Goal: Task Accomplishment & Management: Manage account settings

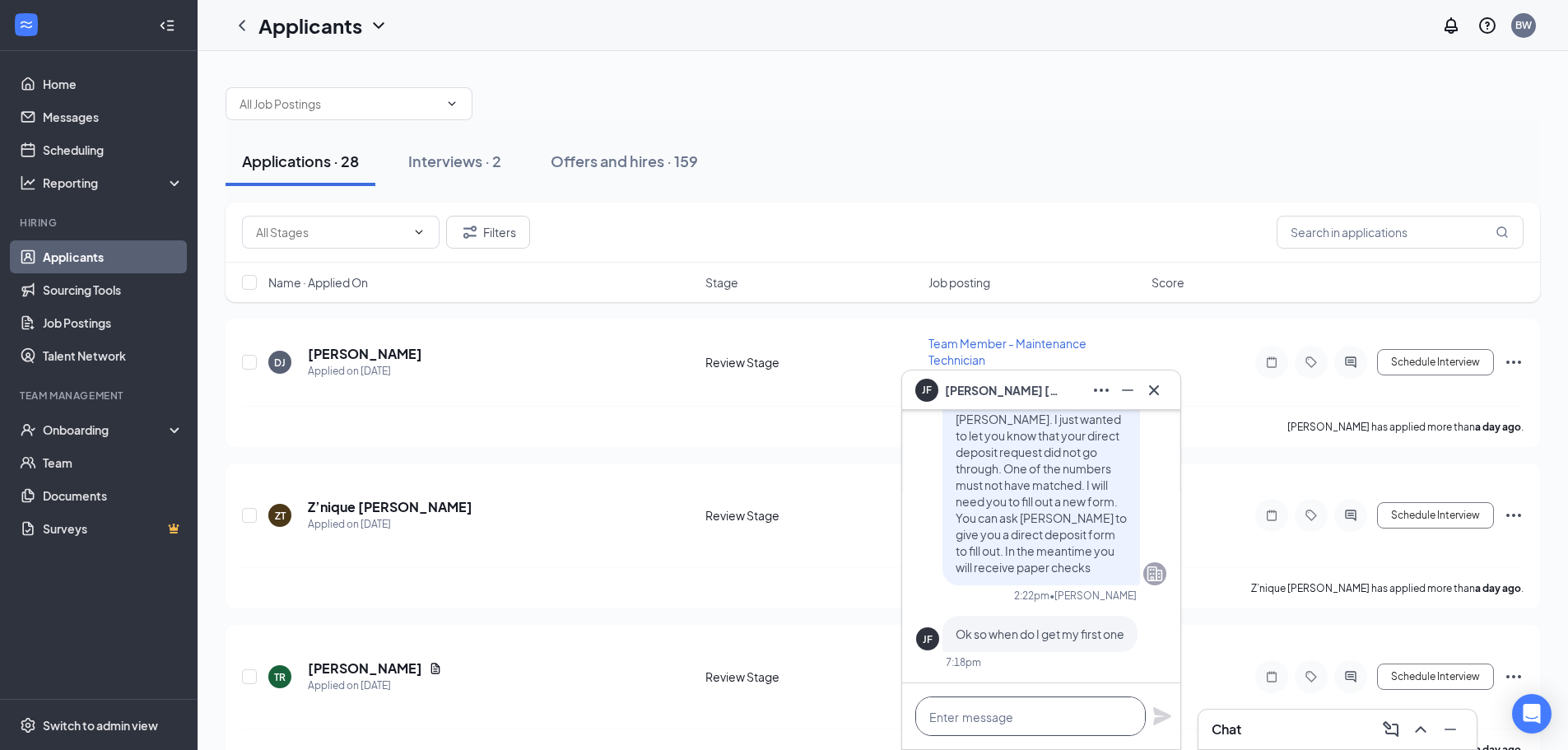
click at [989, 711] on textarea at bounding box center [1030, 716] width 230 height 39
type textarea "[DATE]"
click at [1159, 717] on icon "Plane" at bounding box center [1162, 717] width 18 height 18
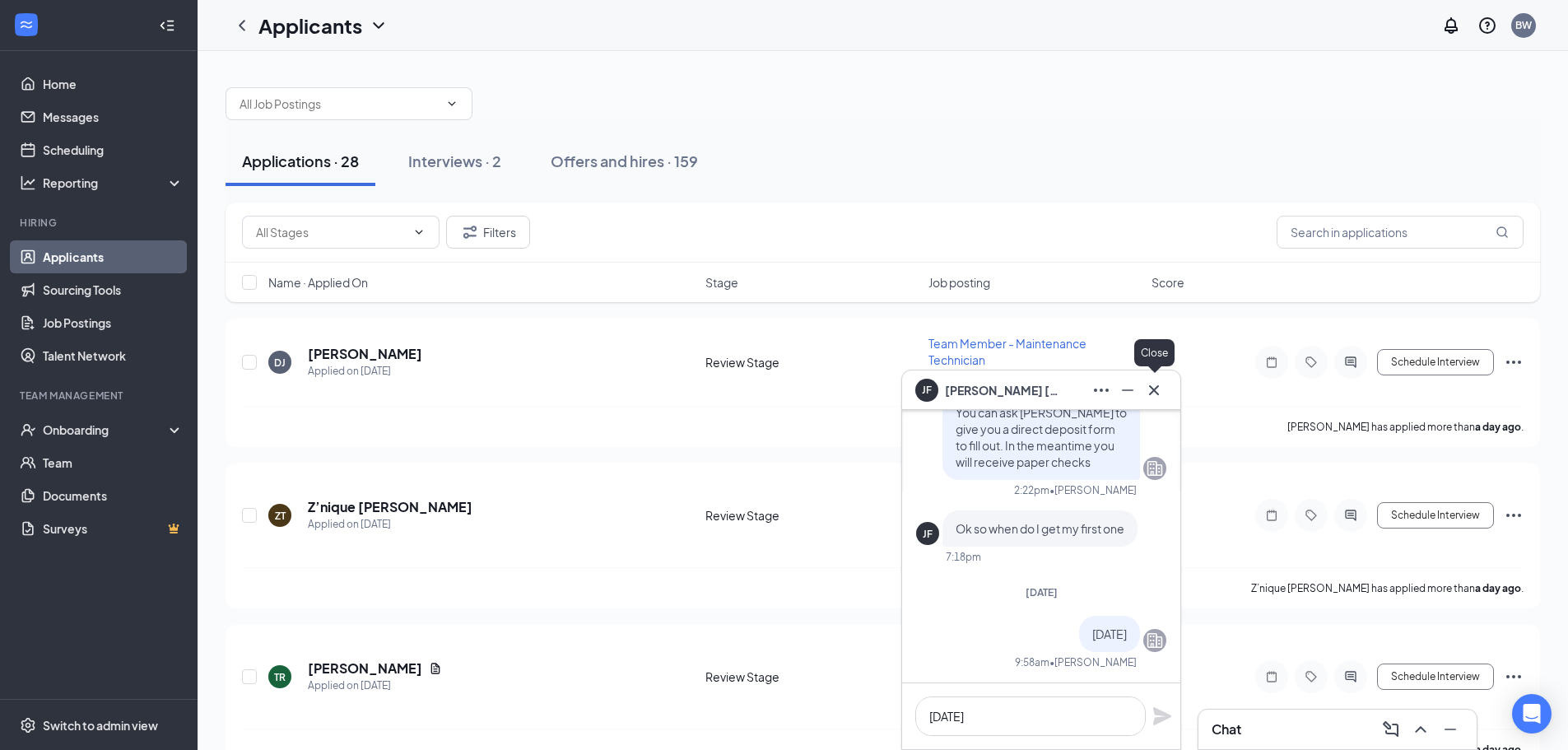
click at [1161, 392] on icon "Cross" at bounding box center [1155, 391] width 20 height 20
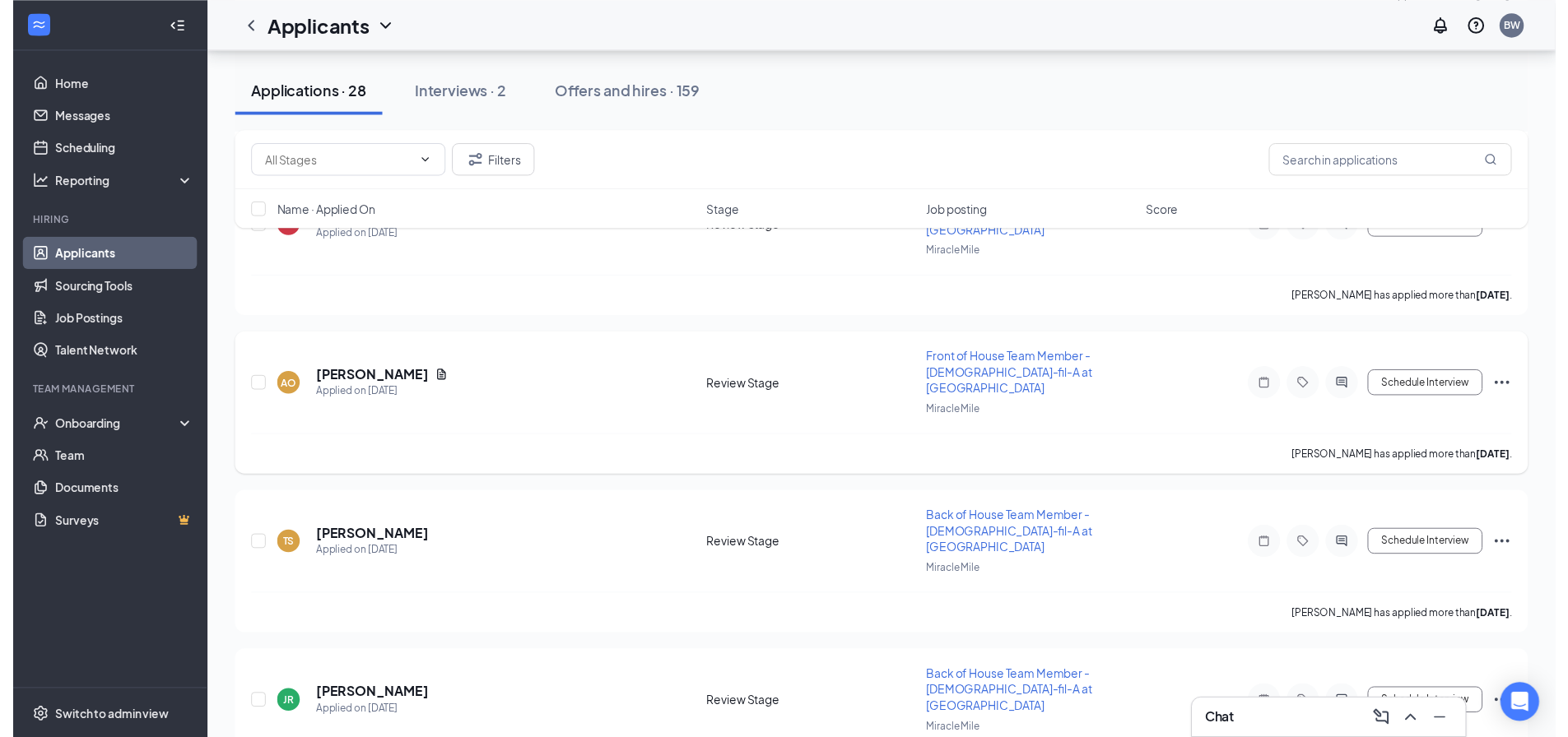
scroll to position [3627, 0]
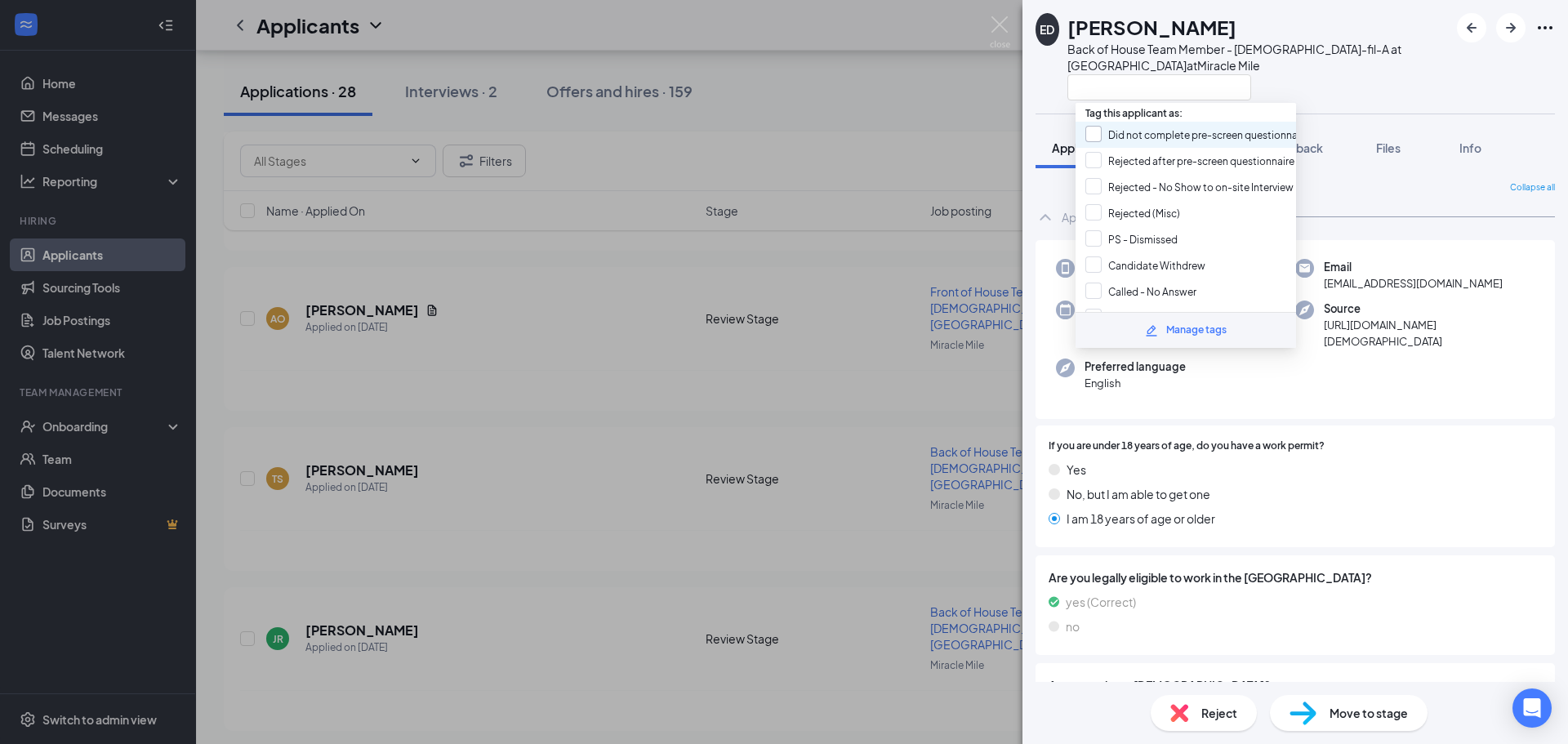
click at [1099, 135] on input "Did not complete pre-screen questionnaire" at bounding box center [1197, 135] width 224 height 18
checkbox input "true"
click at [1059, 99] on div "ED Ethan Davis Back of House Team Member - Chick-fil-A at Miracle Mile at Mirac…" at bounding box center [1242, 57] width 413 height 88
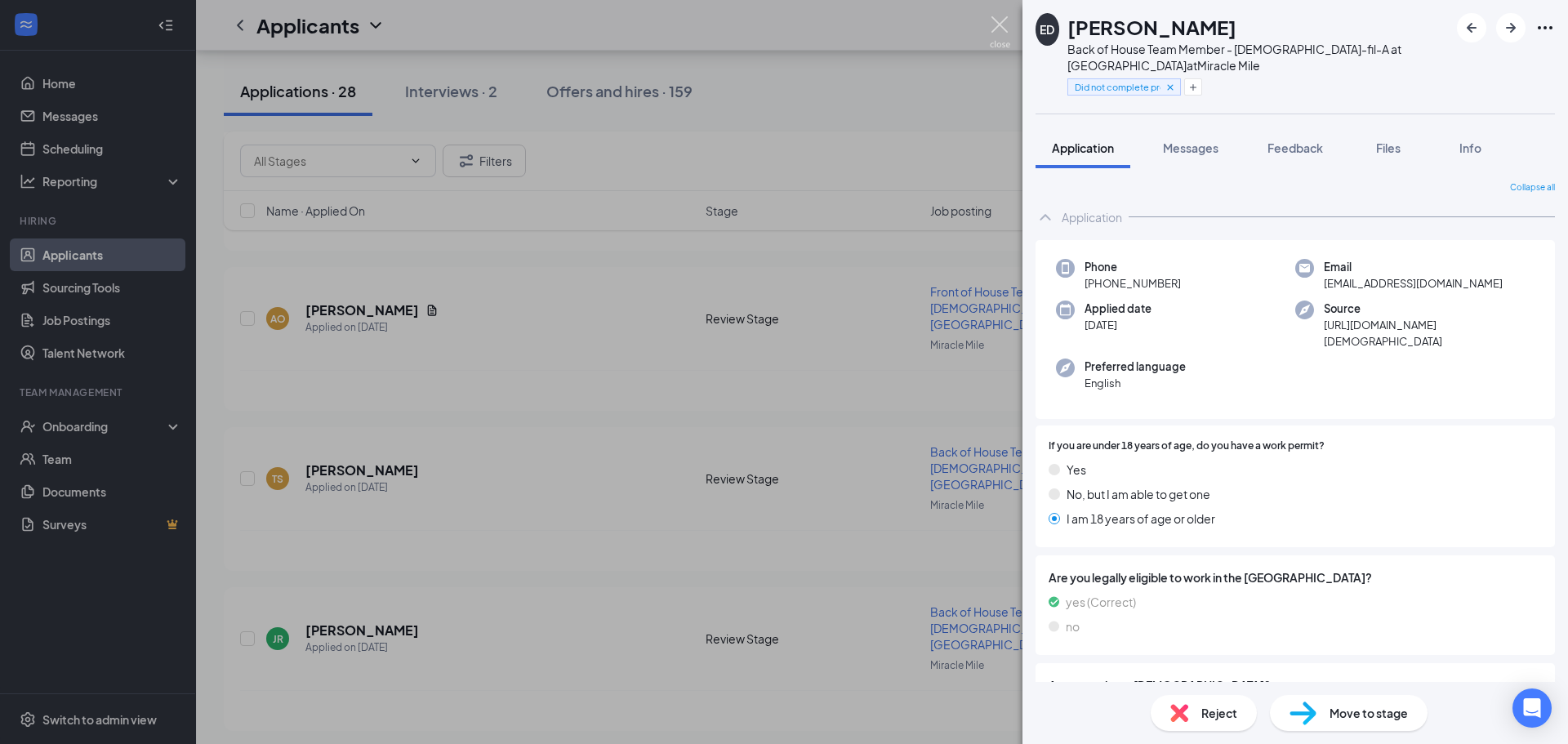
click at [1001, 24] on img at bounding box center [1000, 32] width 21 height 31
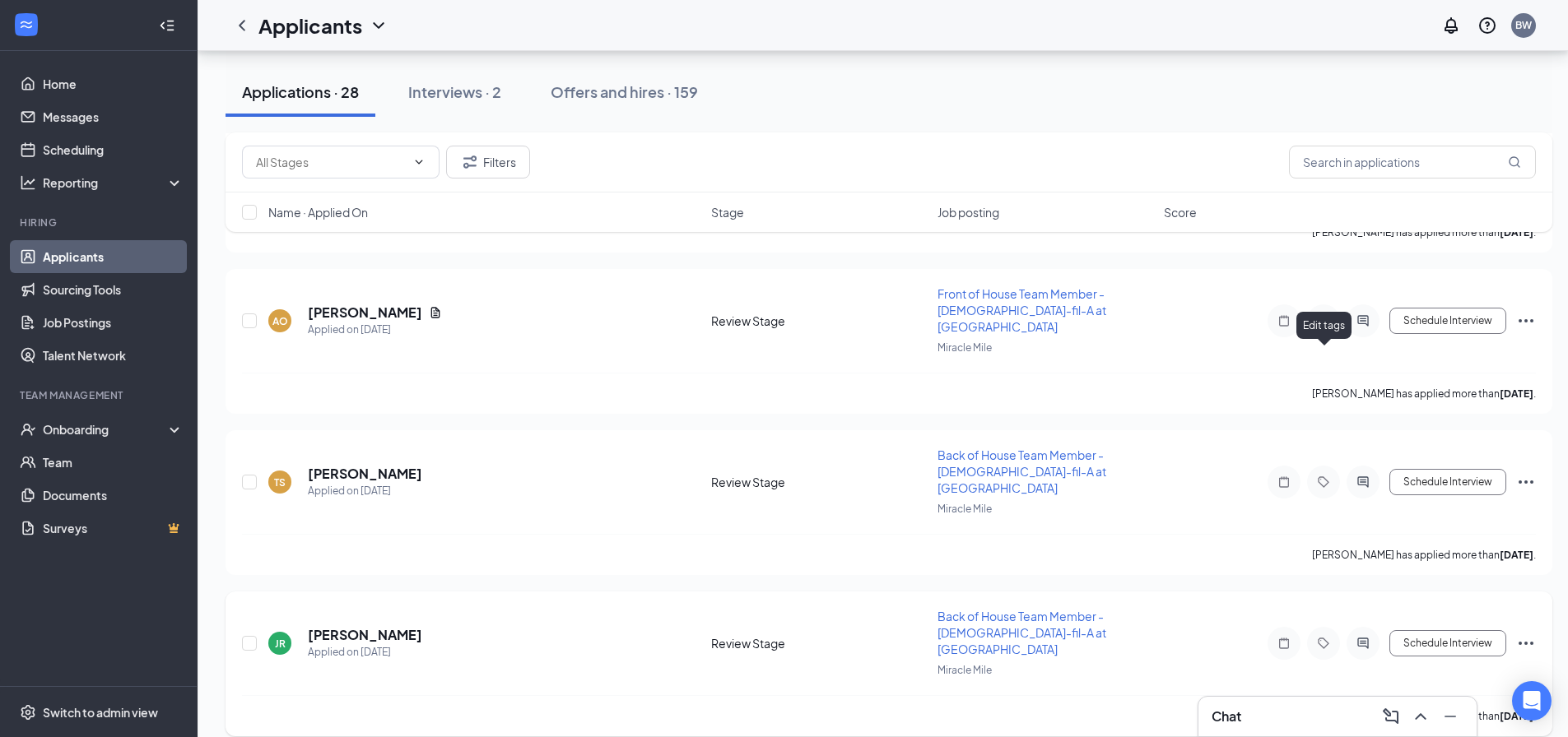
click at [1321, 637] on icon "Tag" at bounding box center [1324, 644] width 20 height 13
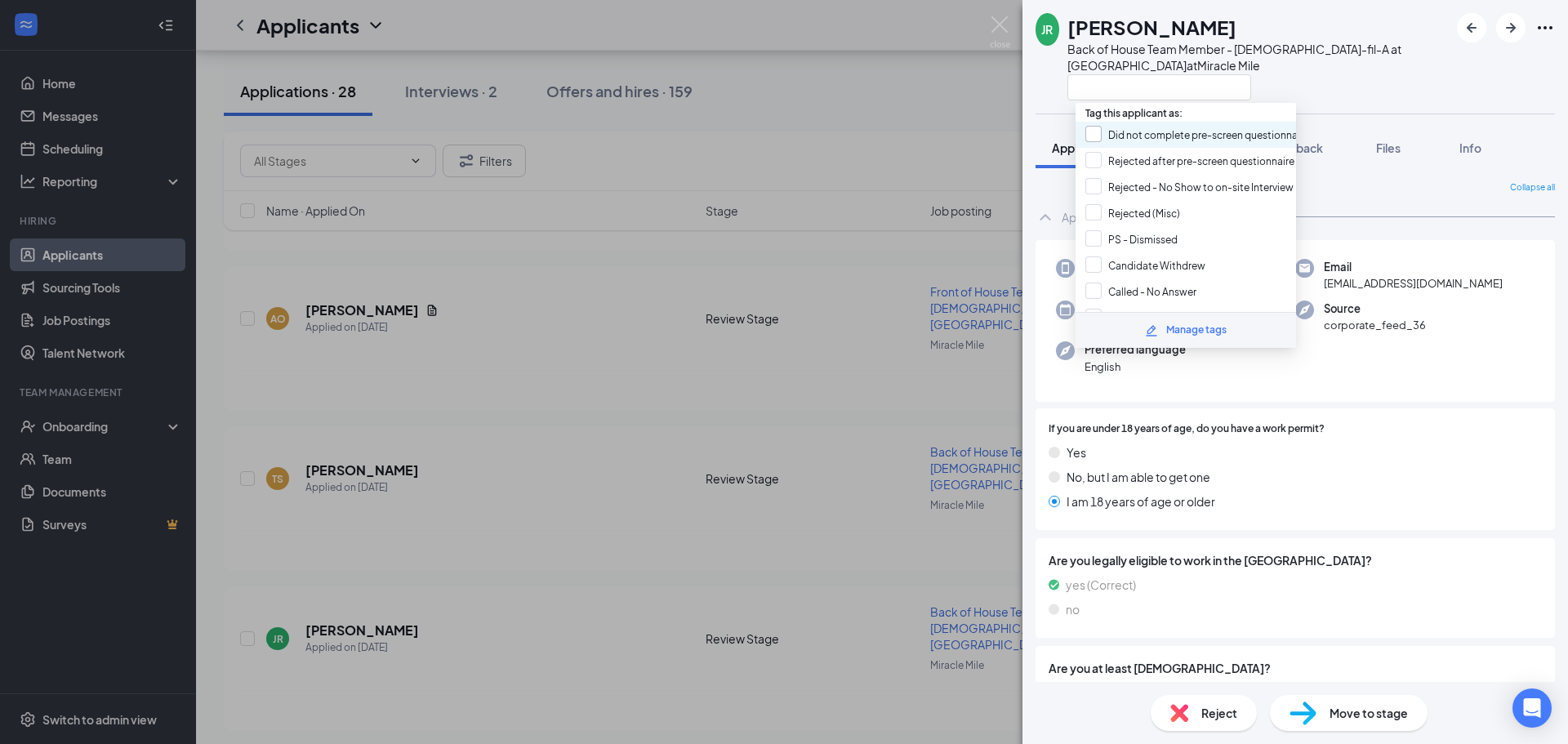
click at [1099, 133] on input "Did not complete pre-screen questionnaire" at bounding box center [1197, 135] width 224 height 18
checkbox input "true"
click at [1067, 80] on div "JR Josh Redburn Back of House Team Member - Chick-fil-A at Miracle Mile at Mira…" at bounding box center [1242, 57] width 413 height 88
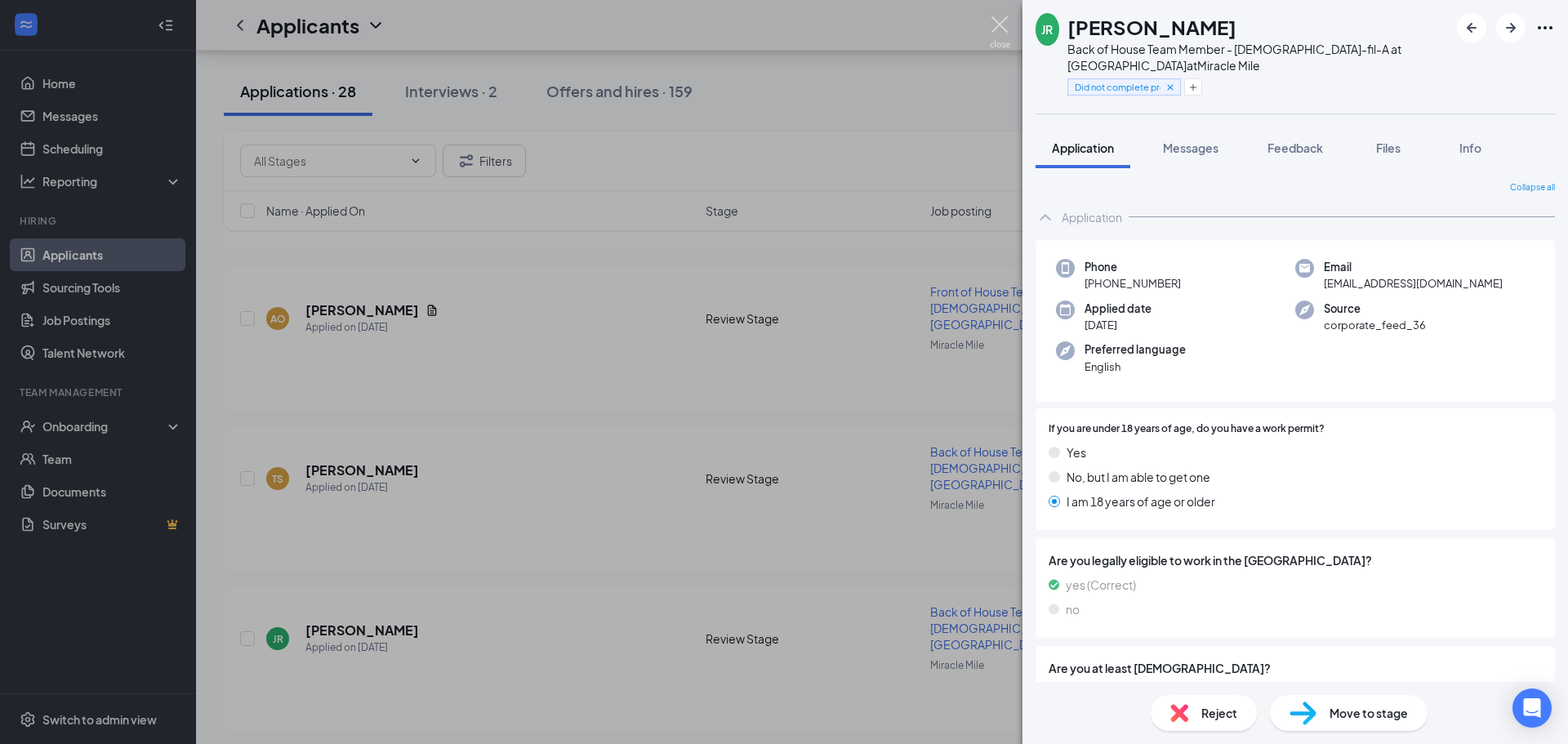
click at [1004, 22] on img at bounding box center [1000, 32] width 21 height 31
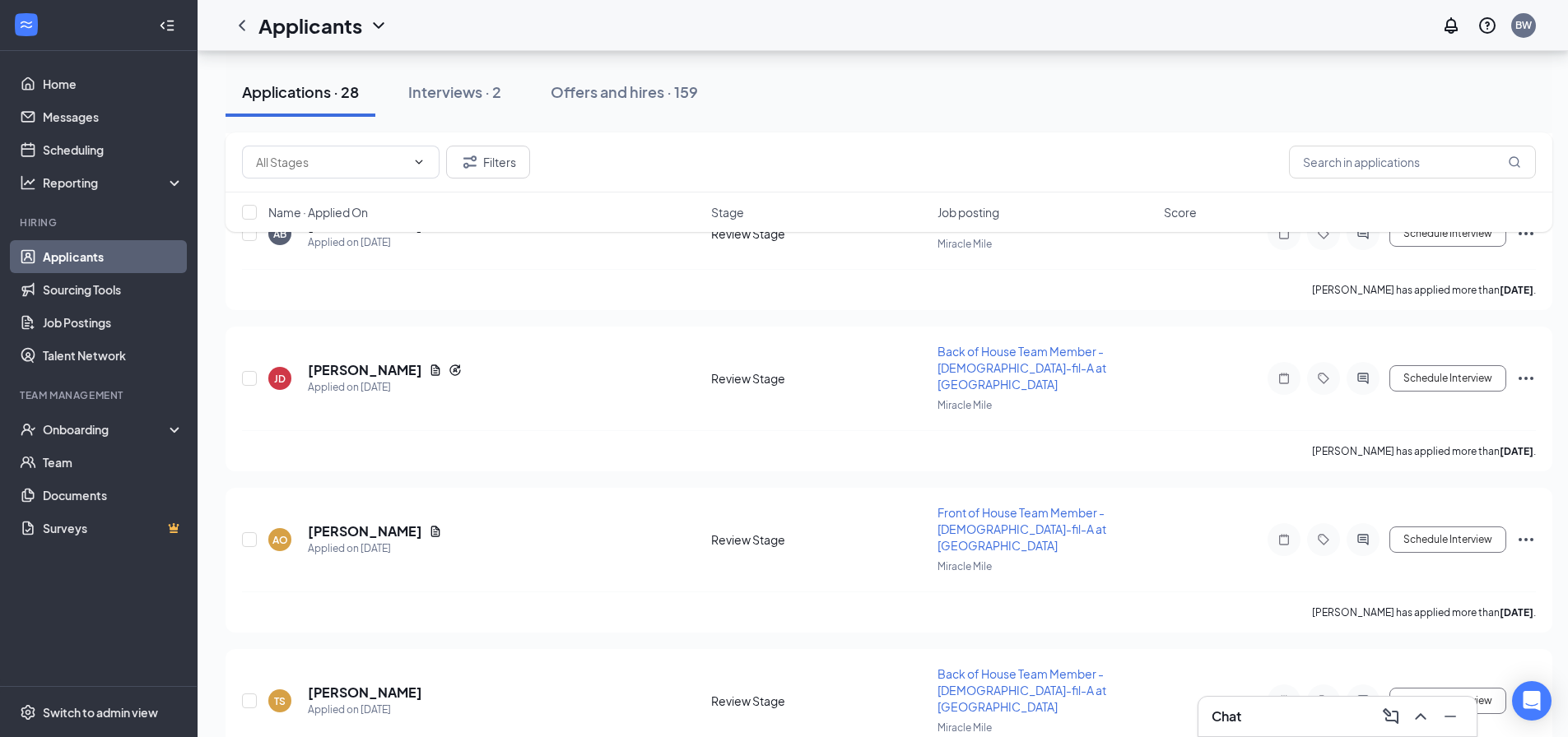
scroll to position [3408, 0]
click at [1323, 695] on icon "Tag" at bounding box center [1324, 702] width 20 height 13
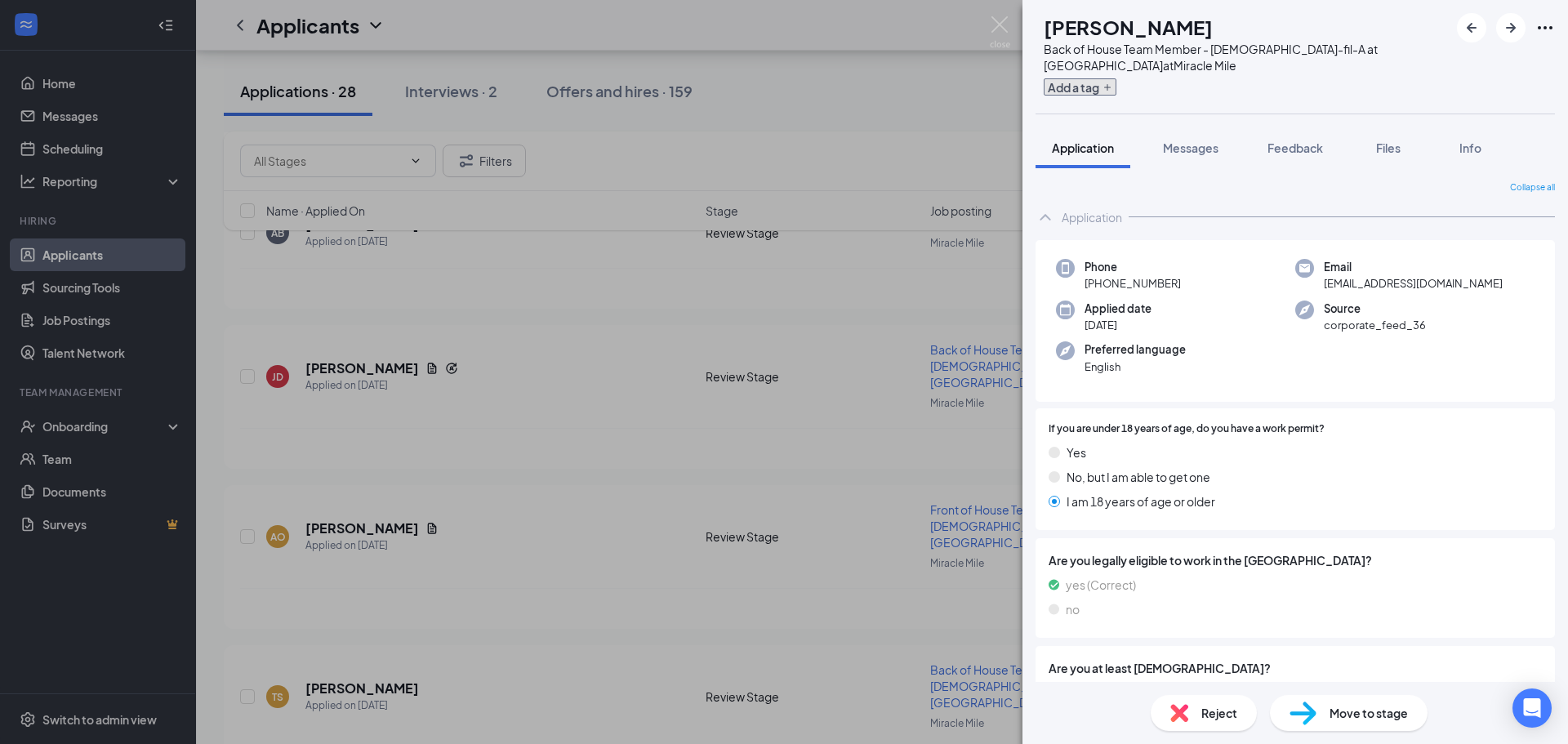
click at [1112, 88] on button "Add a tag" at bounding box center [1080, 87] width 73 height 17
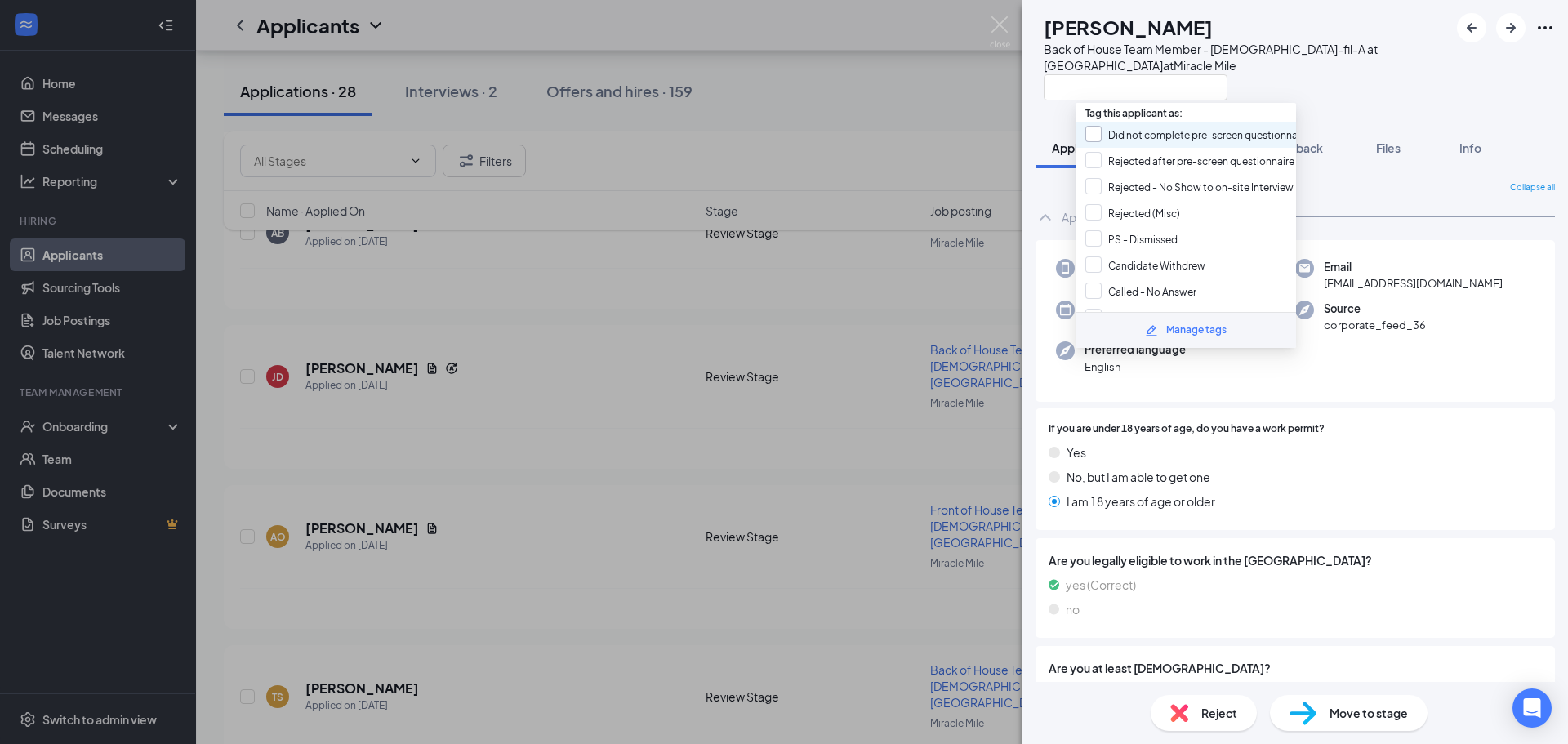
click at [1088, 133] on input "Did not complete pre-screen questionnaire" at bounding box center [1197, 135] width 224 height 18
checkbox input "true"
click at [1052, 88] on div "TS Taezurra Sanders Back of House Team Member - Chick-fil-A at Miracle Mile at …" at bounding box center [1242, 57] width 413 height 88
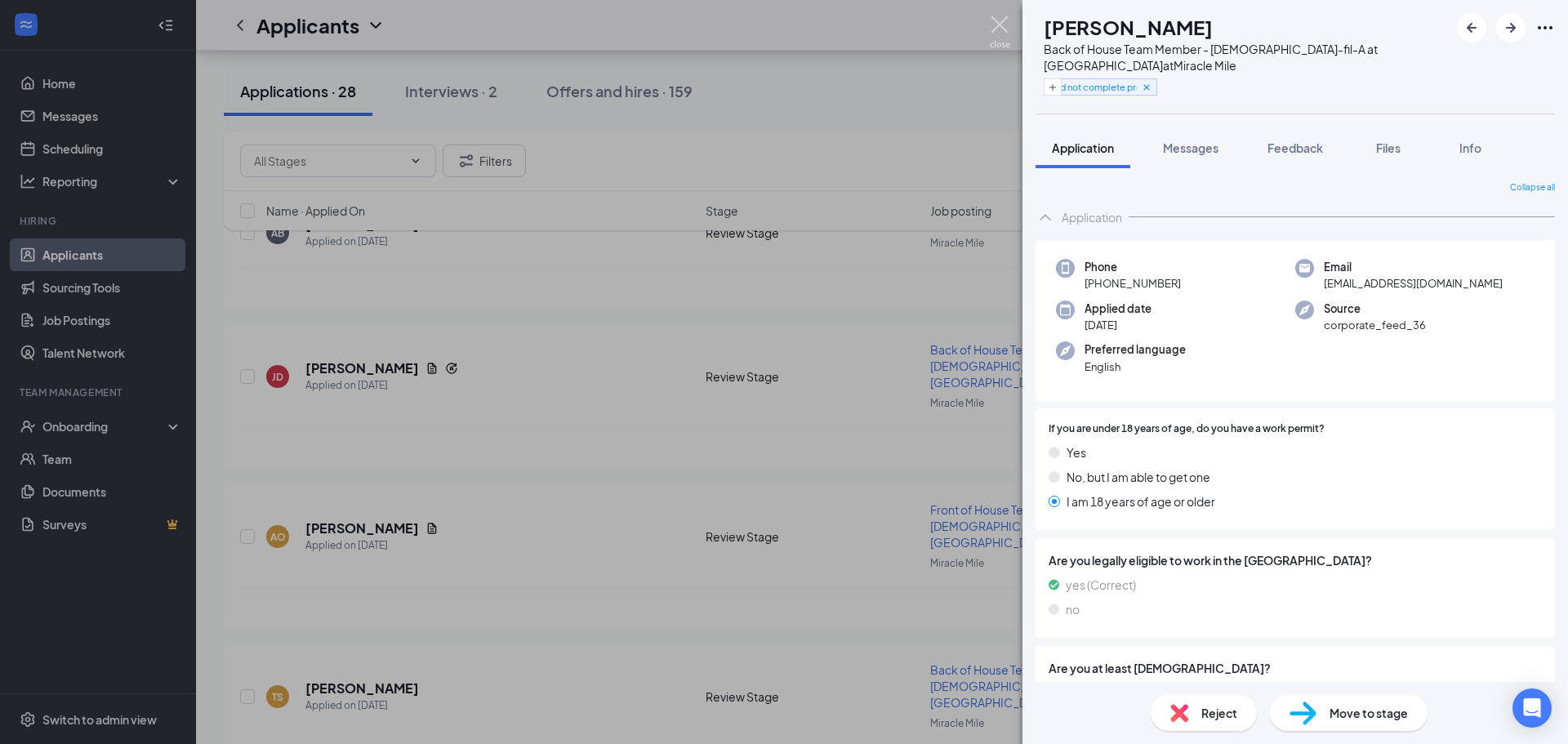
click at [1001, 26] on img at bounding box center [1000, 32] width 21 height 31
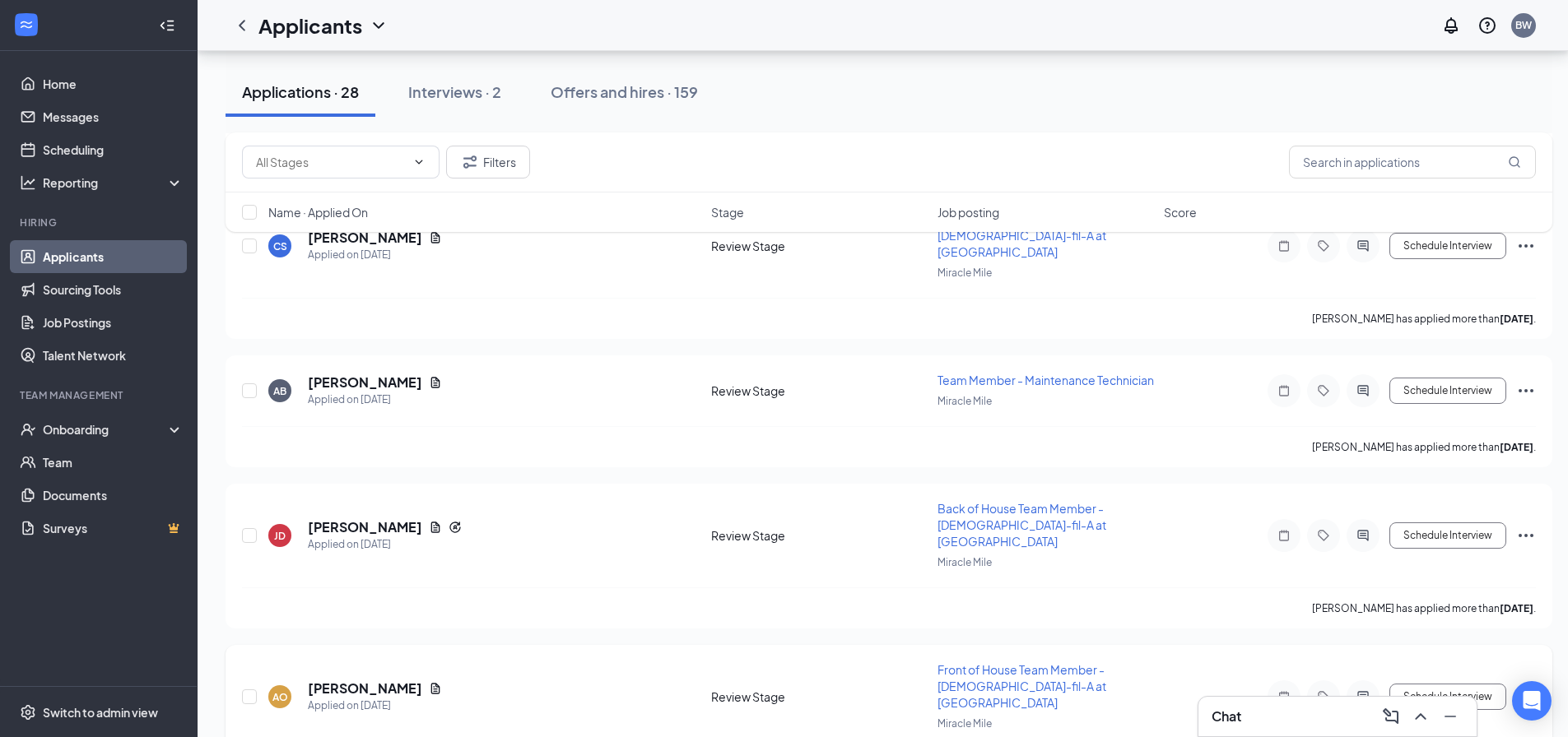
scroll to position [3243, 0]
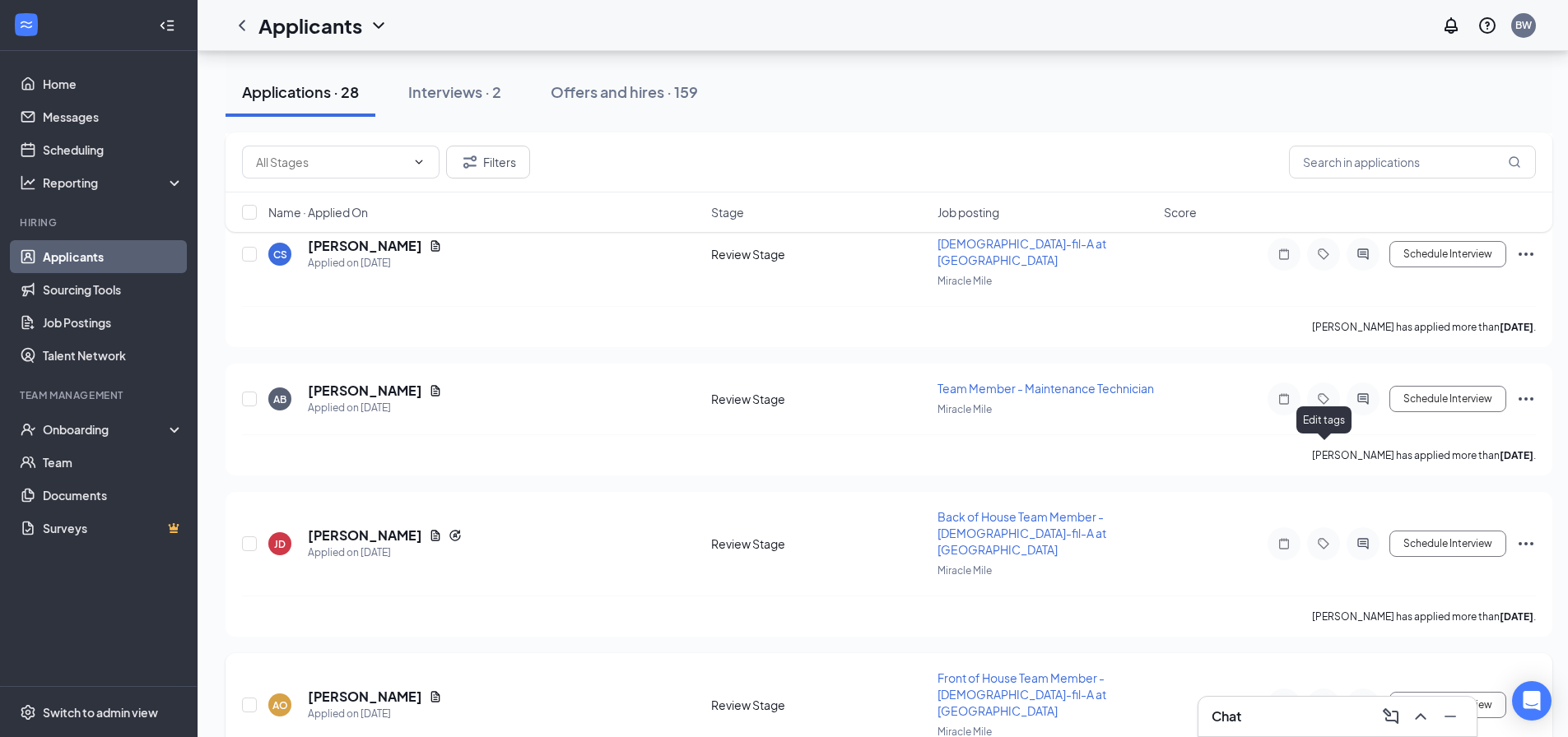
click at [1323, 699] on icon "Tag" at bounding box center [1323, 704] width 11 height 11
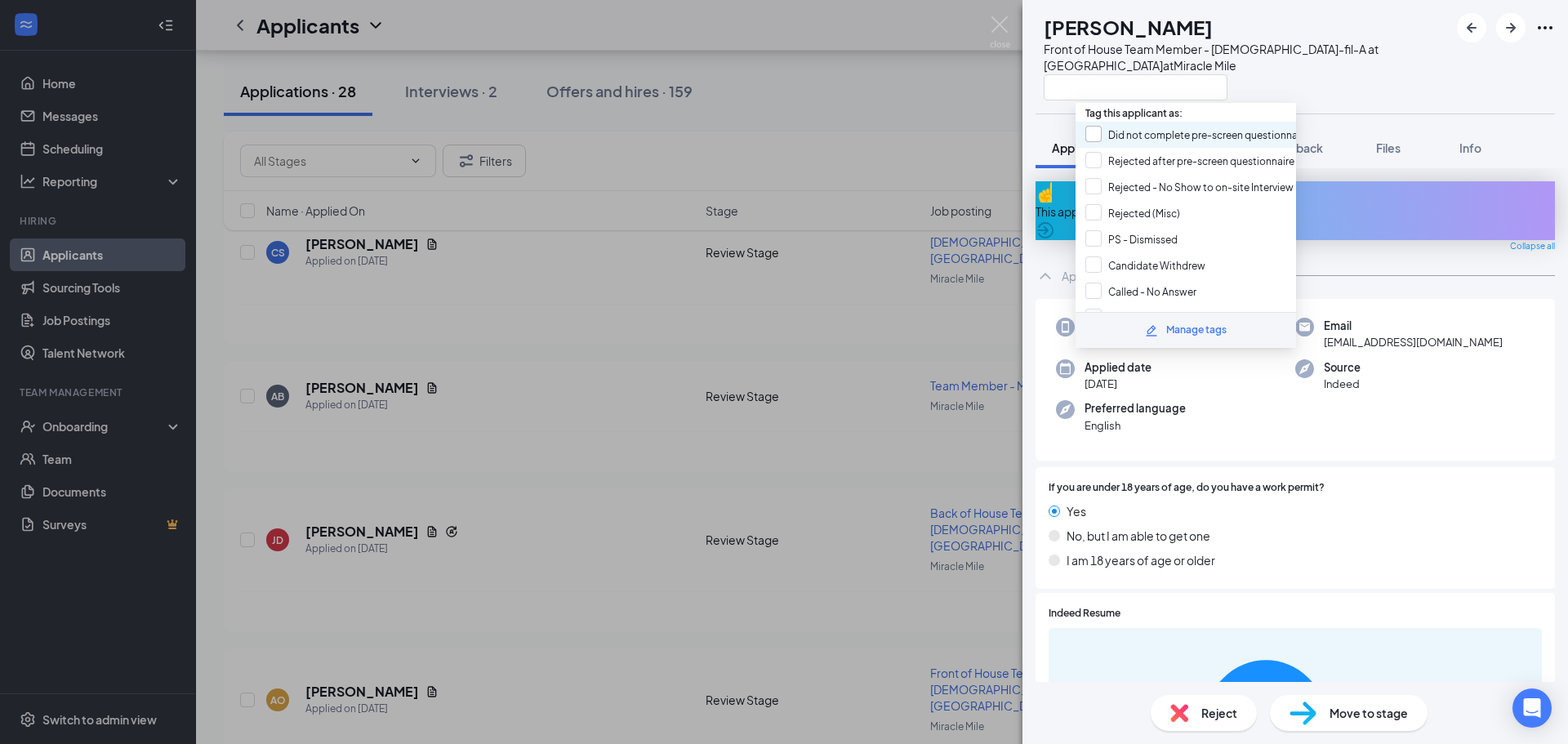
click at [1091, 134] on input "Did not complete pre-screen questionnaire" at bounding box center [1197, 135] width 224 height 18
checkbox input "true"
click at [1059, 87] on div "AO aleah ostruh Front of House Team Member - Chick-fil-A at Miracle Mile at Mir…" at bounding box center [1242, 57] width 413 height 88
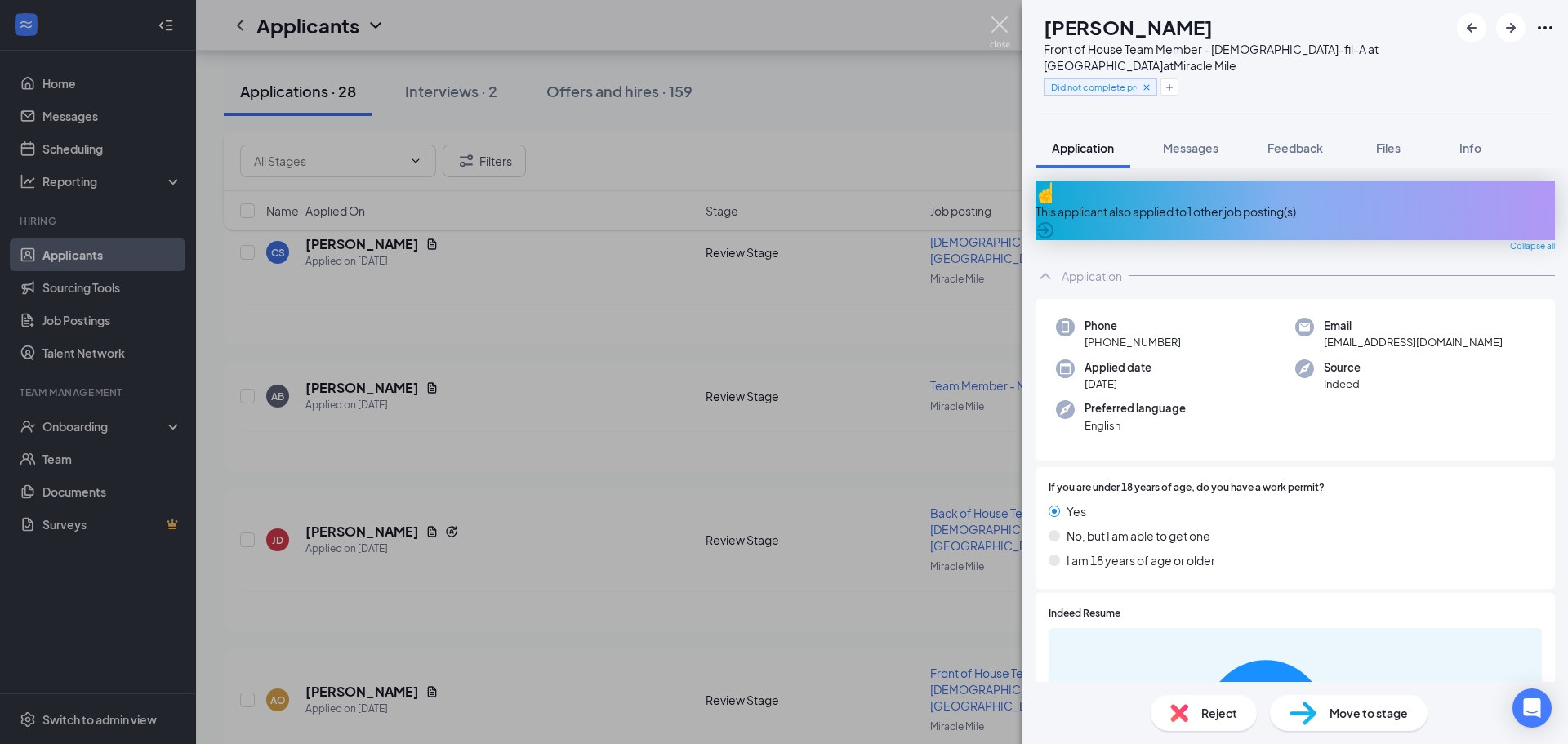
click at [999, 24] on img at bounding box center [1000, 32] width 21 height 31
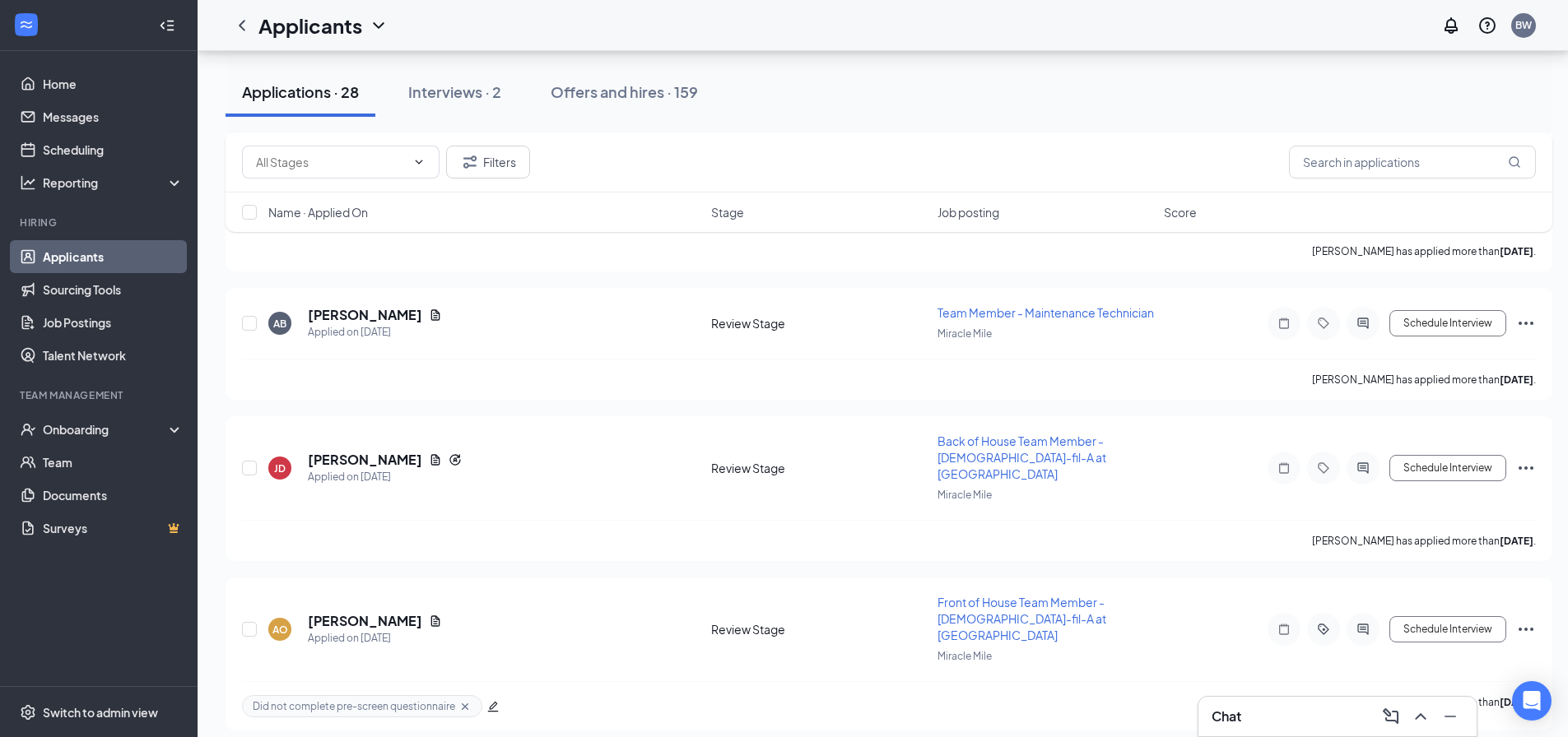
scroll to position [3325, 0]
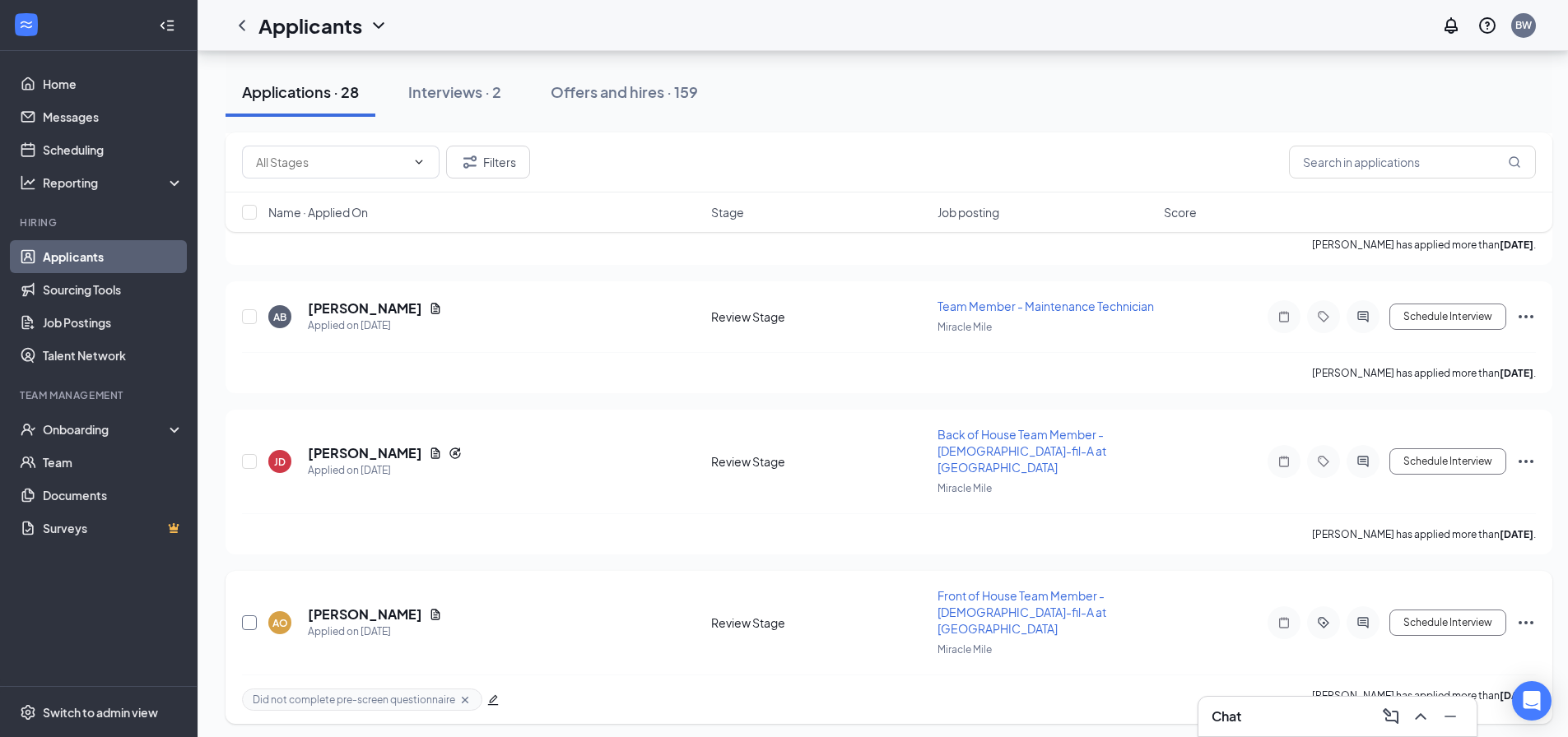
click at [252, 616] on input "checkbox" at bounding box center [250, 623] width 15 height 15
checkbox input "true"
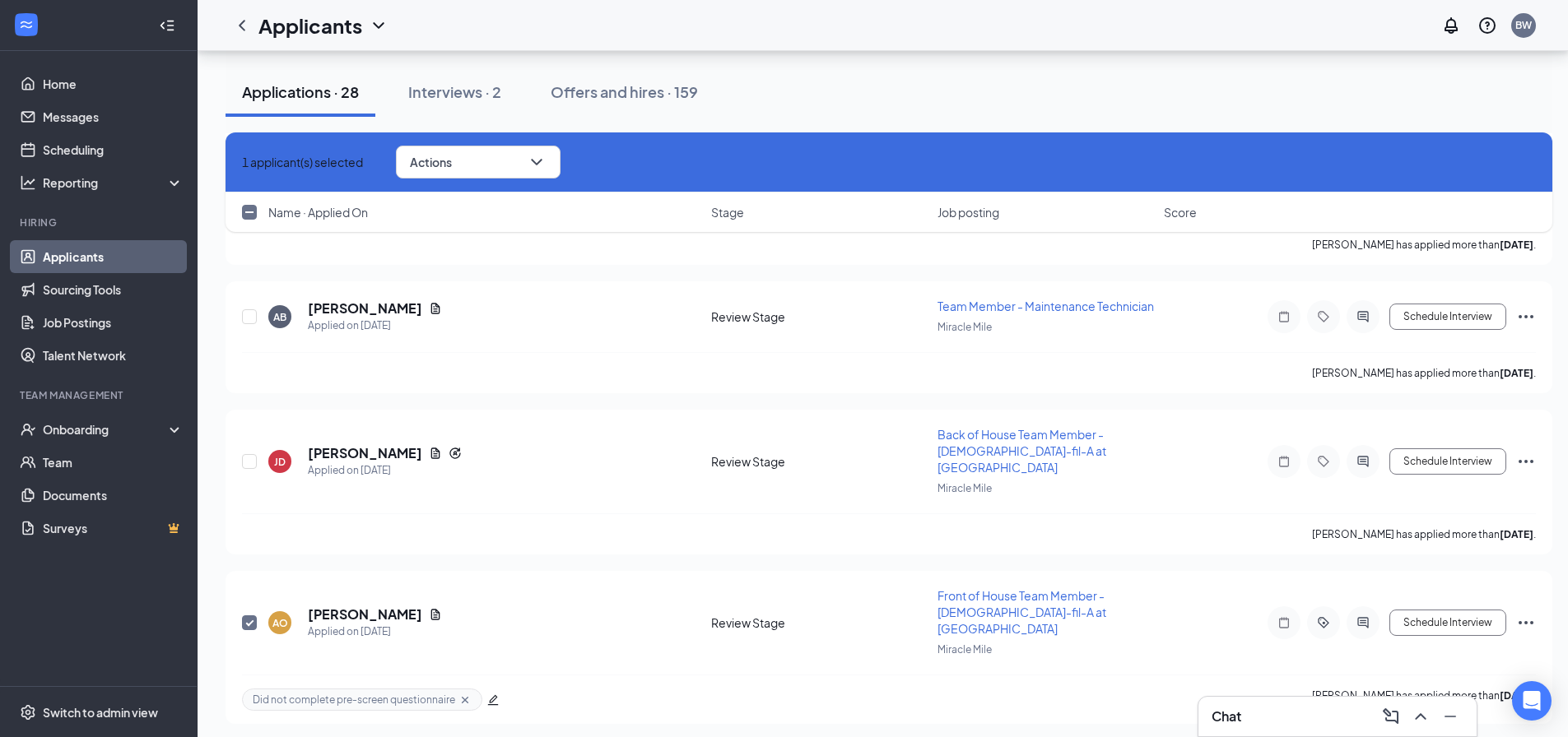
checkbox input "true"
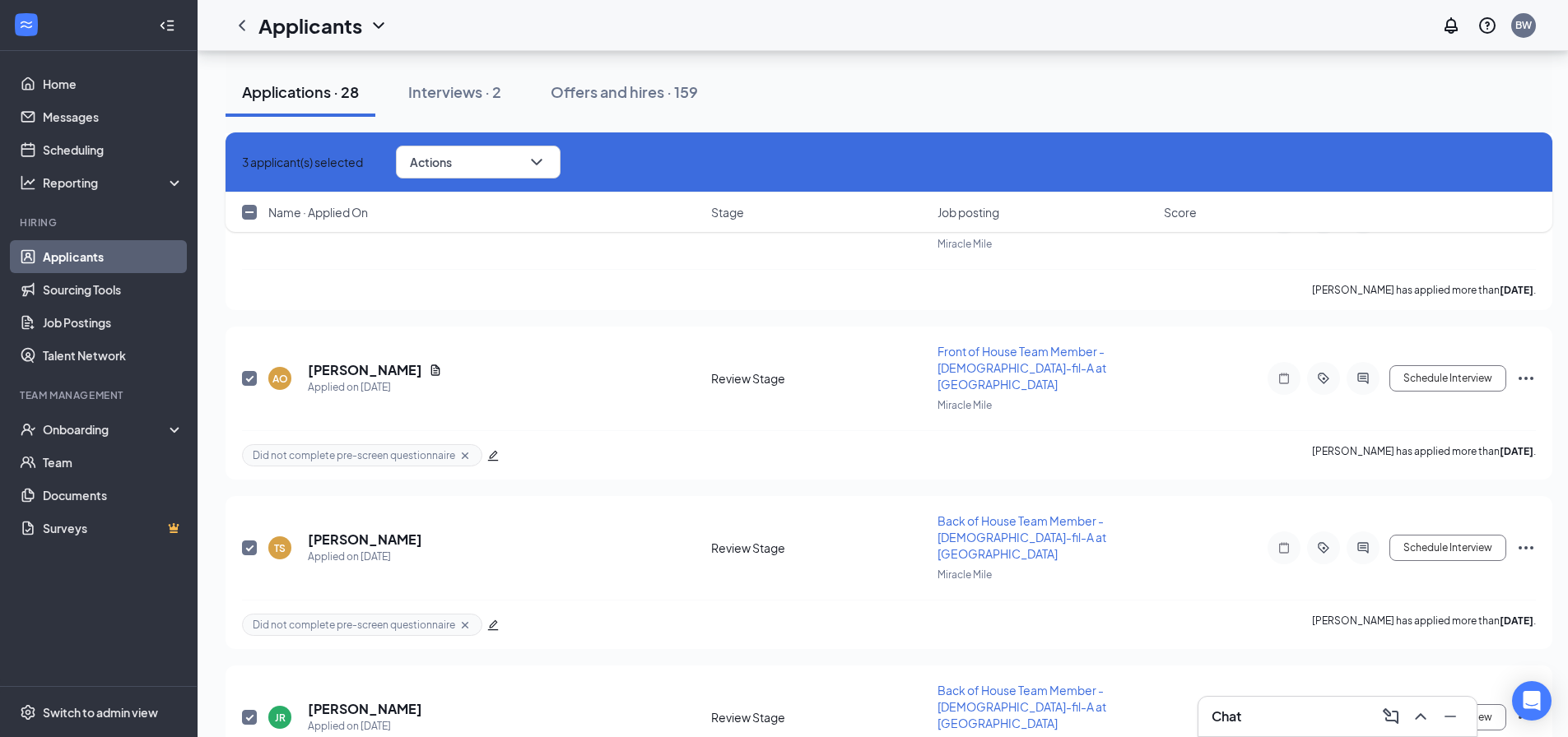
scroll to position [3572, 0]
checkbox input "true"
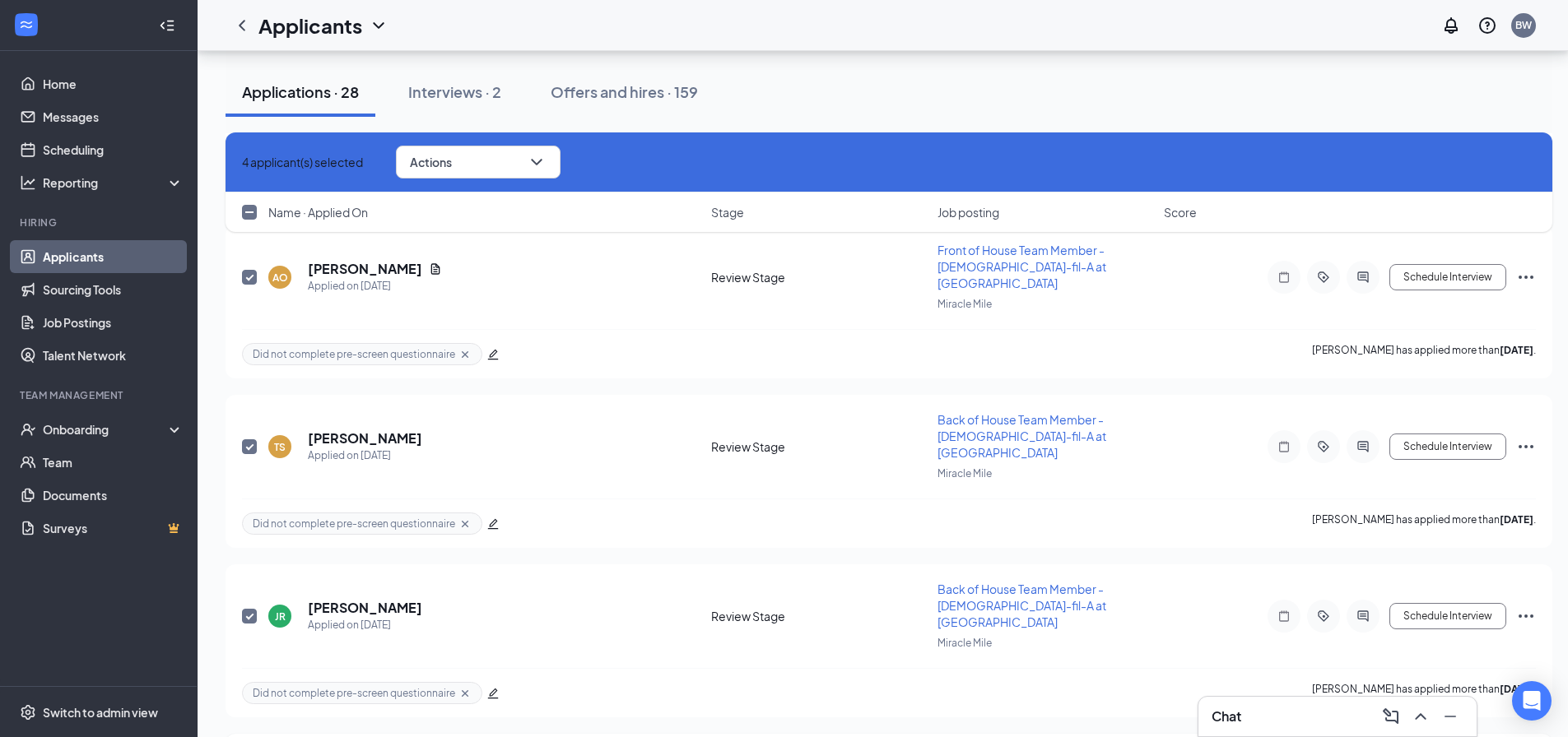
scroll to position [3673, 0]
click at [547, 164] on icon "ChevronDown" at bounding box center [537, 162] width 20 height 20
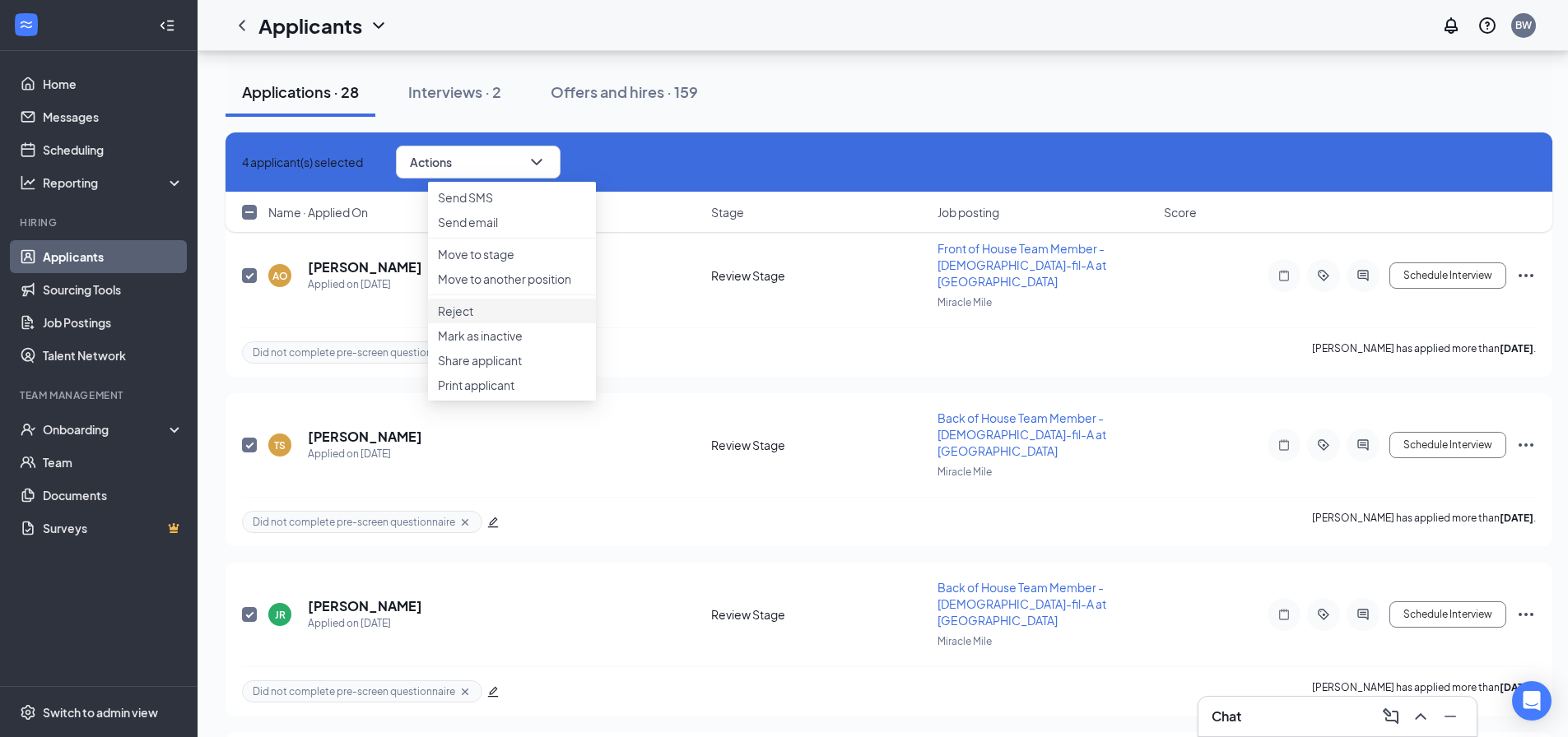
click at [456, 324] on li "Reject" at bounding box center [512, 311] width 168 height 25
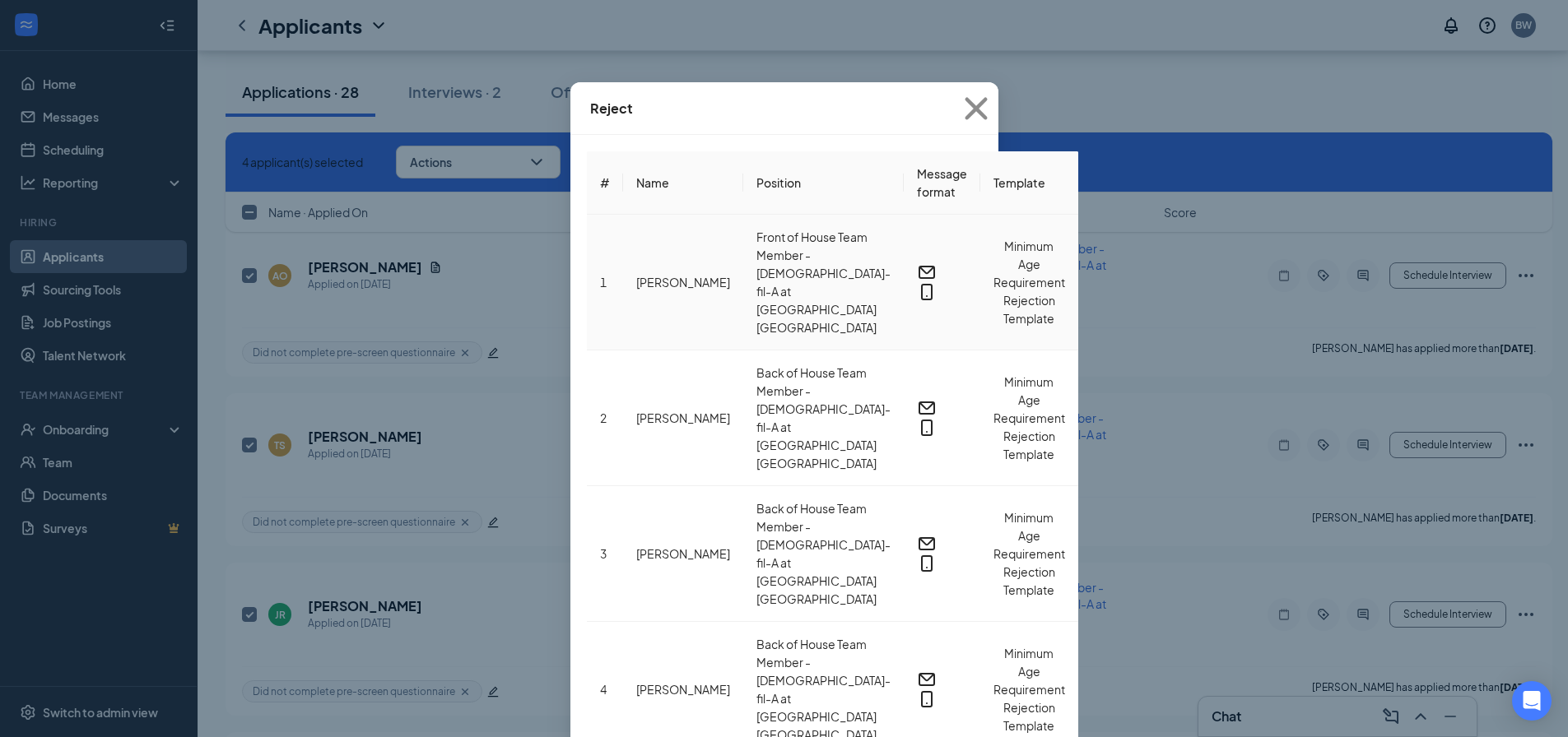
click at [994, 265] on span "Minimum Age Requirement Rejection Template" at bounding box center [1029, 282] width 72 height 88
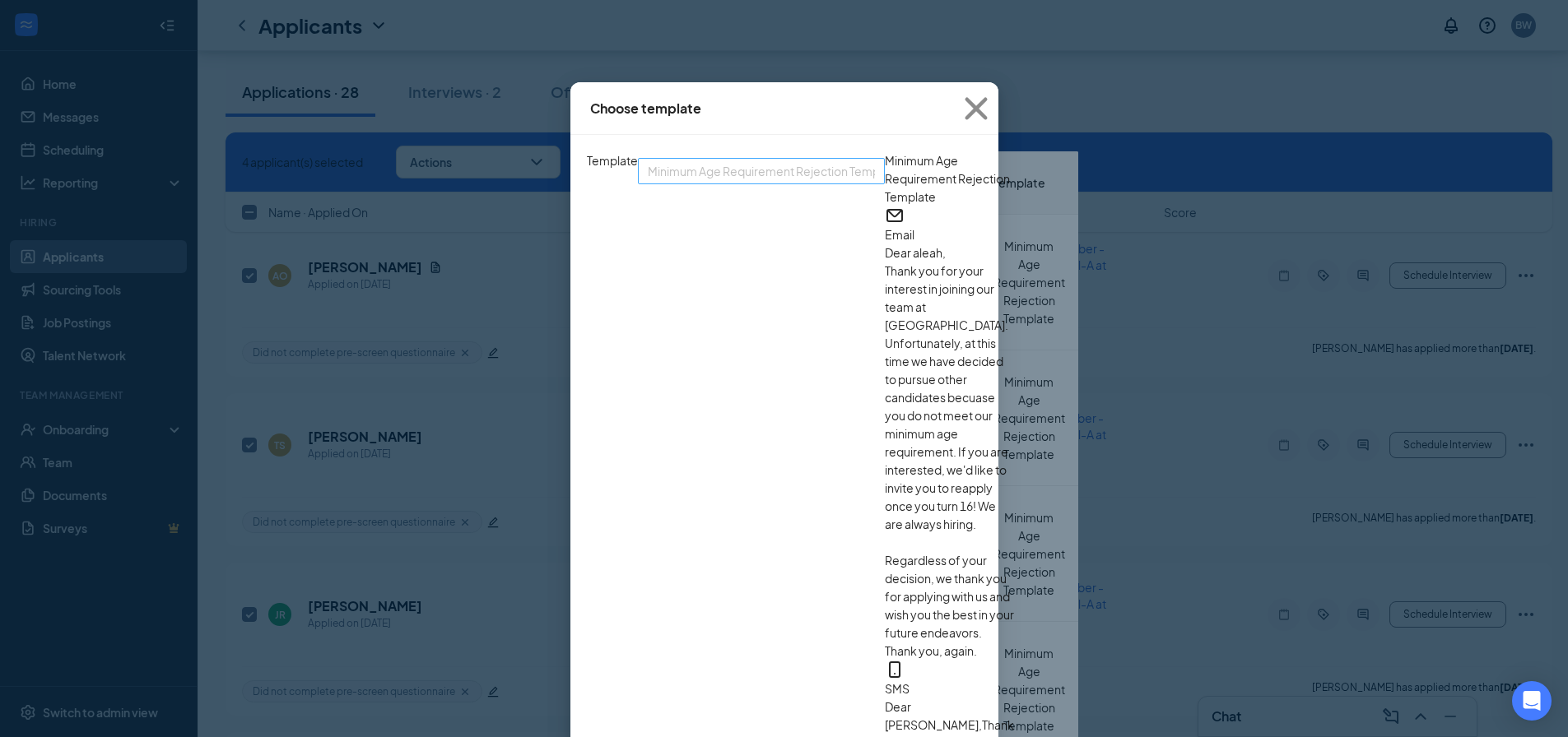
click at [648, 184] on span "Minimum Age Requirement Rejection Template" at bounding box center [774, 171] width 253 height 25
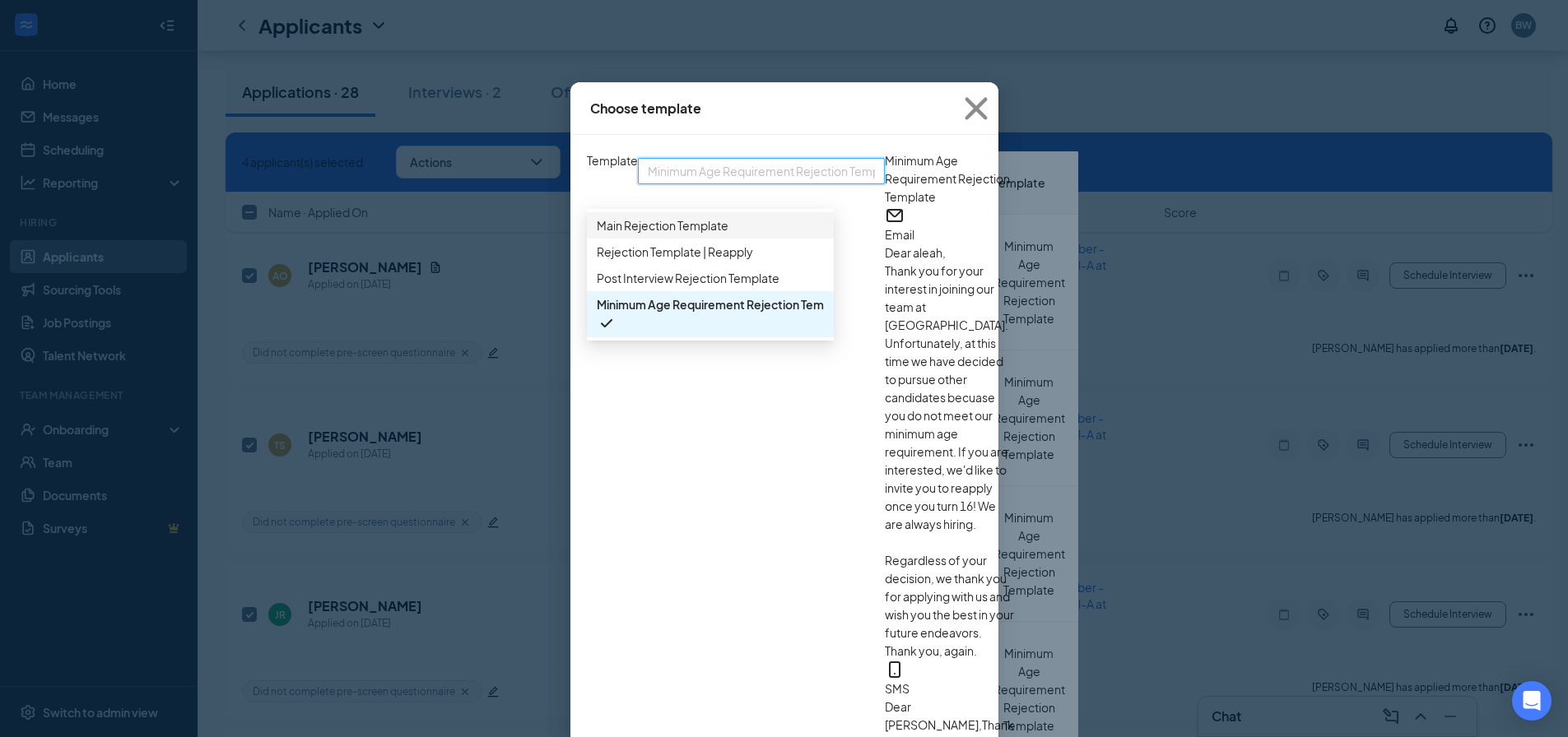
click at [597, 230] on span "Main Rejection Template" at bounding box center [663, 225] width 132 height 18
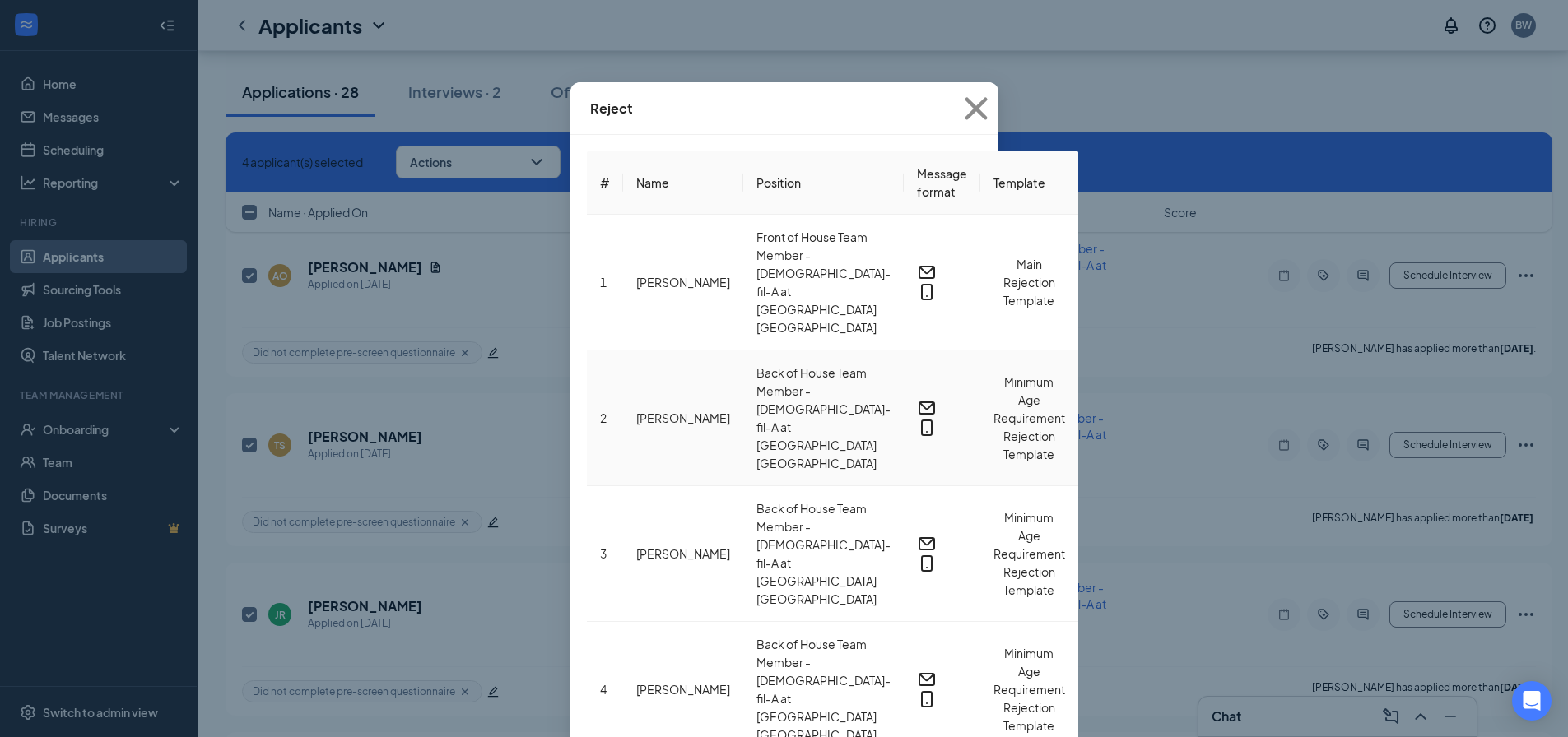
click at [994, 375] on span "Minimum Age Requirement Rejection Template" at bounding box center [1029, 418] width 72 height 88
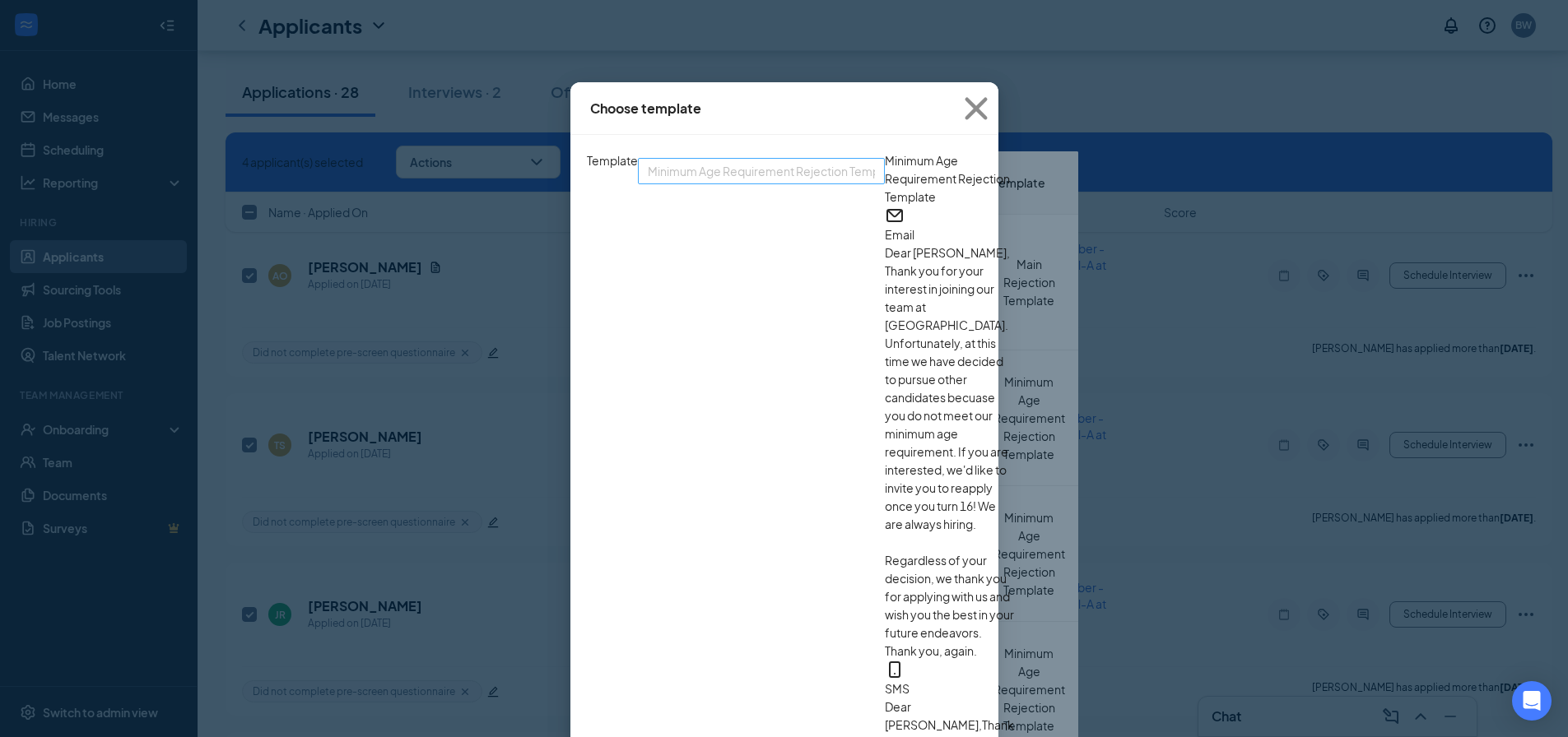
click at [648, 184] on span "Minimum Age Requirement Rejection Template" at bounding box center [774, 171] width 253 height 25
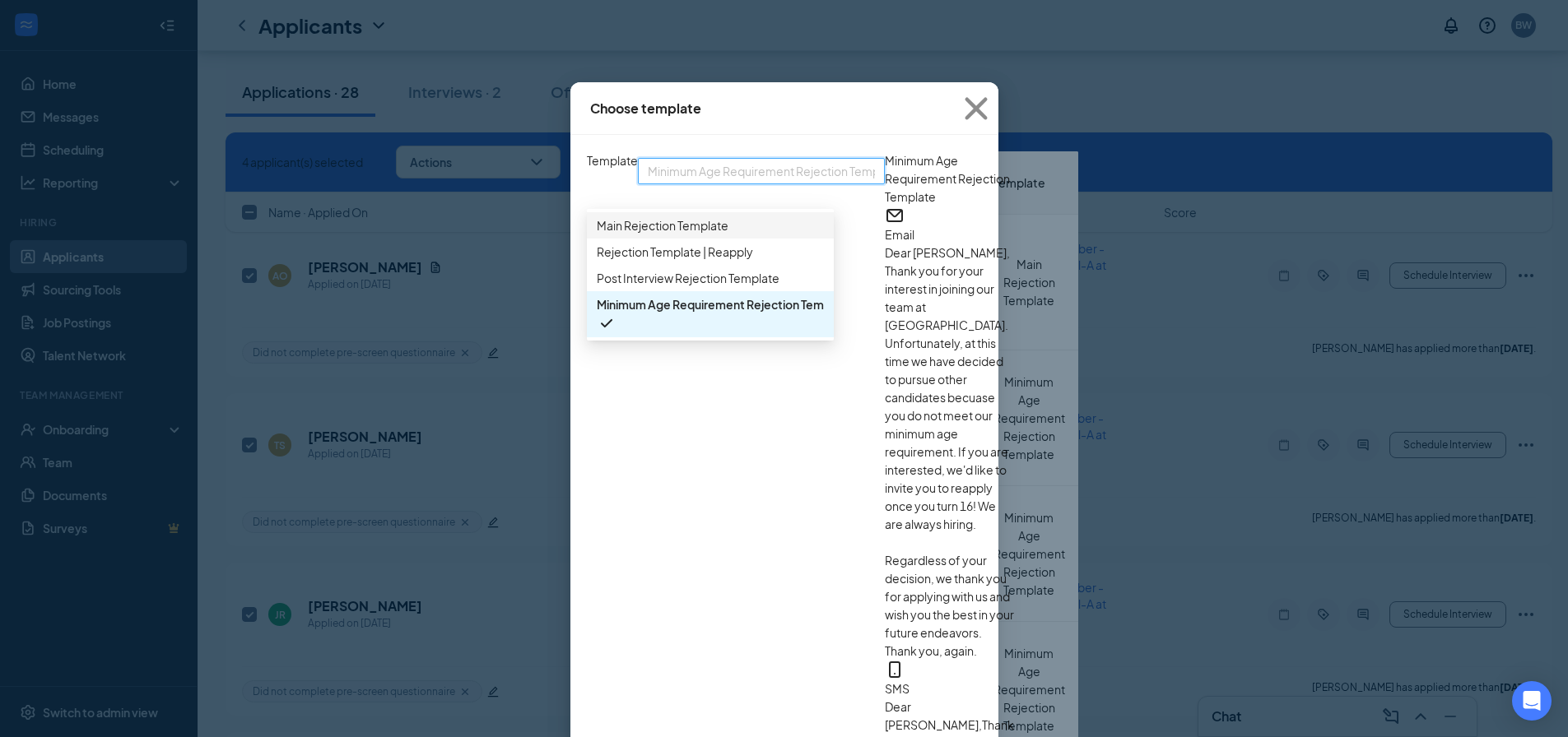
click at [597, 234] on span "Main Rejection Template" at bounding box center [663, 225] width 132 height 18
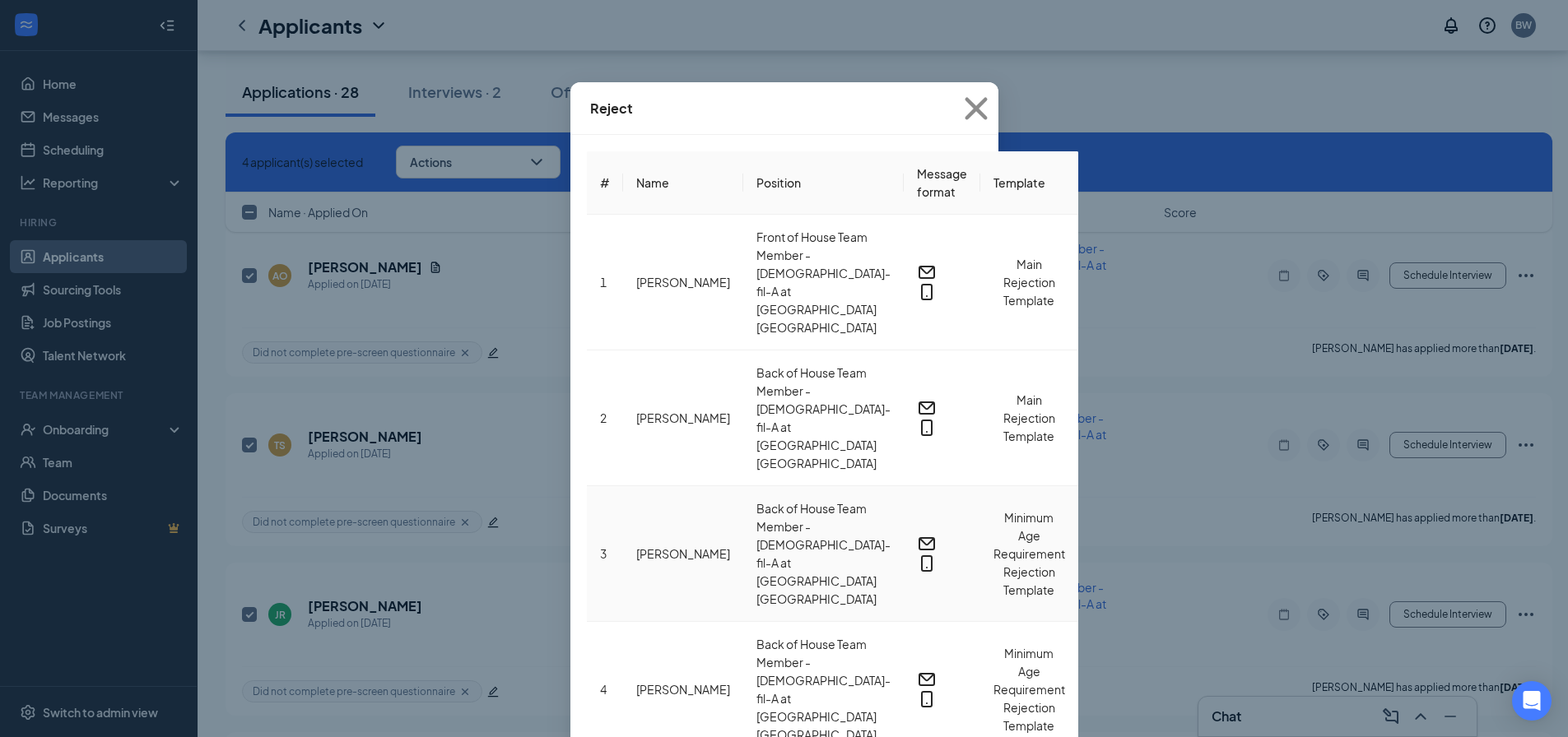
scroll to position [209, 0]
click at [994, 510] on span "Minimum Age Requirement Rejection Template" at bounding box center [1029, 553] width 72 height 88
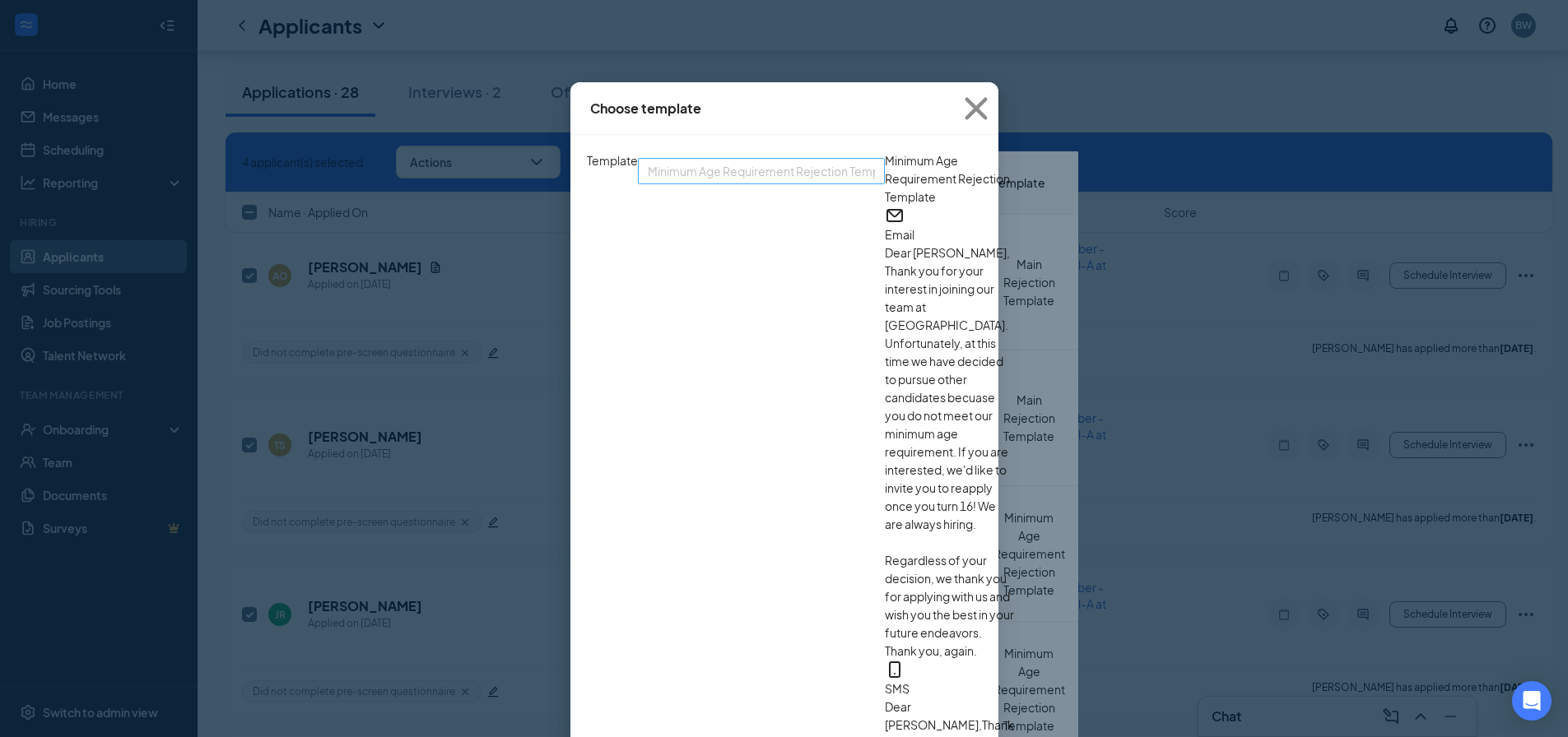
click at [688, 181] on span "Minimum Age Requirement Rejection Template" at bounding box center [774, 171] width 253 height 25
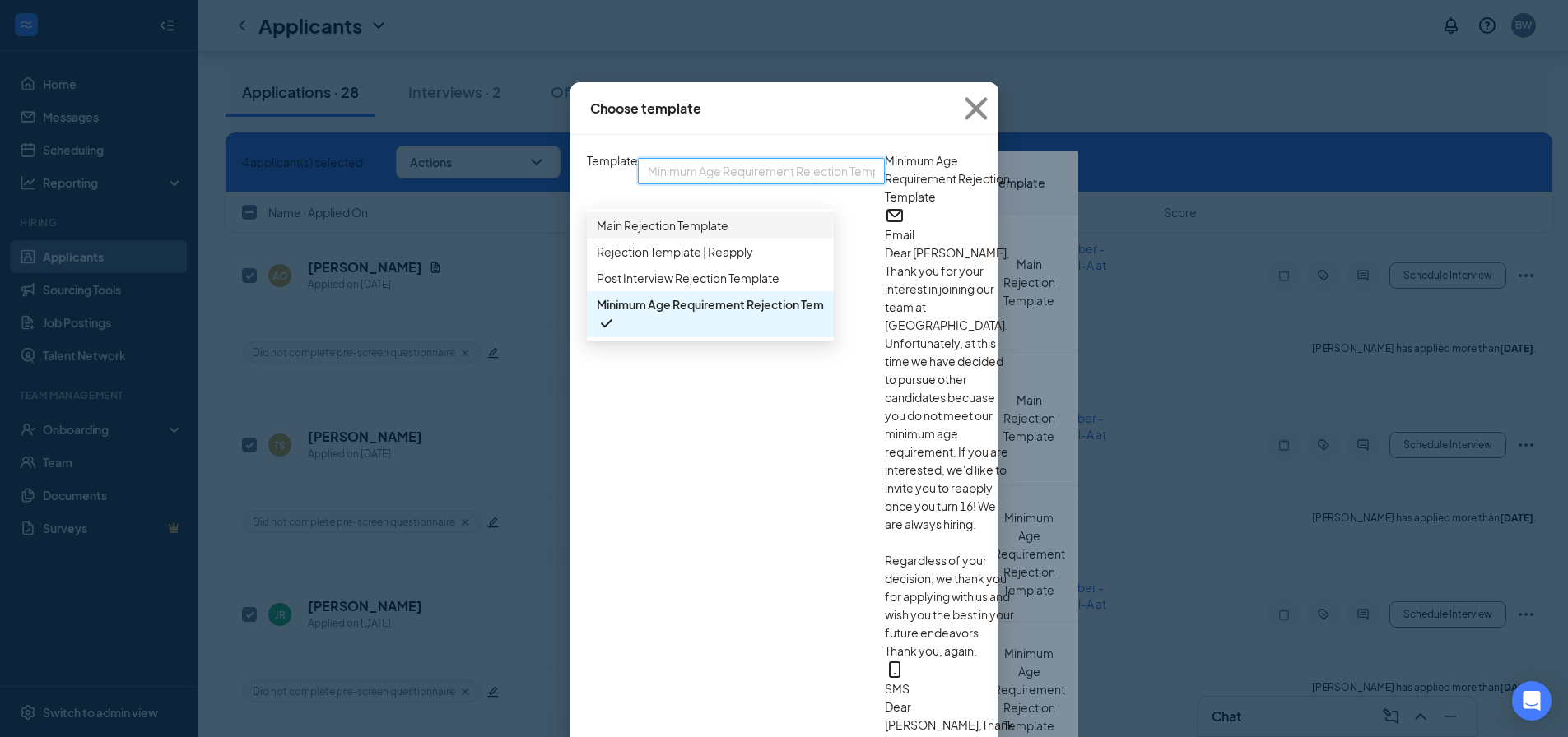
click at [675, 235] on span "Main Rejection Template" at bounding box center [711, 225] width 227 height 18
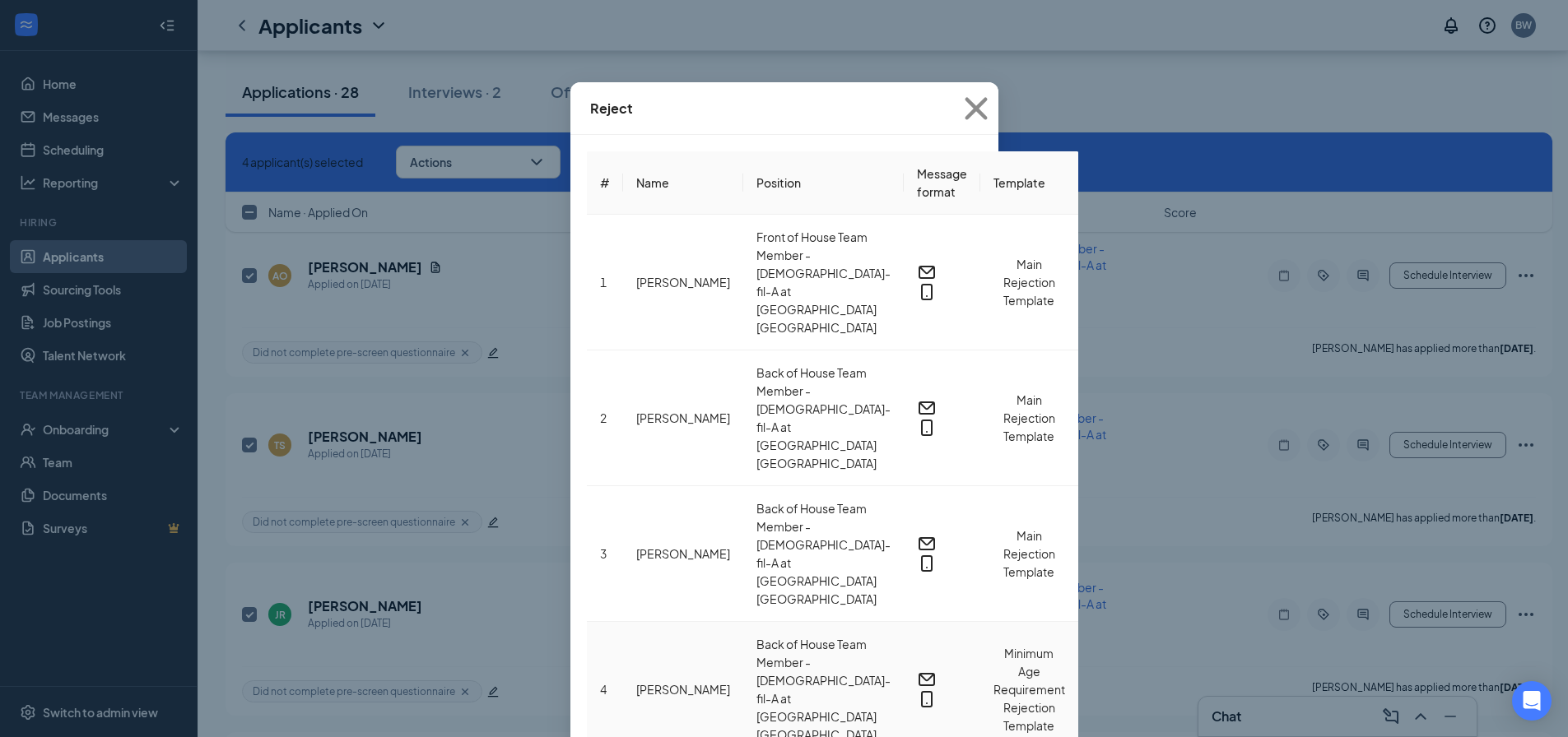
click at [994, 644] on button "Minimum Age Requirement Rejection Template" at bounding box center [1029, 689] width 72 height 90
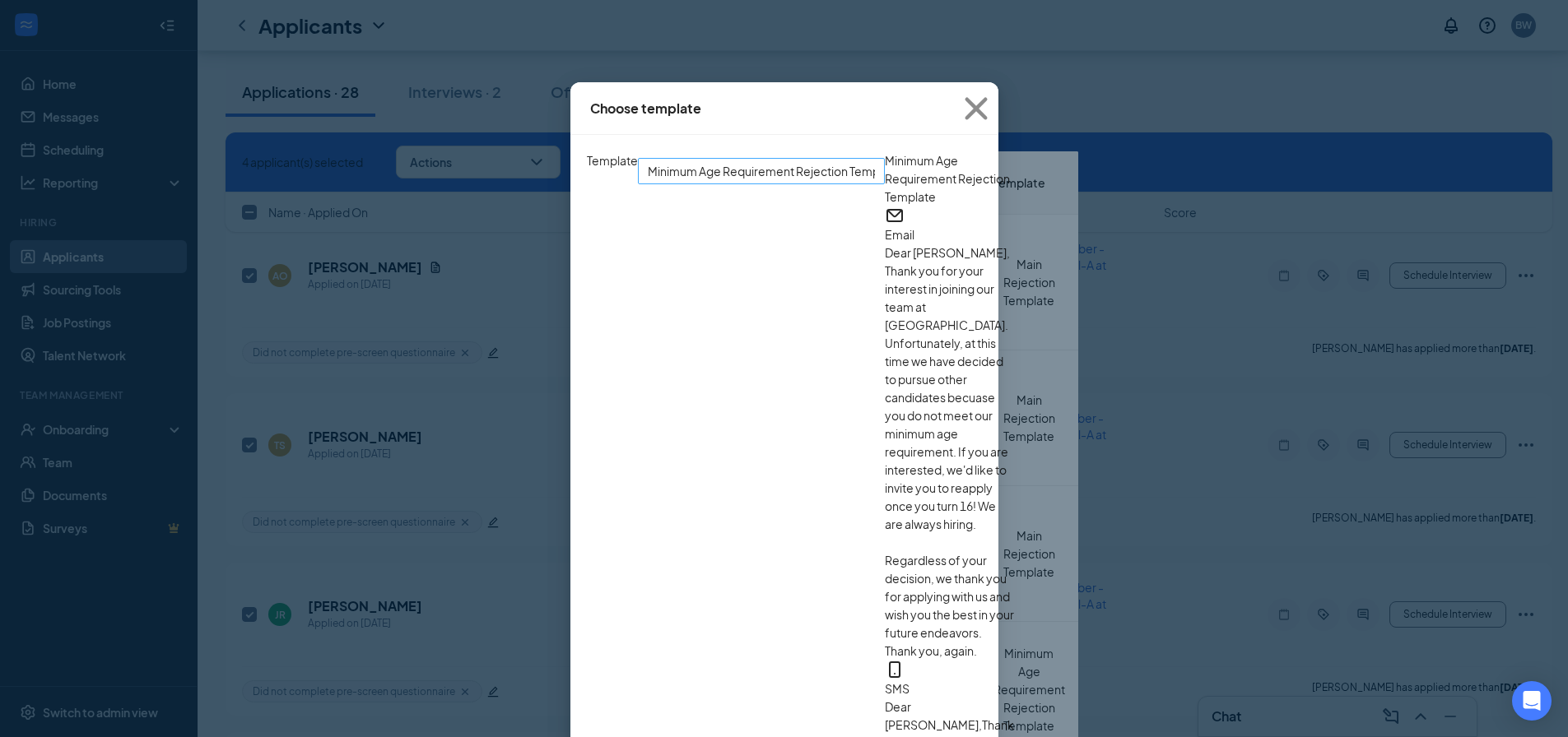
click at [654, 184] on span "Minimum Age Requirement Rejection Template" at bounding box center [774, 171] width 253 height 25
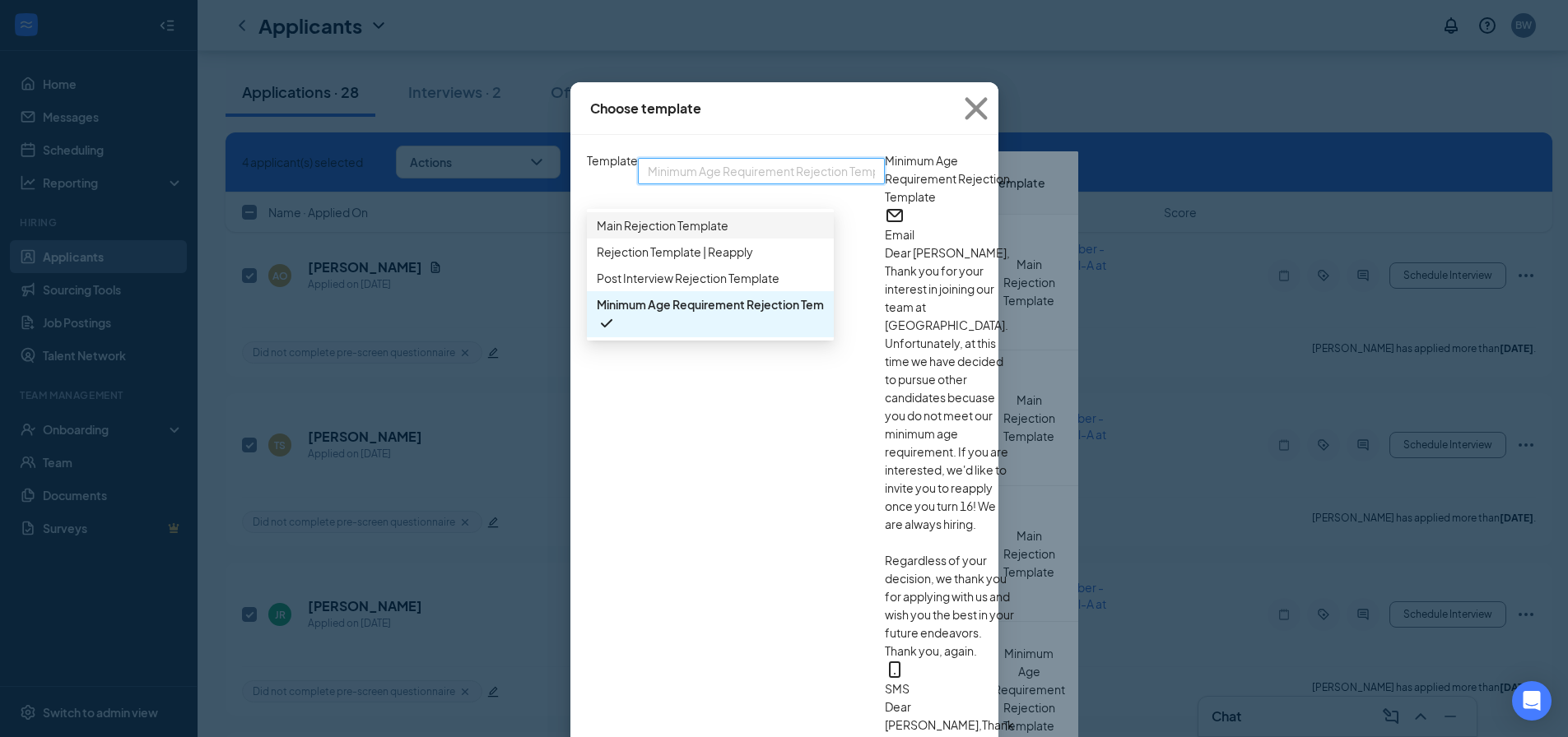
click at [654, 235] on span "Main Rejection Template" at bounding box center [711, 225] width 227 height 18
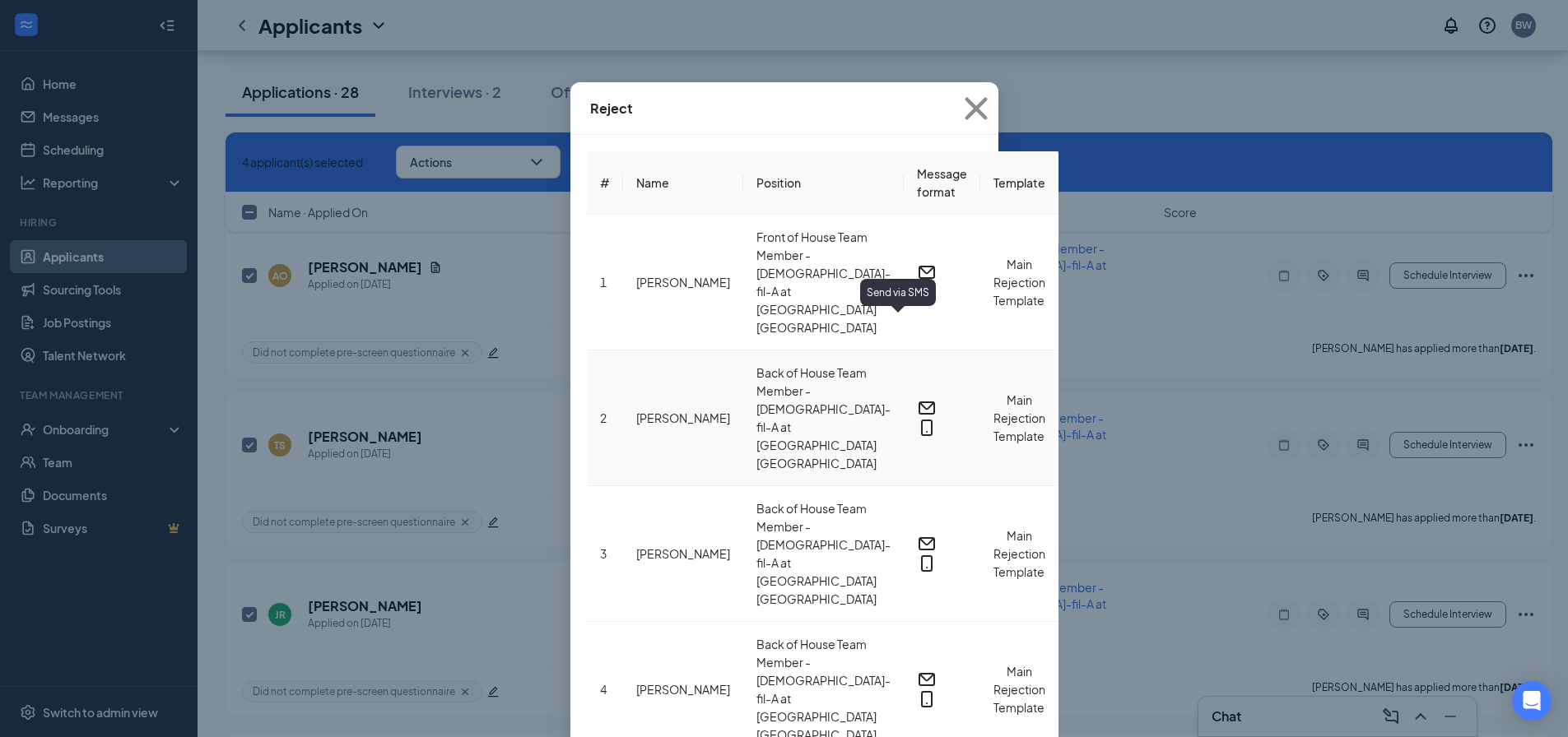
scroll to position [0, 0]
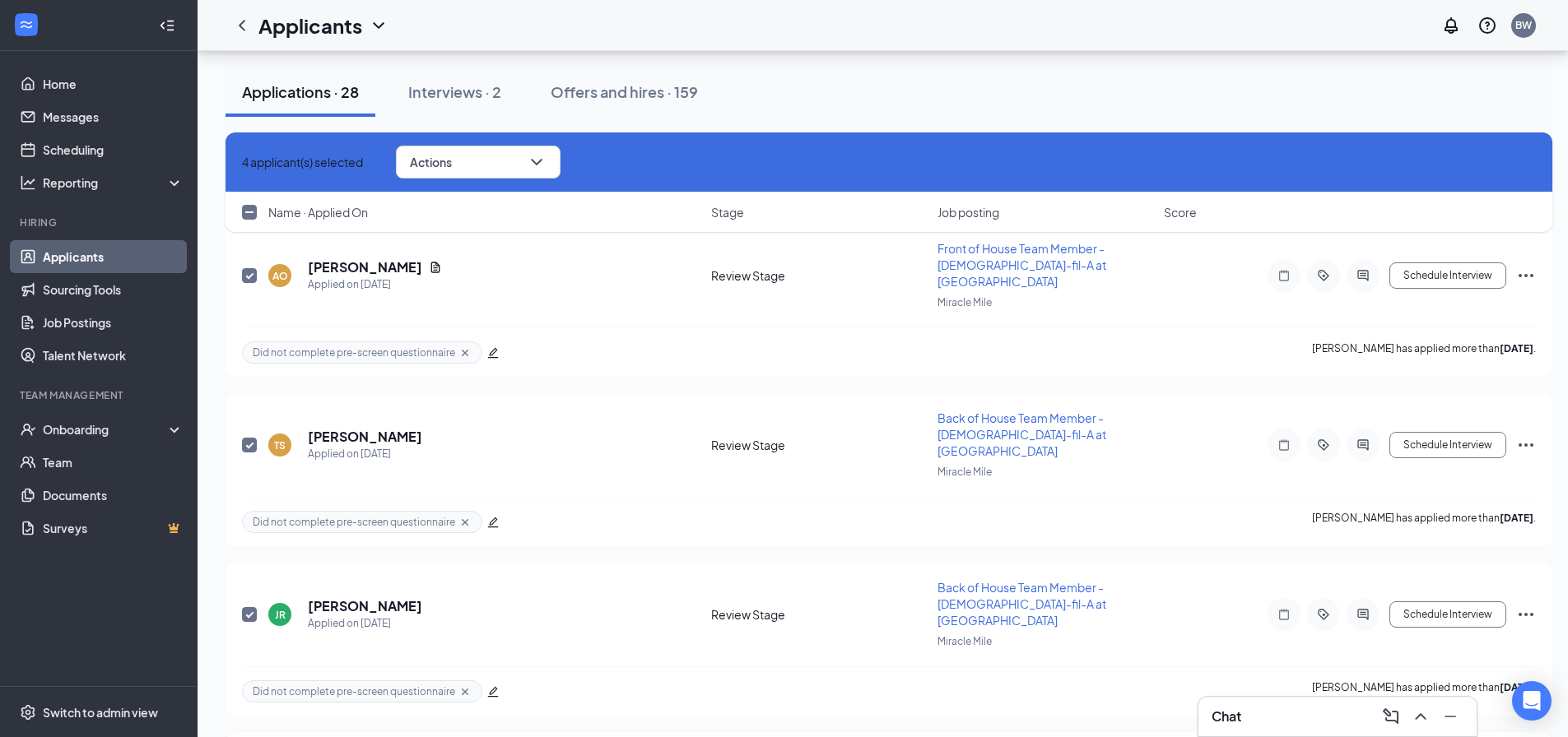
checkbox input "false"
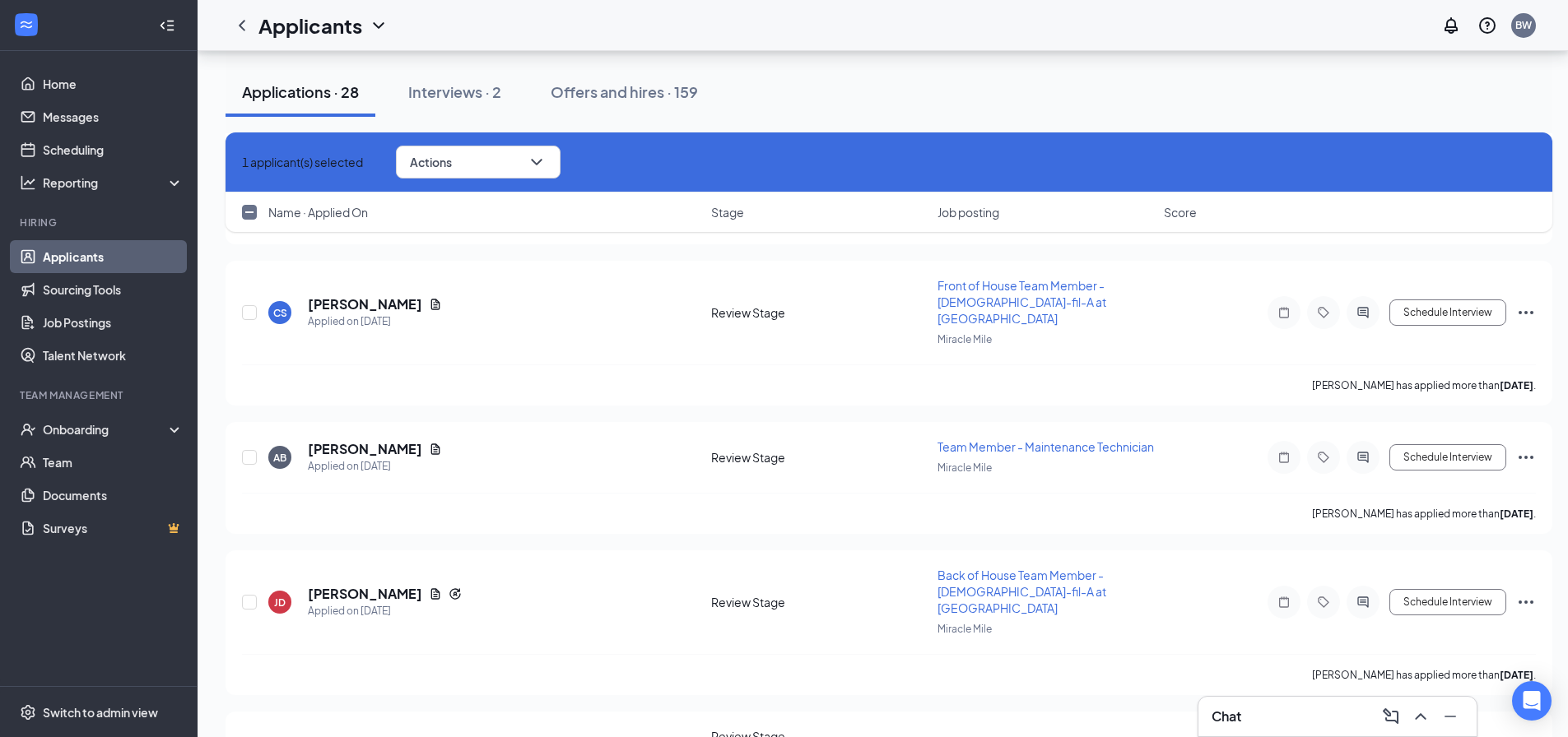
scroll to position [3187, 0]
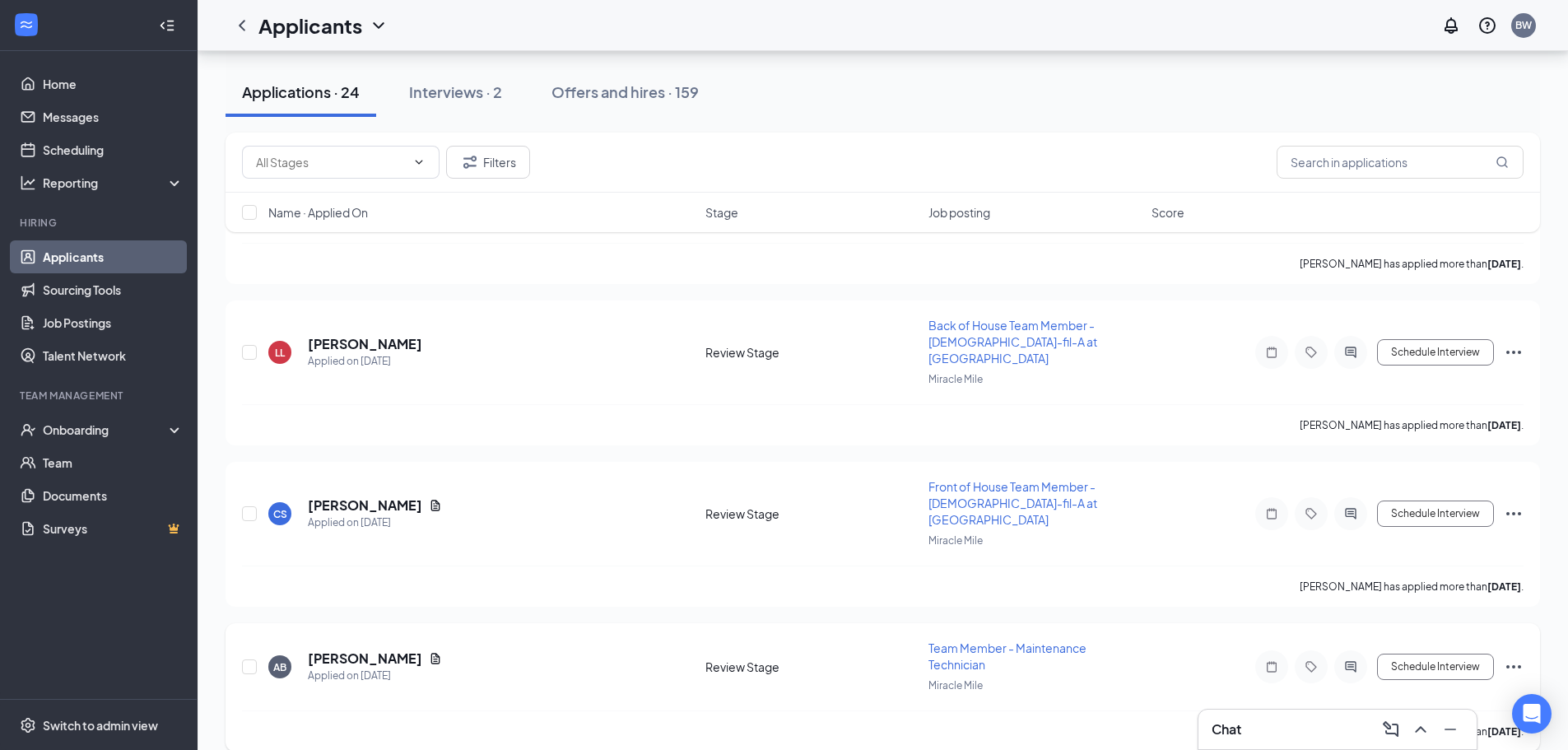
scroll to position [3050, 0]
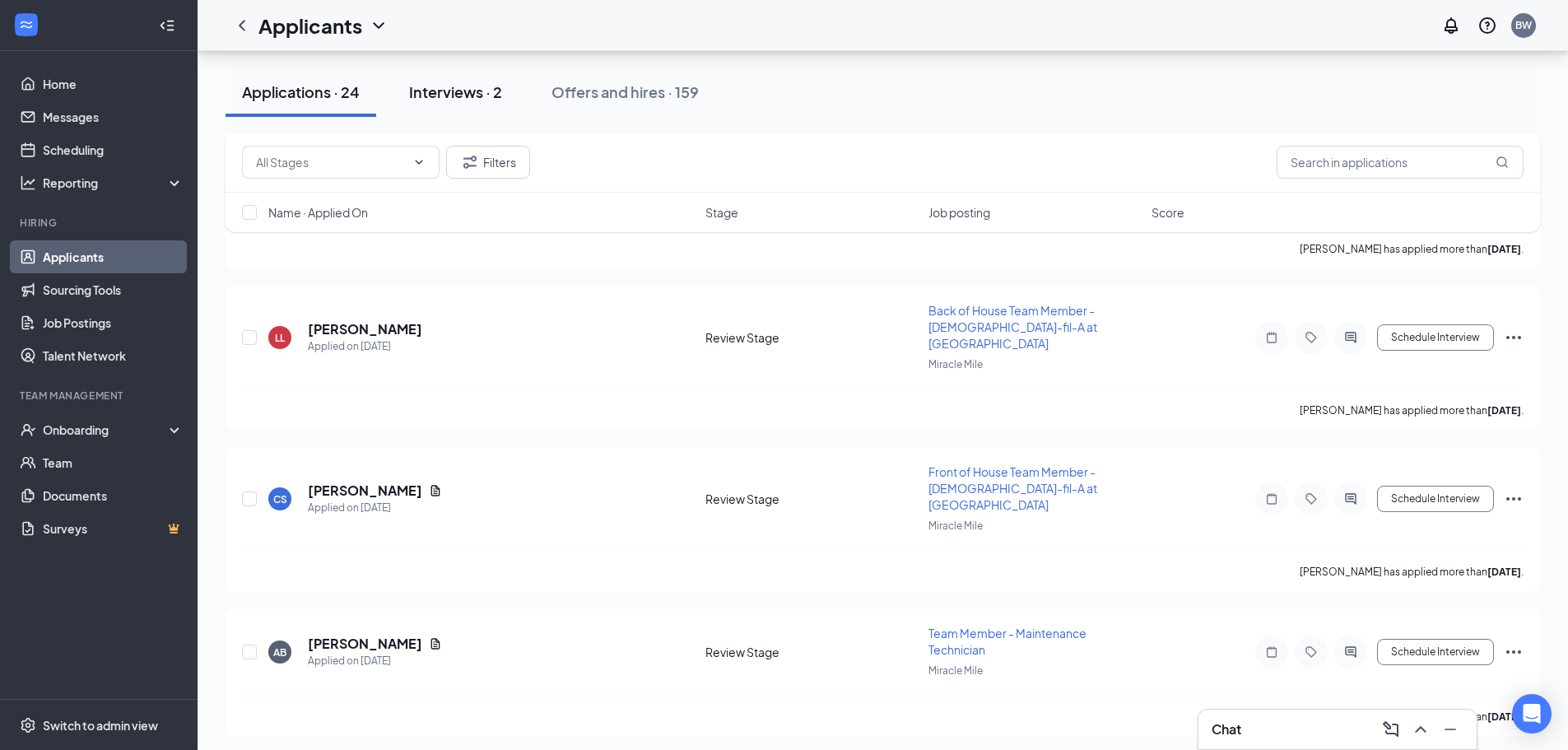
click at [459, 99] on div "Interviews · 2" at bounding box center [455, 92] width 93 height 21
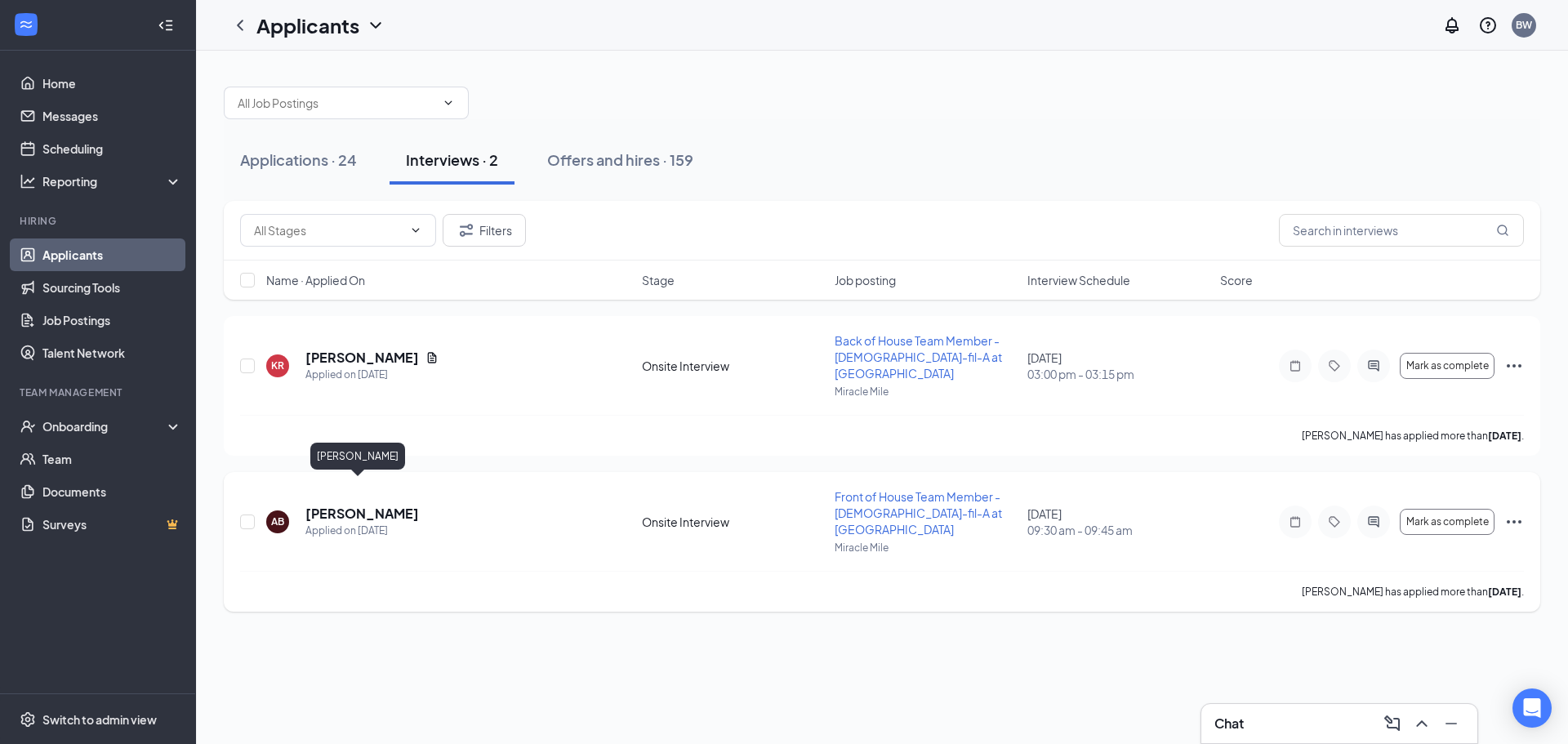
click at [339, 505] on h5 "[PERSON_NAME]" at bounding box center [362, 514] width 113 height 18
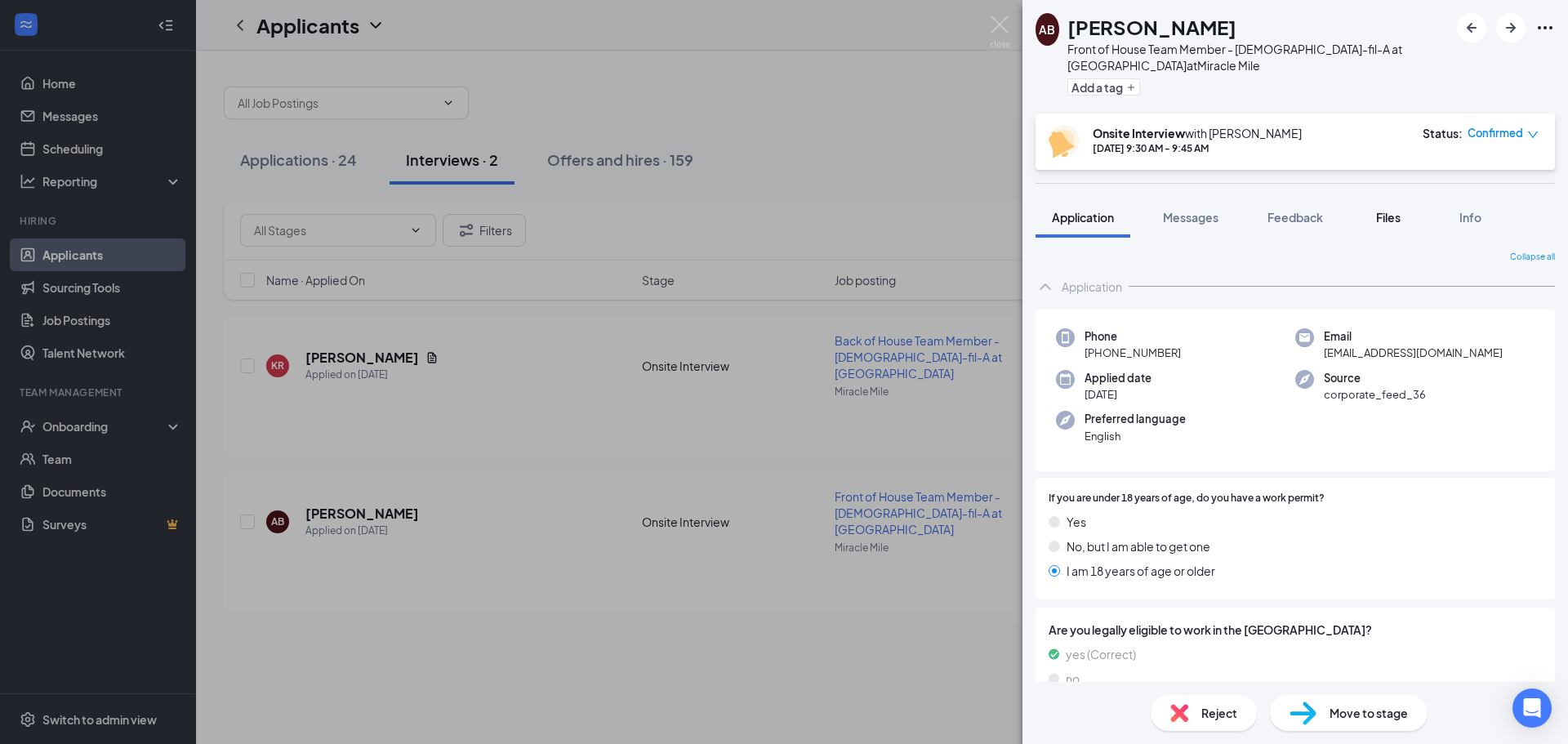
click at [1394, 217] on span "Files" at bounding box center [1388, 217] width 25 height 15
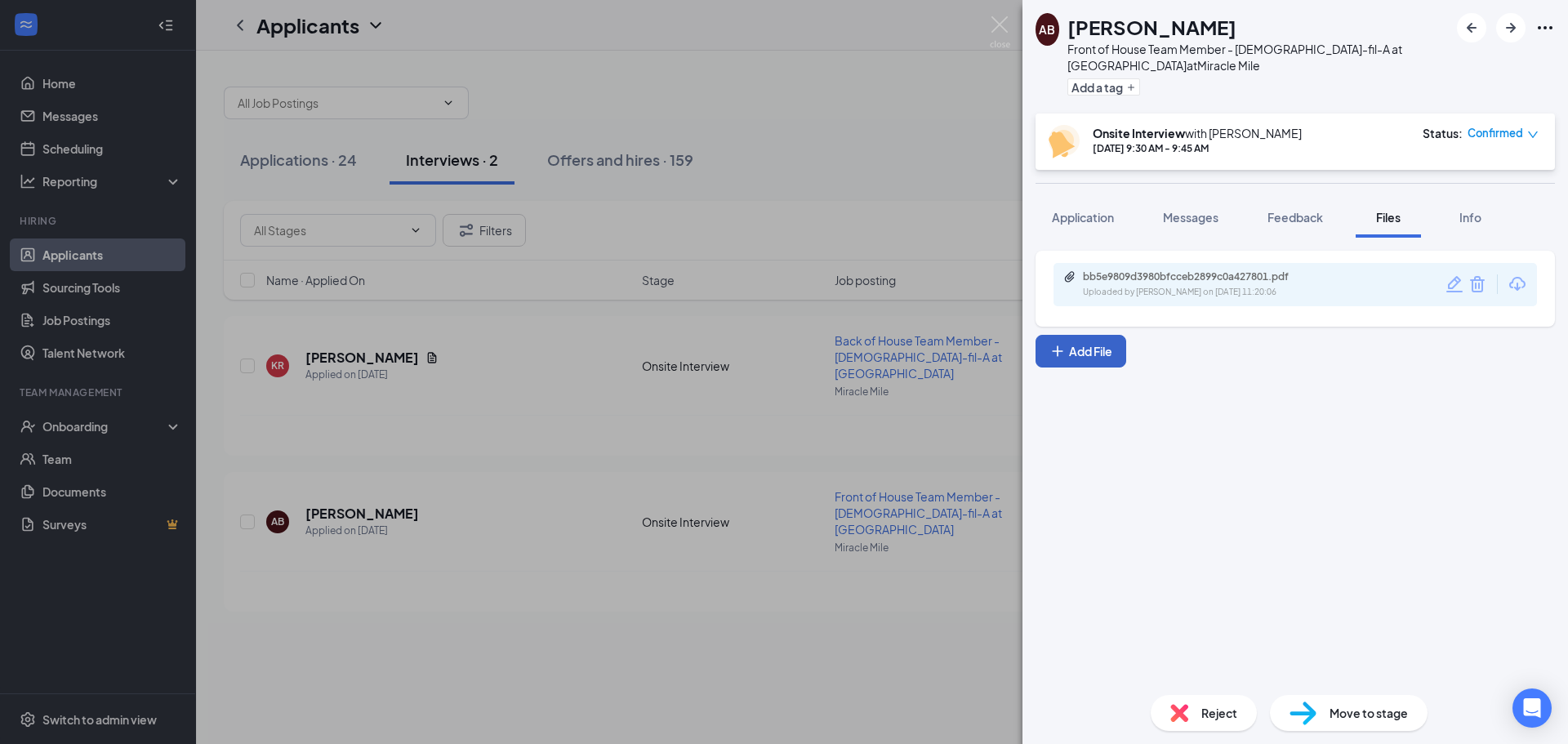
click at [1074, 355] on button "Add File" at bounding box center [1080, 350] width 90 height 32
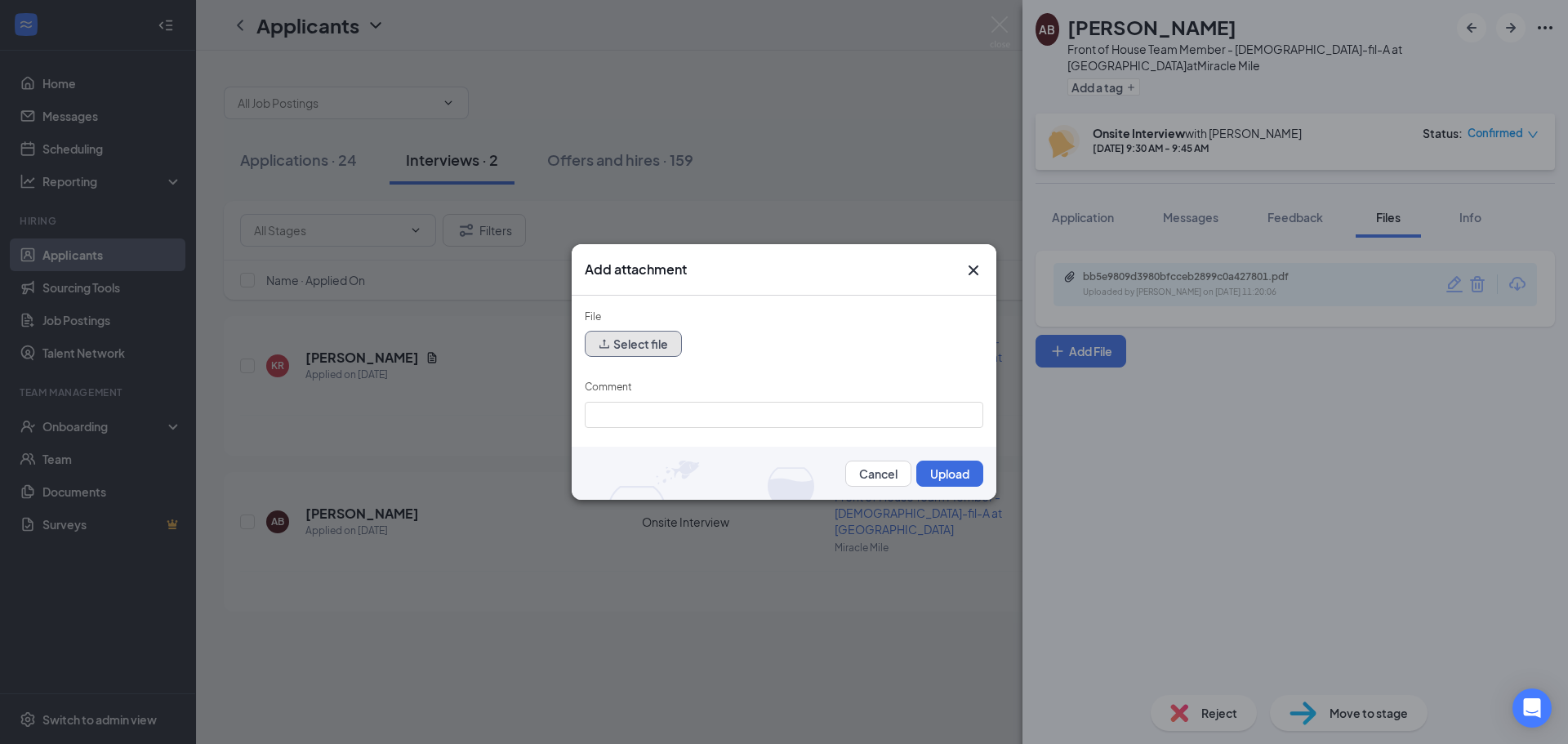
click at [629, 339] on button "Select file" at bounding box center [633, 344] width 97 height 27
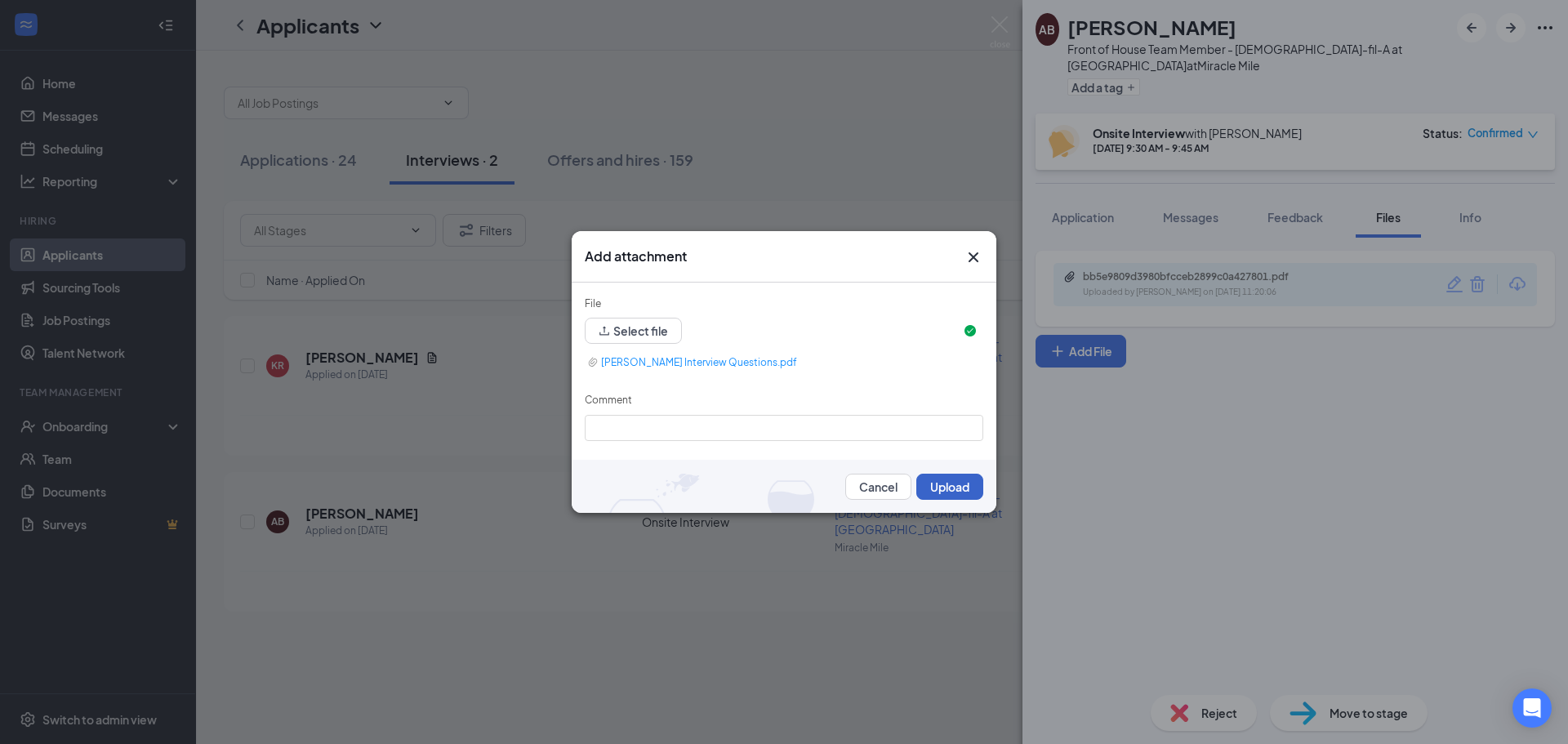
click at [948, 490] on button "Upload" at bounding box center [949, 487] width 67 height 27
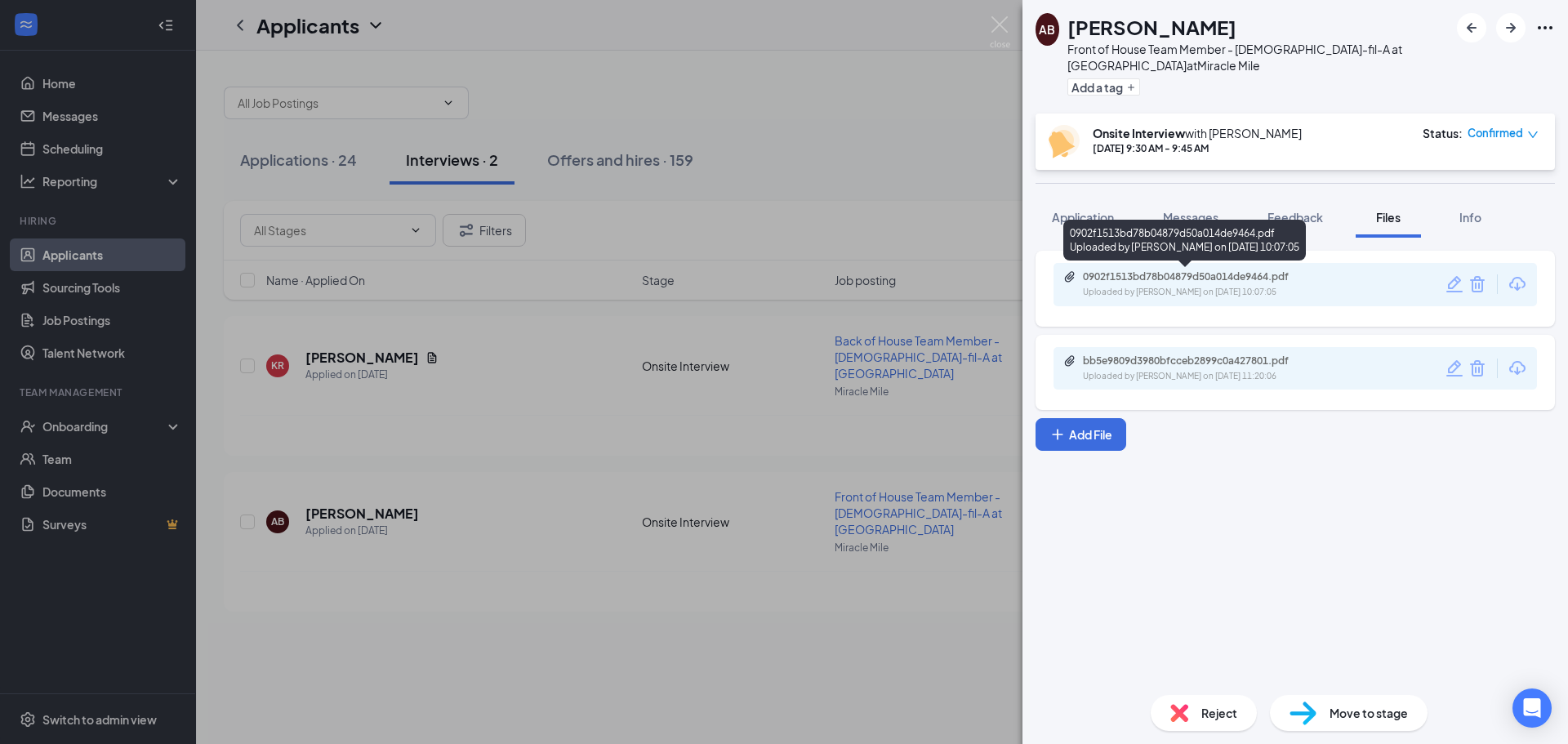
click at [1154, 276] on div "0902f1513bd78b04879d50a014de9464.pdf" at bounding box center [1197, 277] width 229 height 13
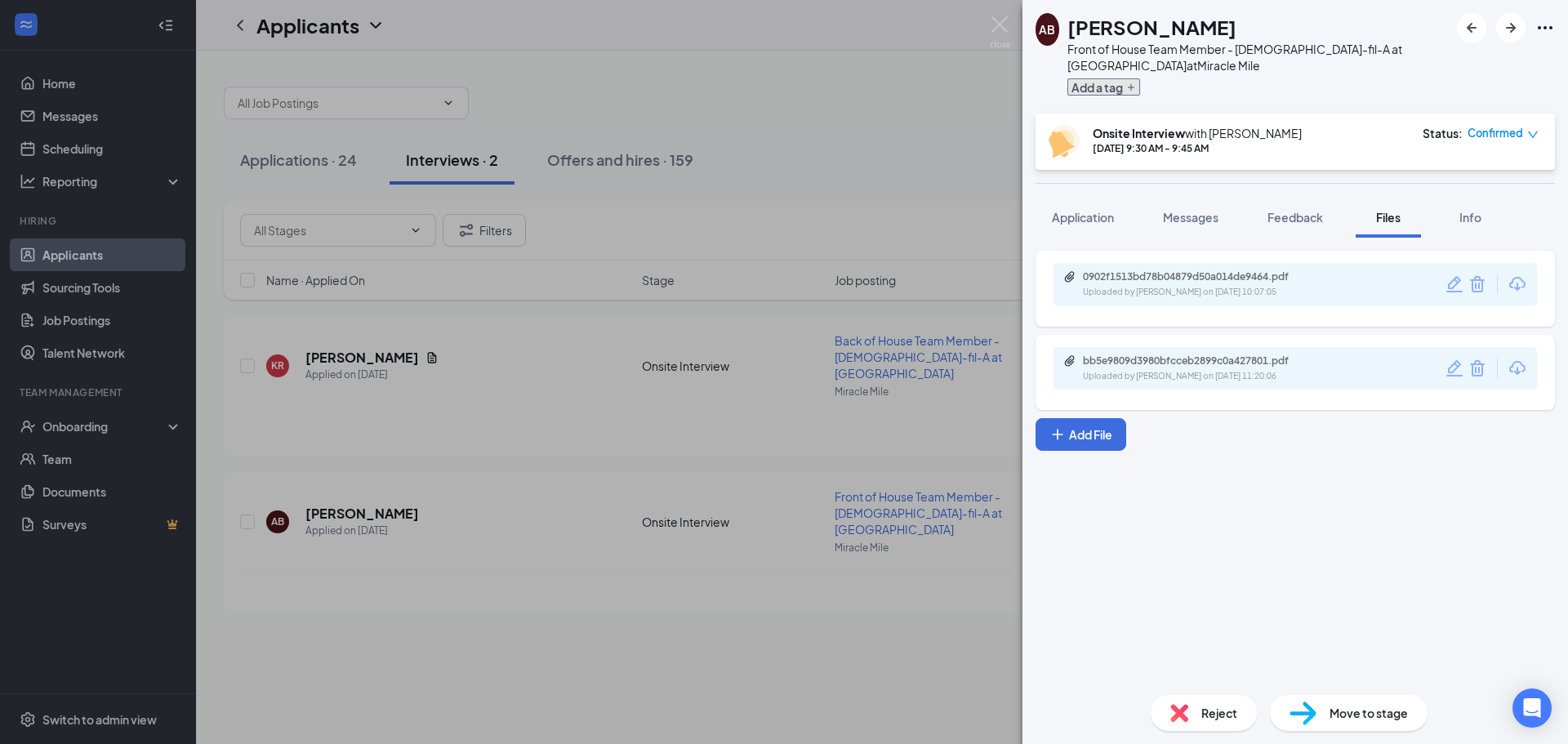
click at [1136, 85] on icon "Plus" at bounding box center [1131, 88] width 10 height 10
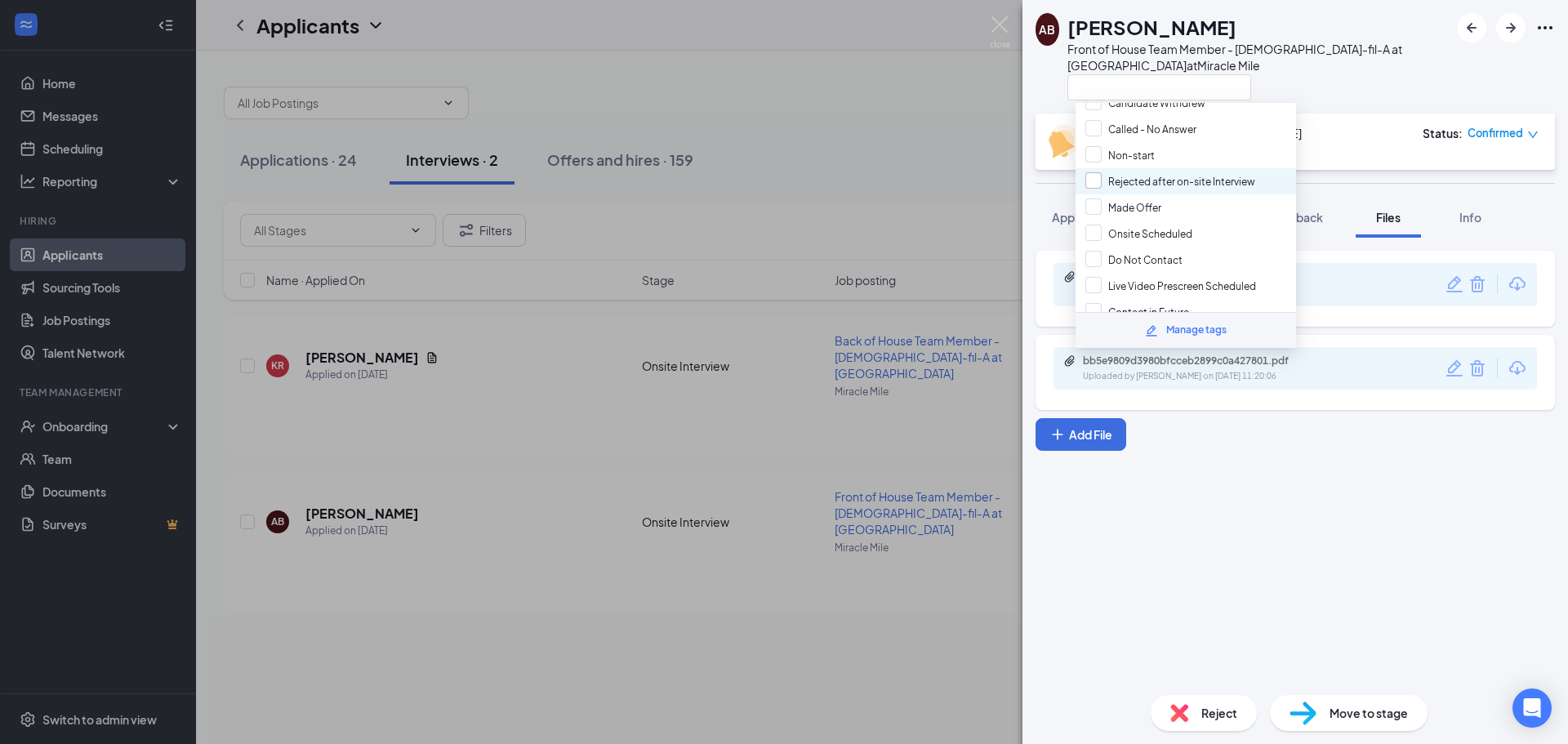
scroll to position [163, 0]
click at [1099, 232] on input "Onsite Scheduled" at bounding box center [1138, 233] width 107 height 18
checkbox input "true"
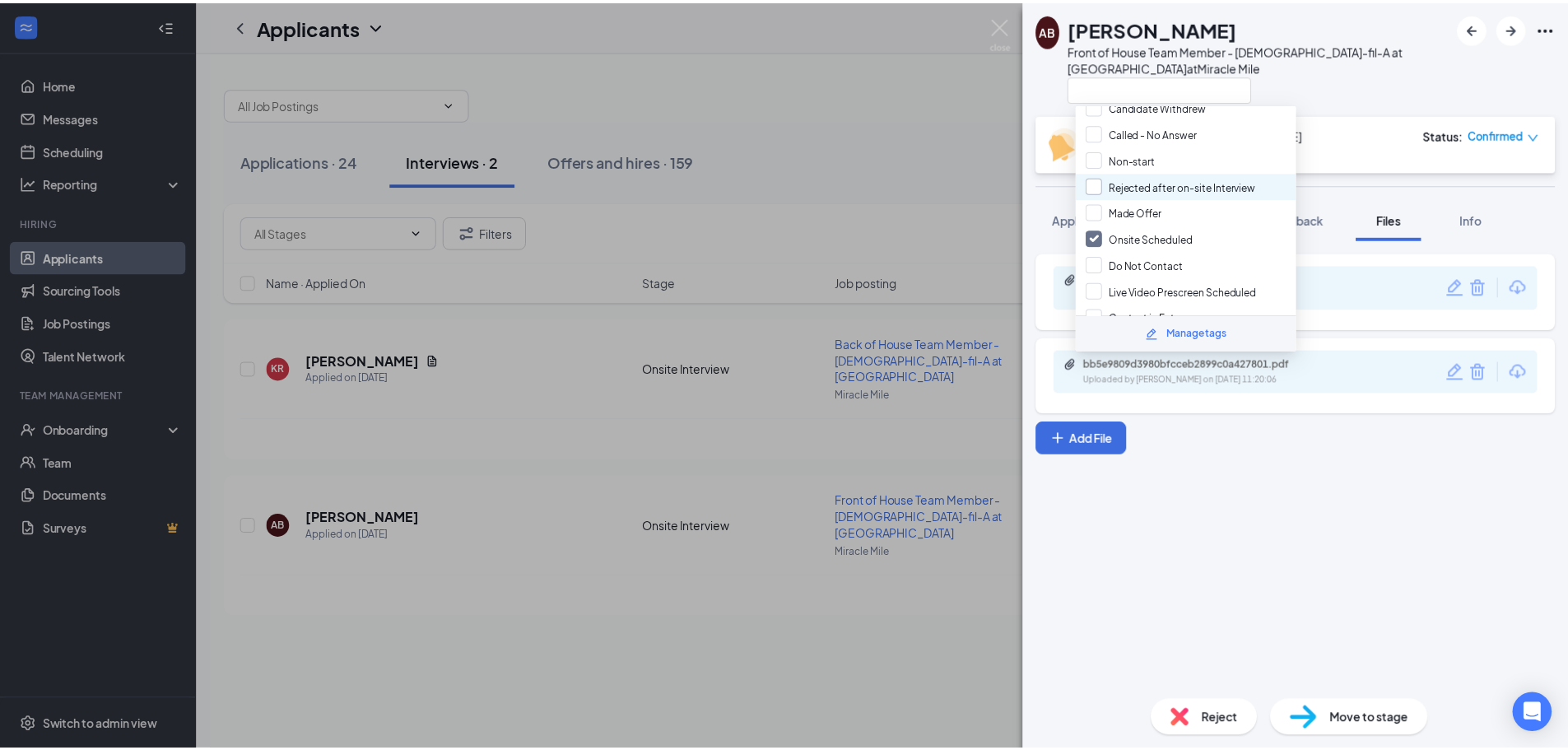
scroll to position [148, 0]
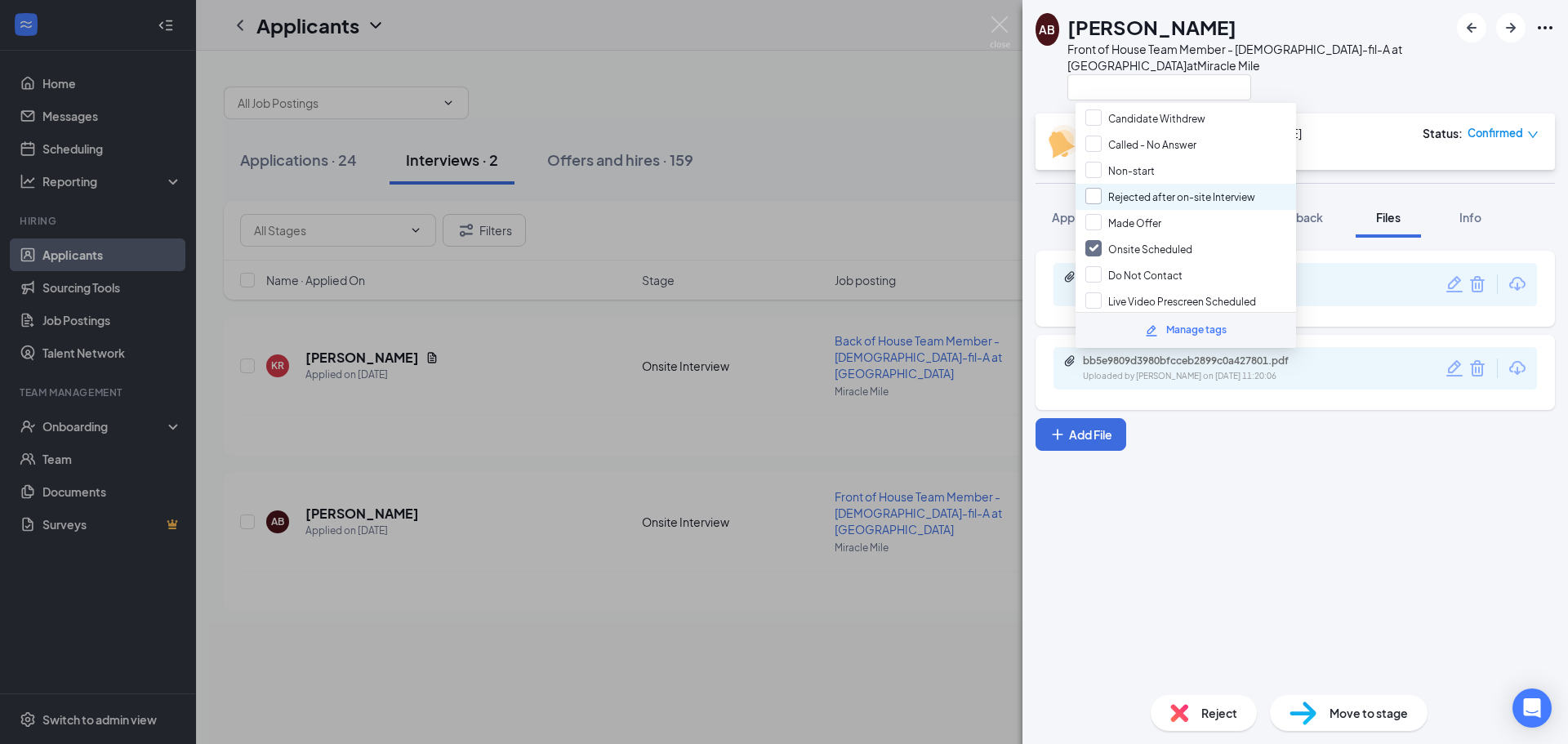
click at [1094, 199] on input "Rejected after on-site Interview" at bounding box center [1170, 197] width 170 height 18
checkbox input "true"
click at [1083, 430] on button "Add File" at bounding box center [1080, 434] width 90 height 32
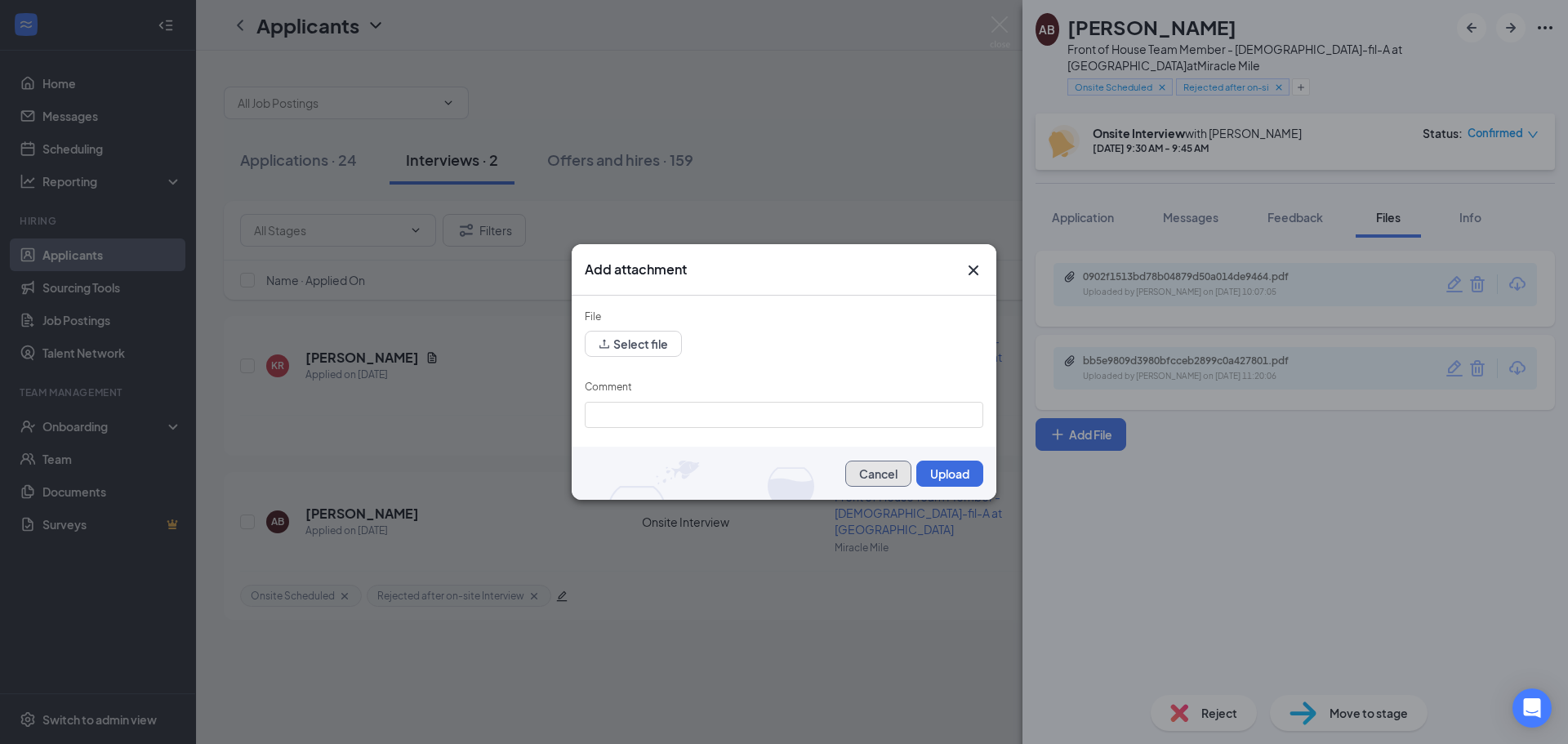
click at [876, 474] on button "Cancel" at bounding box center [879, 474] width 66 height 27
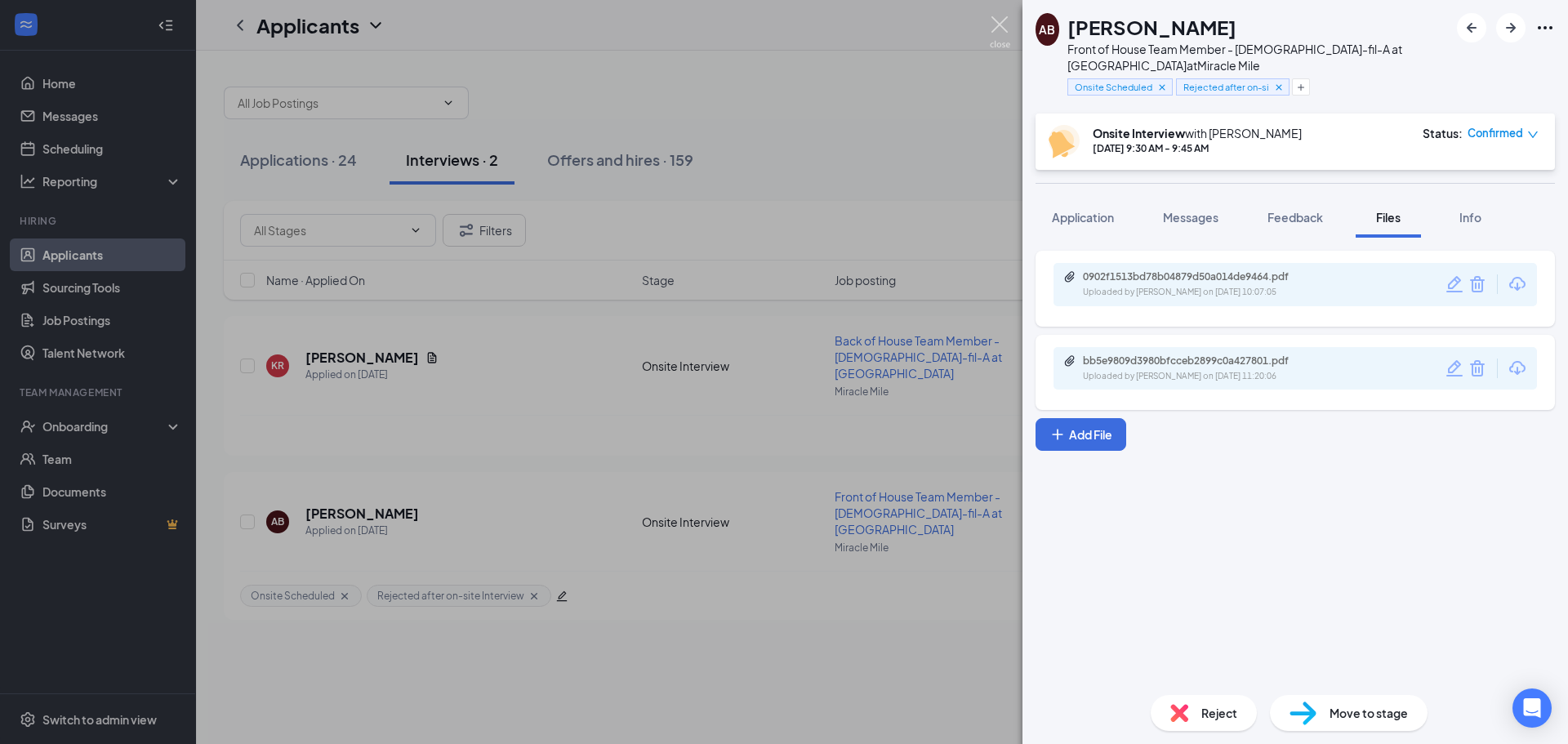
click at [1000, 22] on img at bounding box center [1000, 32] width 21 height 31
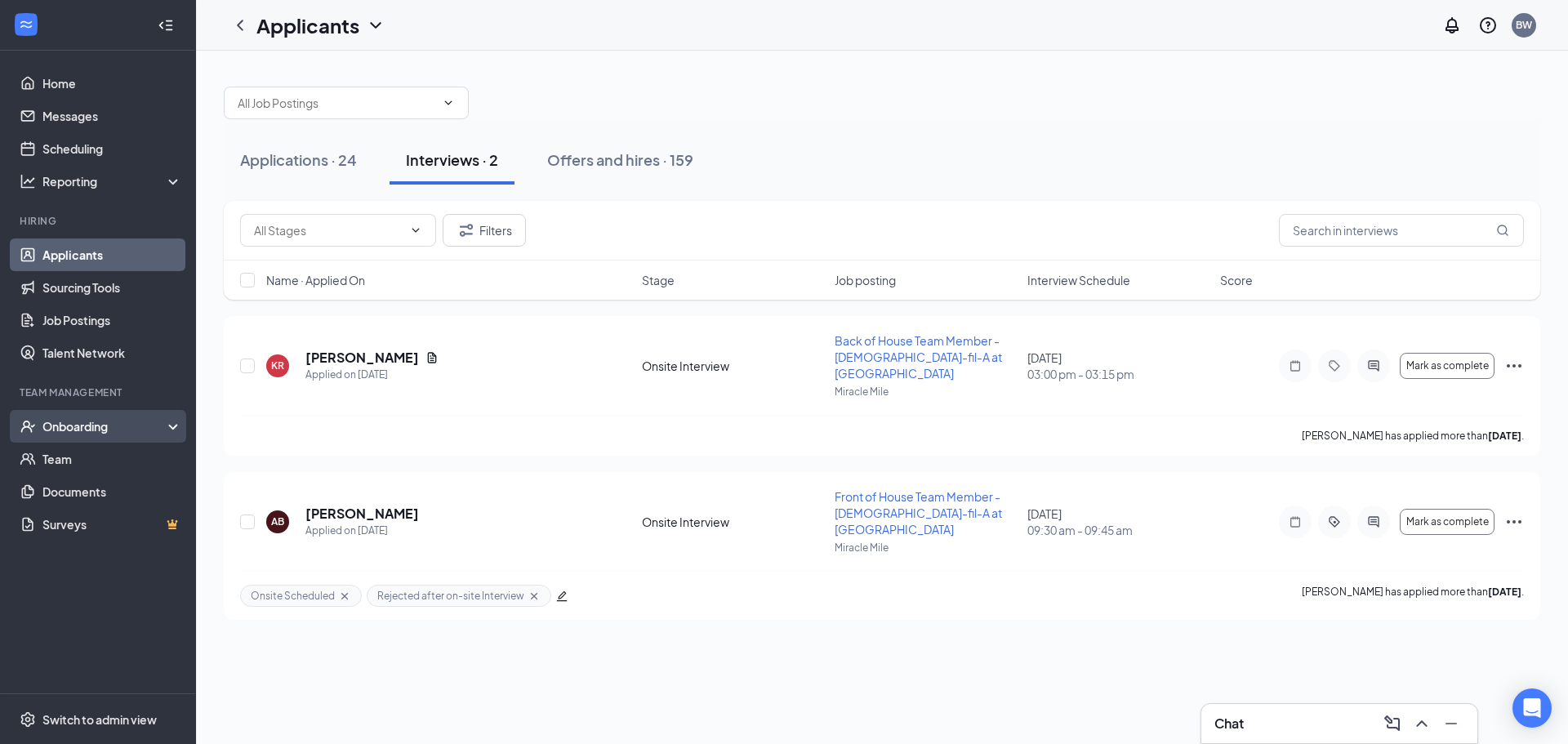
click at [79, 429] on div "Onboarding" at bounding box center [105, 427] width 126 height 17
click at [89, 568] on link "Activity log" at bounding box center [112, 557] width 140 height 32
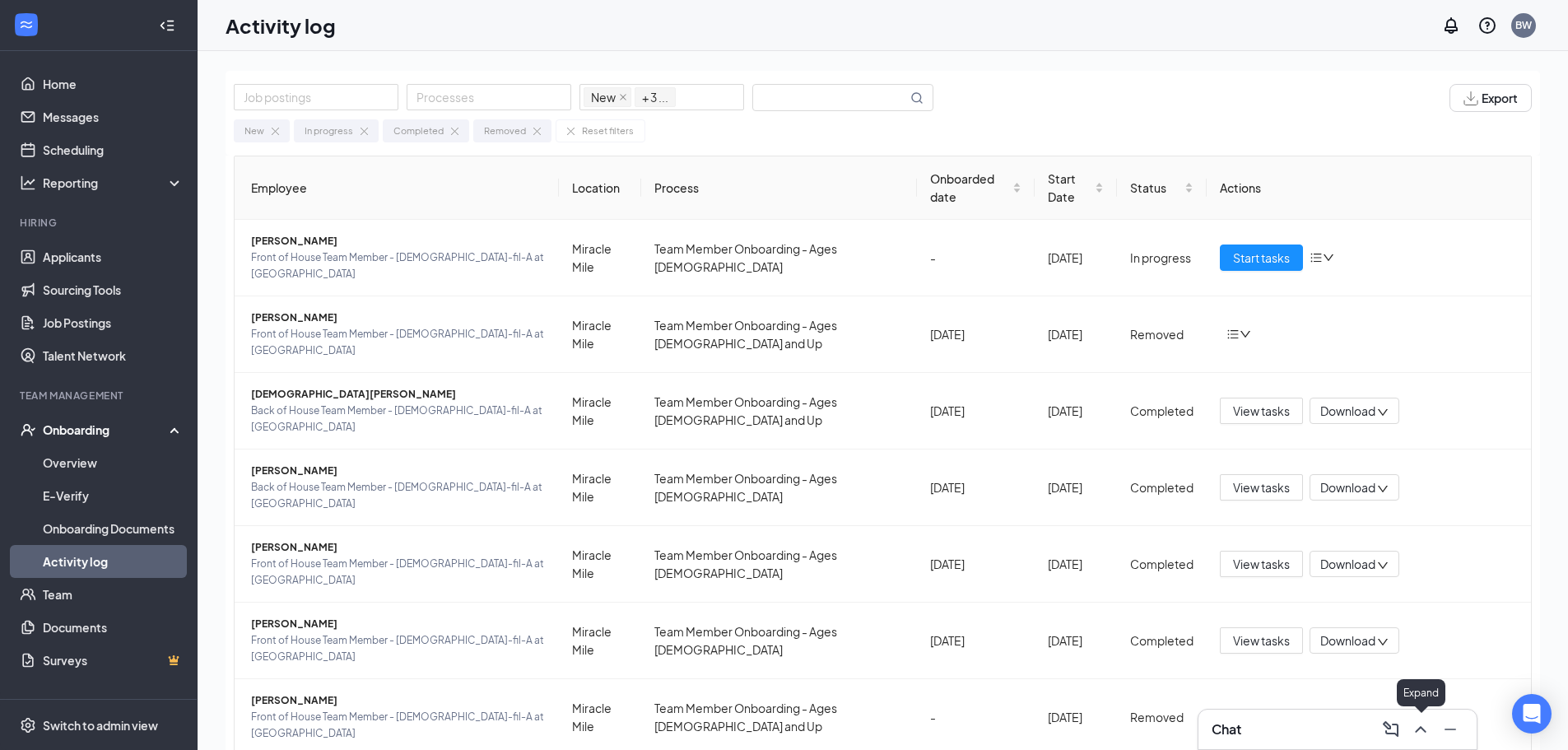
click at [1414, 736] on icon "ChevronUp" at bounding box center [1421, 730] width 20 height 20
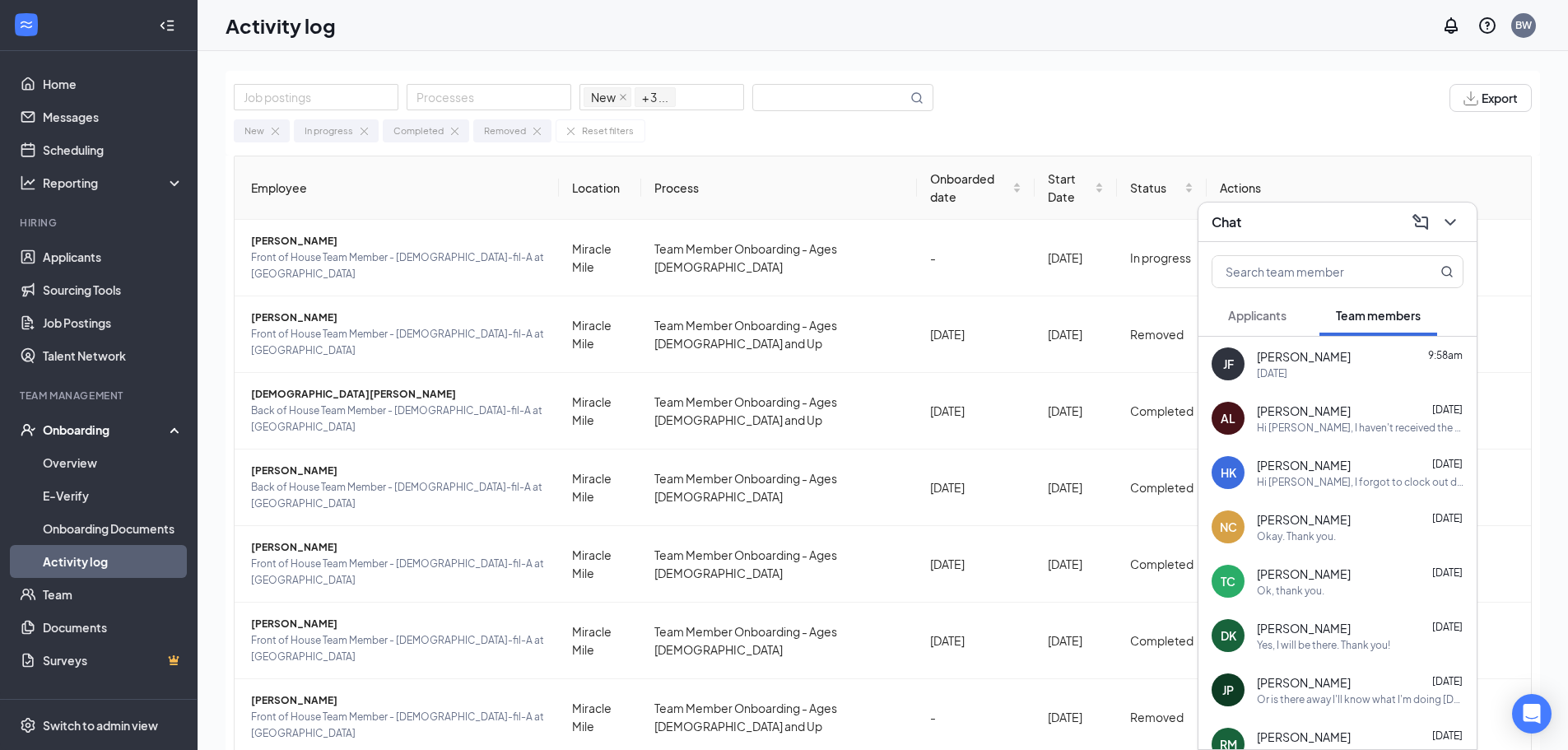
click at [1324, 433] on div "Hi [PERSON_NAME], I haven't received the documents that I requested from you. D…" at bounding box center [1360, 428] width 206 height 14
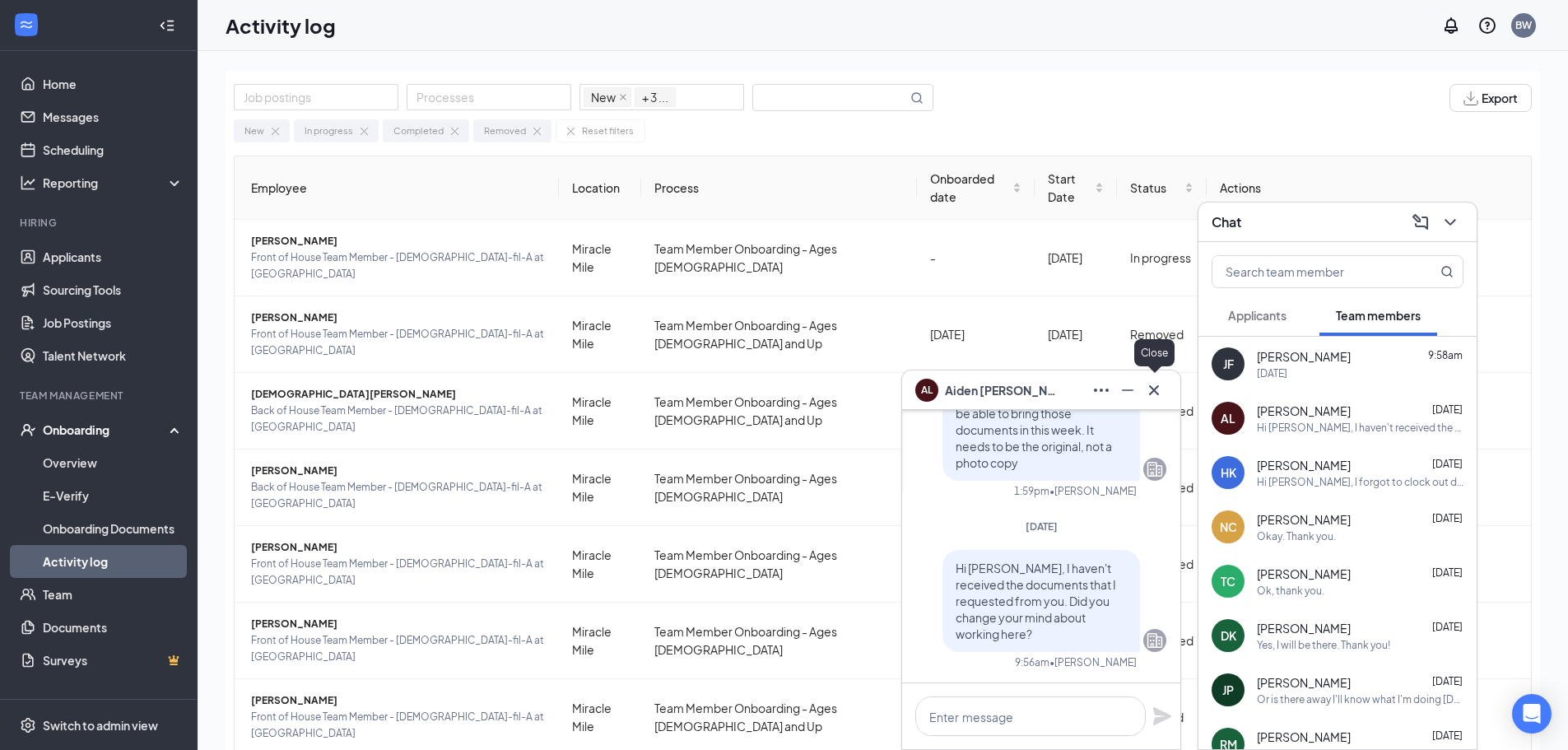
click at [1157, 393] on icon "Cross" at bounding box center [1154, 389] width 10 height 10
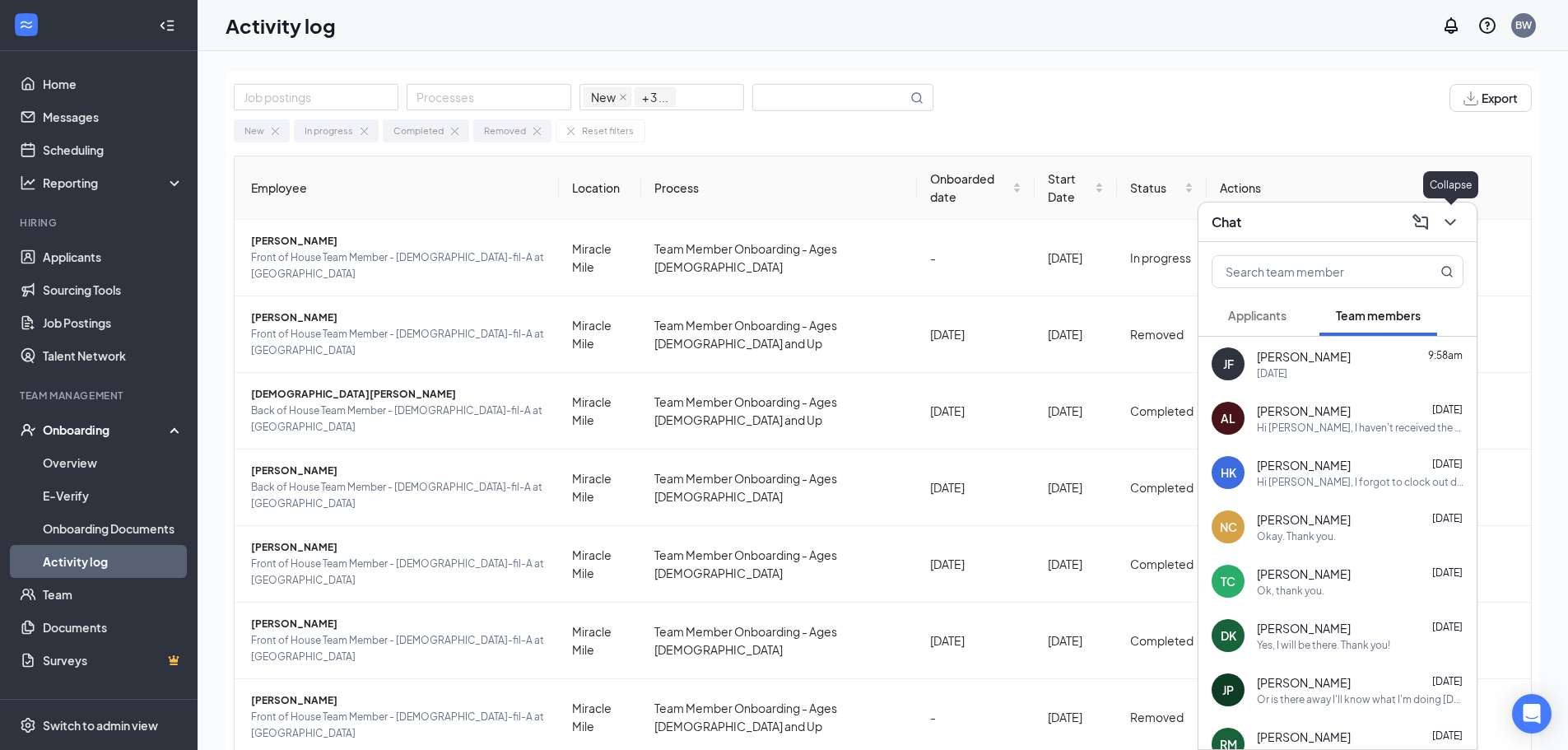
click at [1450, 222] on icon "ChevronDown" at bounding box center [1451, 222] width 20 height 20
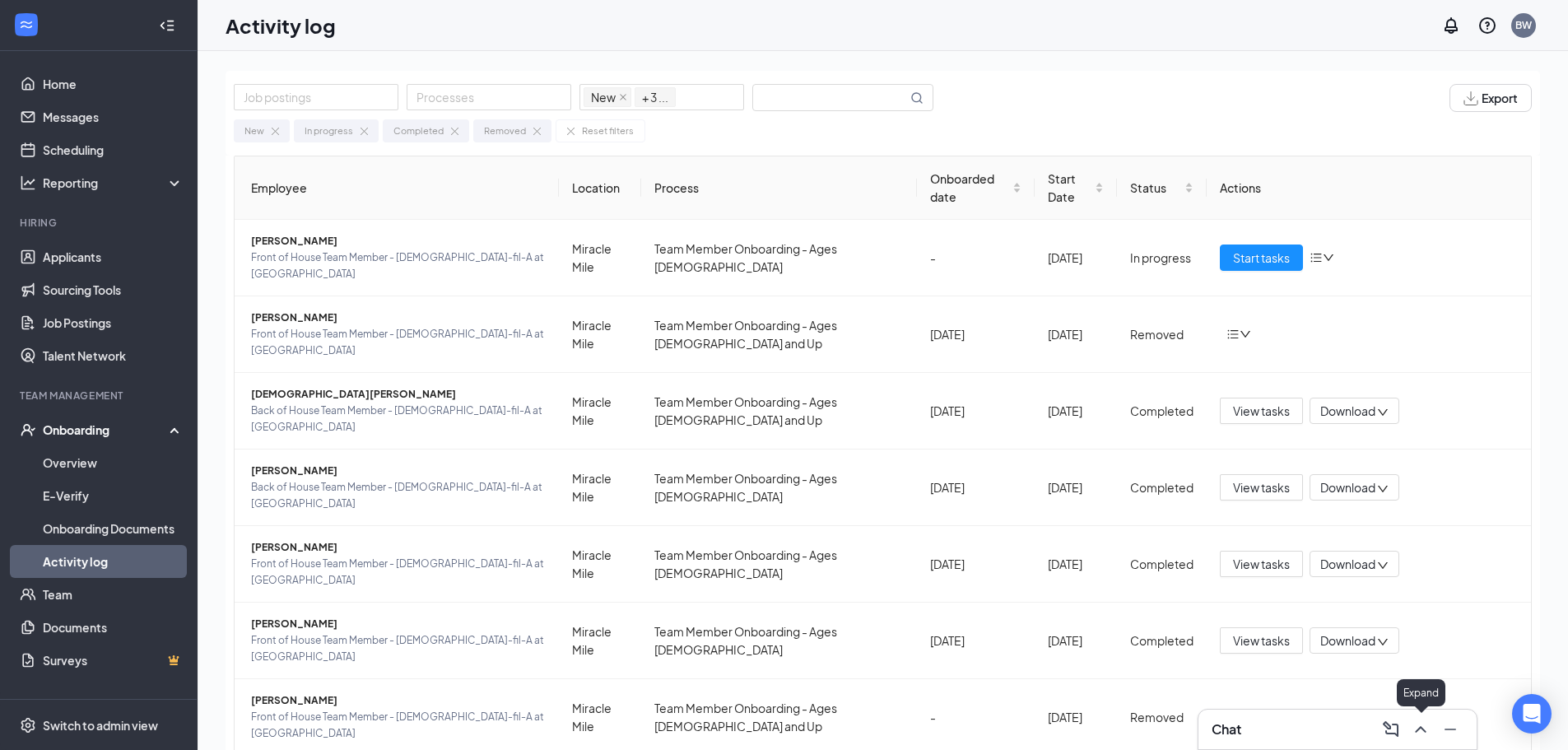
click at [1414, 726] on icon "ChevronUp" at bounding box center [1421, 730] width 20 height 20
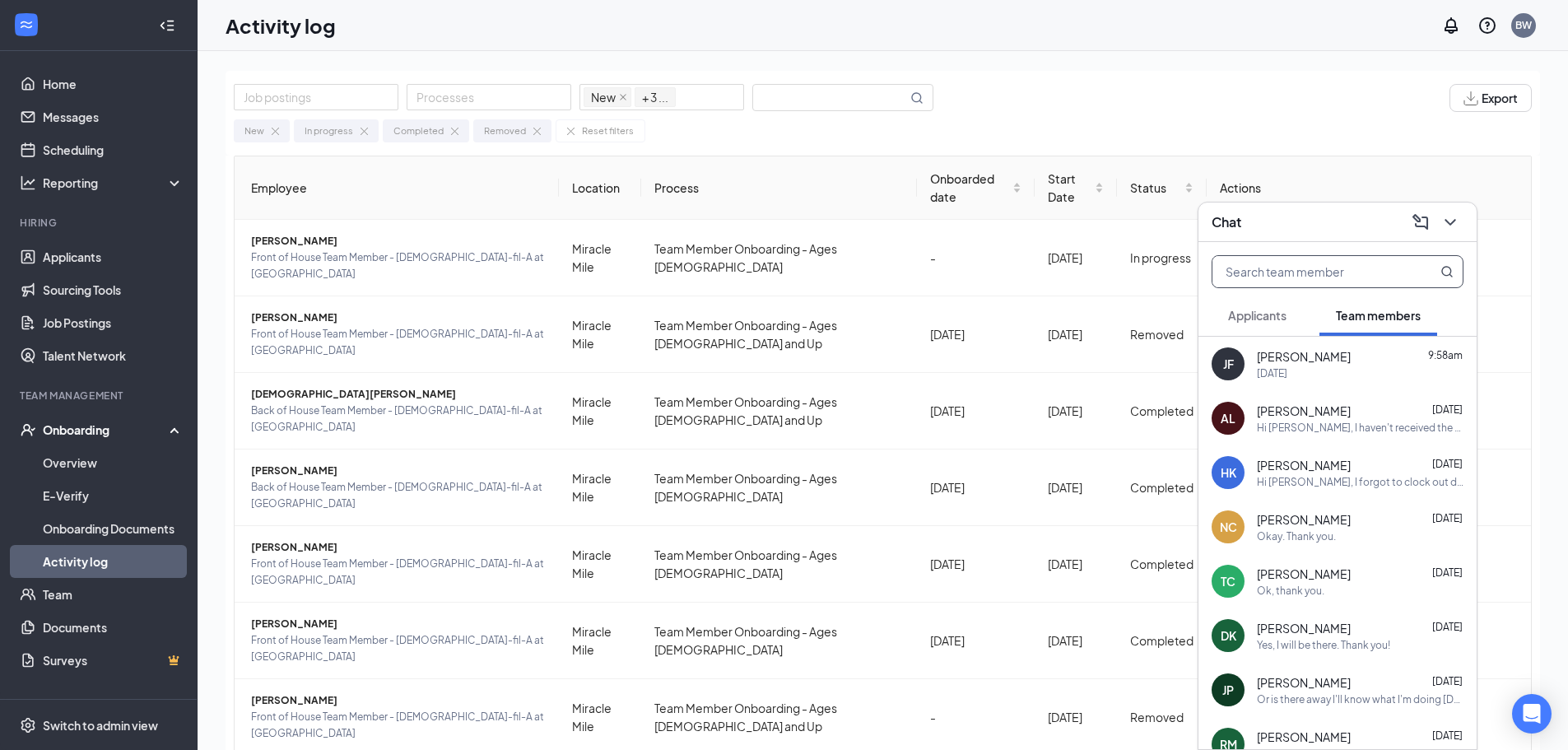
click at [1292, 263] on input "text" at bounding box center [1310, 271] width 195 height 31
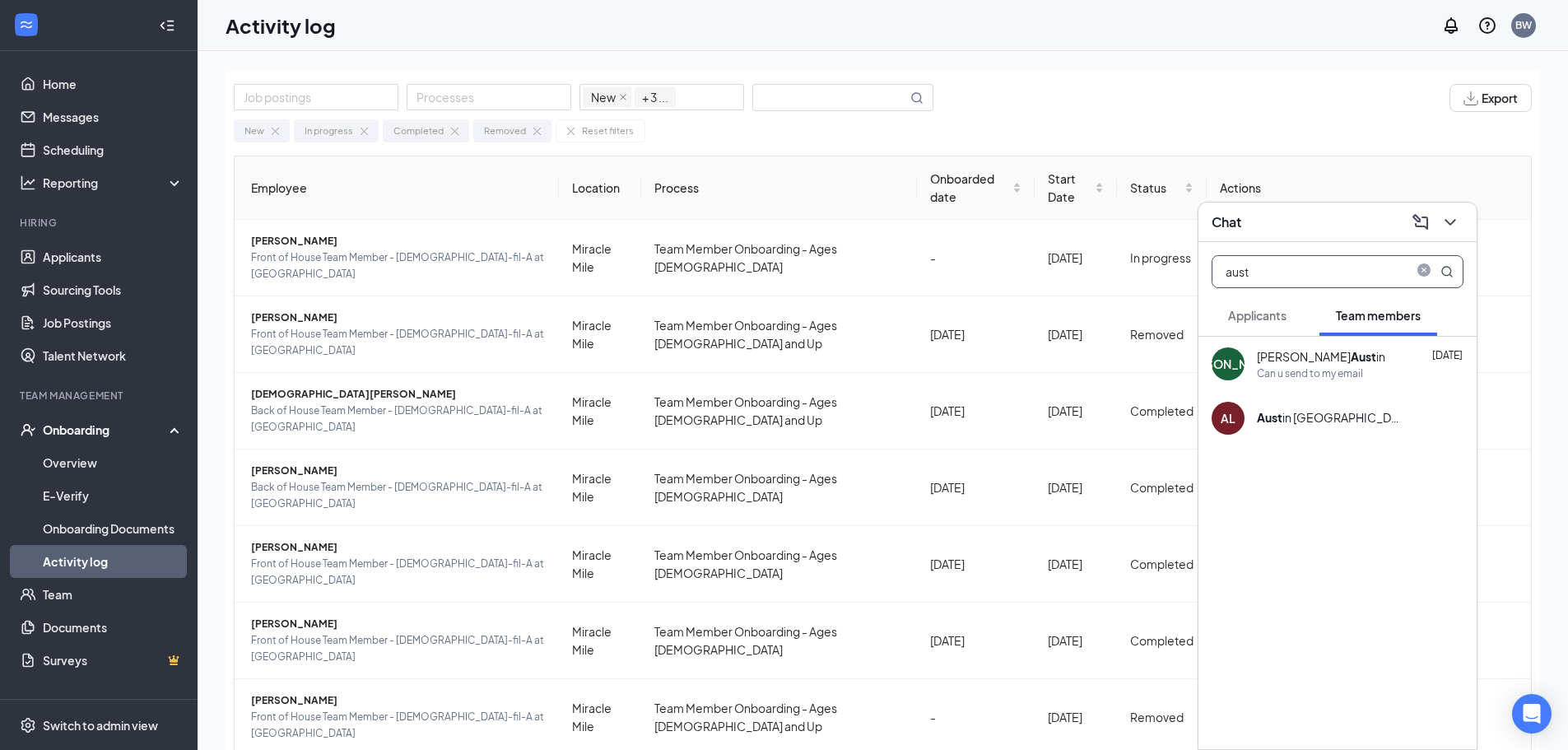
type input "aust"
click at [1322, 424] on div "Aust in [GEOGRAPHIC_DATA]" at bounding box center [1331, 418] width 148 height 17
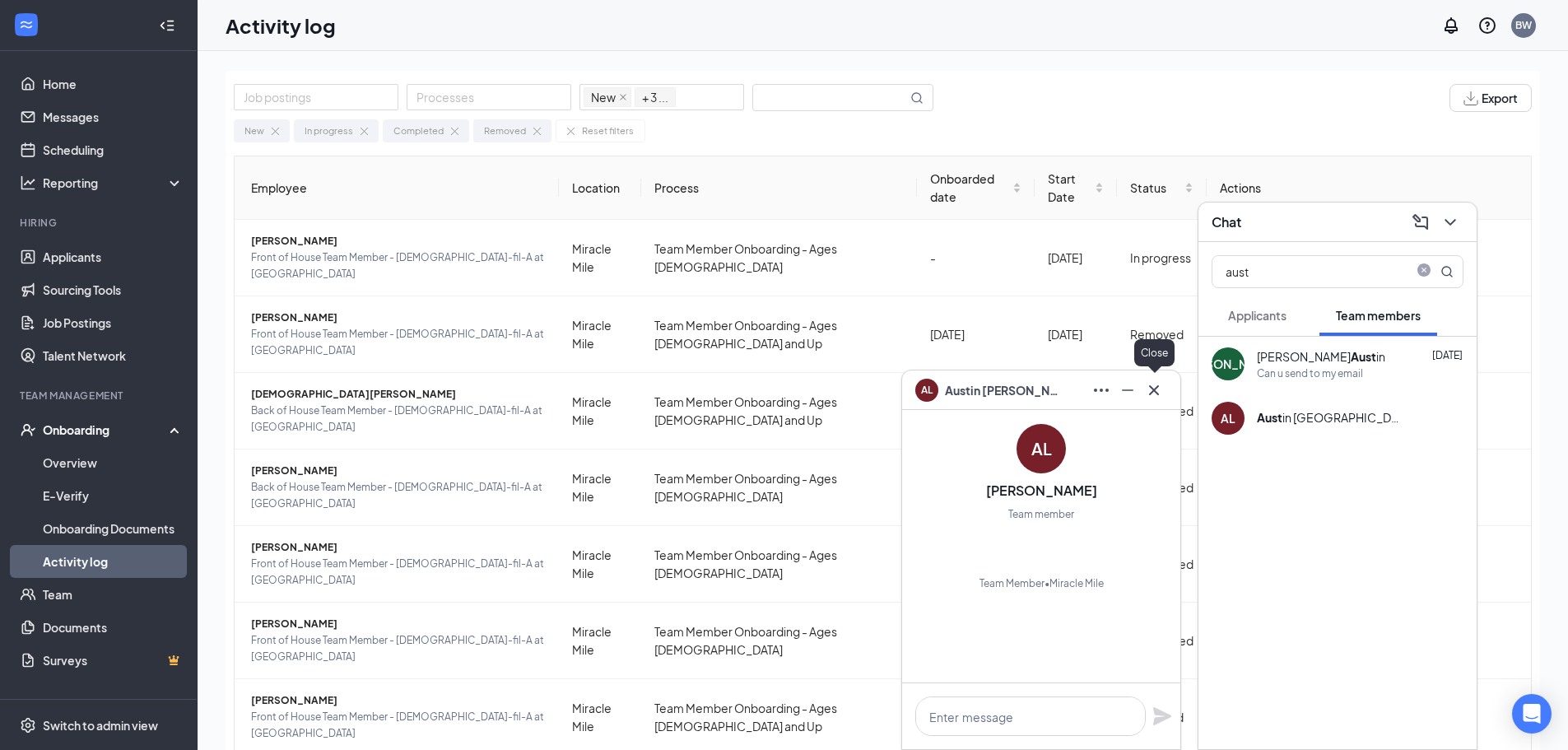
click at [1151, 384] on icon "Cross" at bounding box center [1155, 391] width 20 height 20
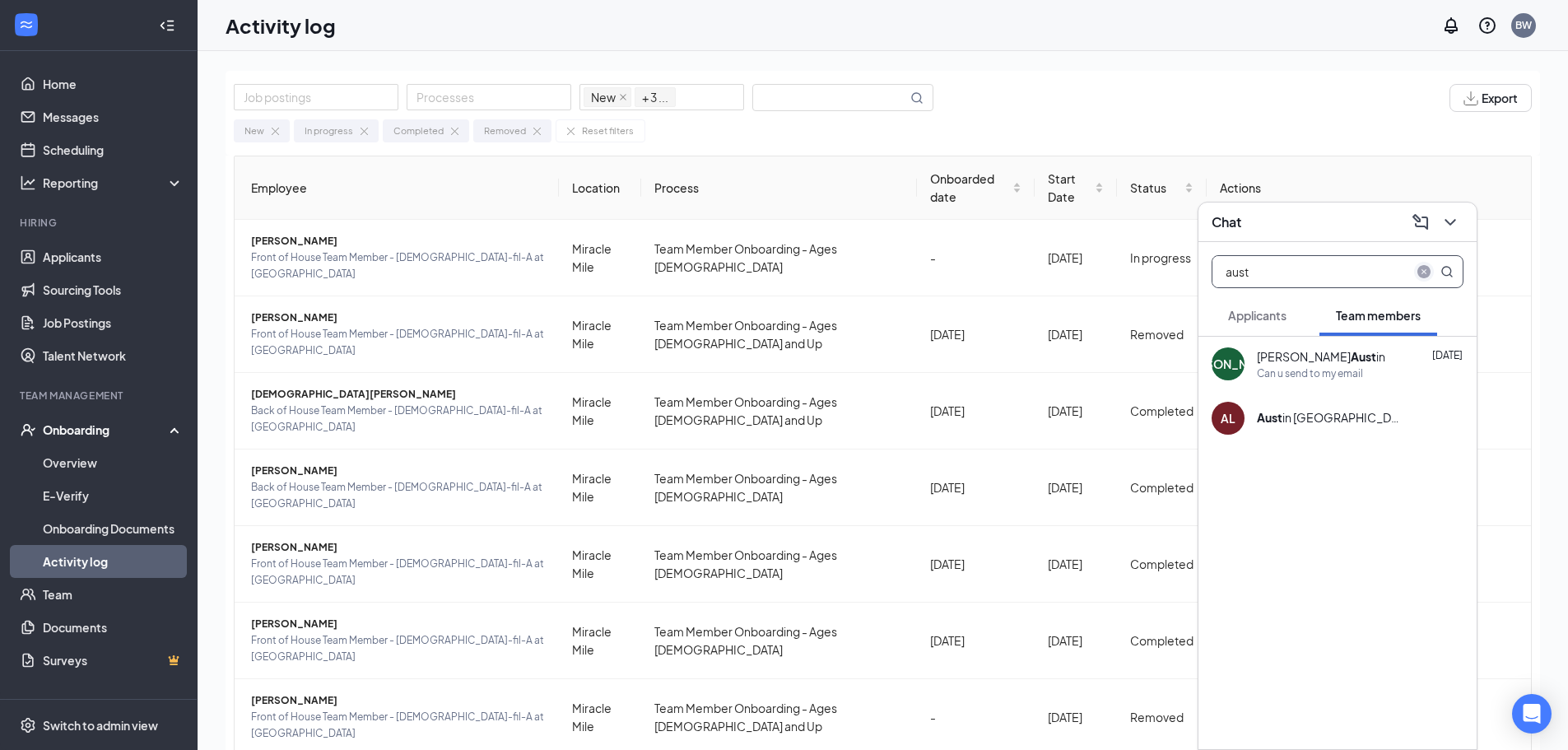
click at [1422, 269] on icon "close-circle" at bounding box center [1424, 271] width 13 height 13
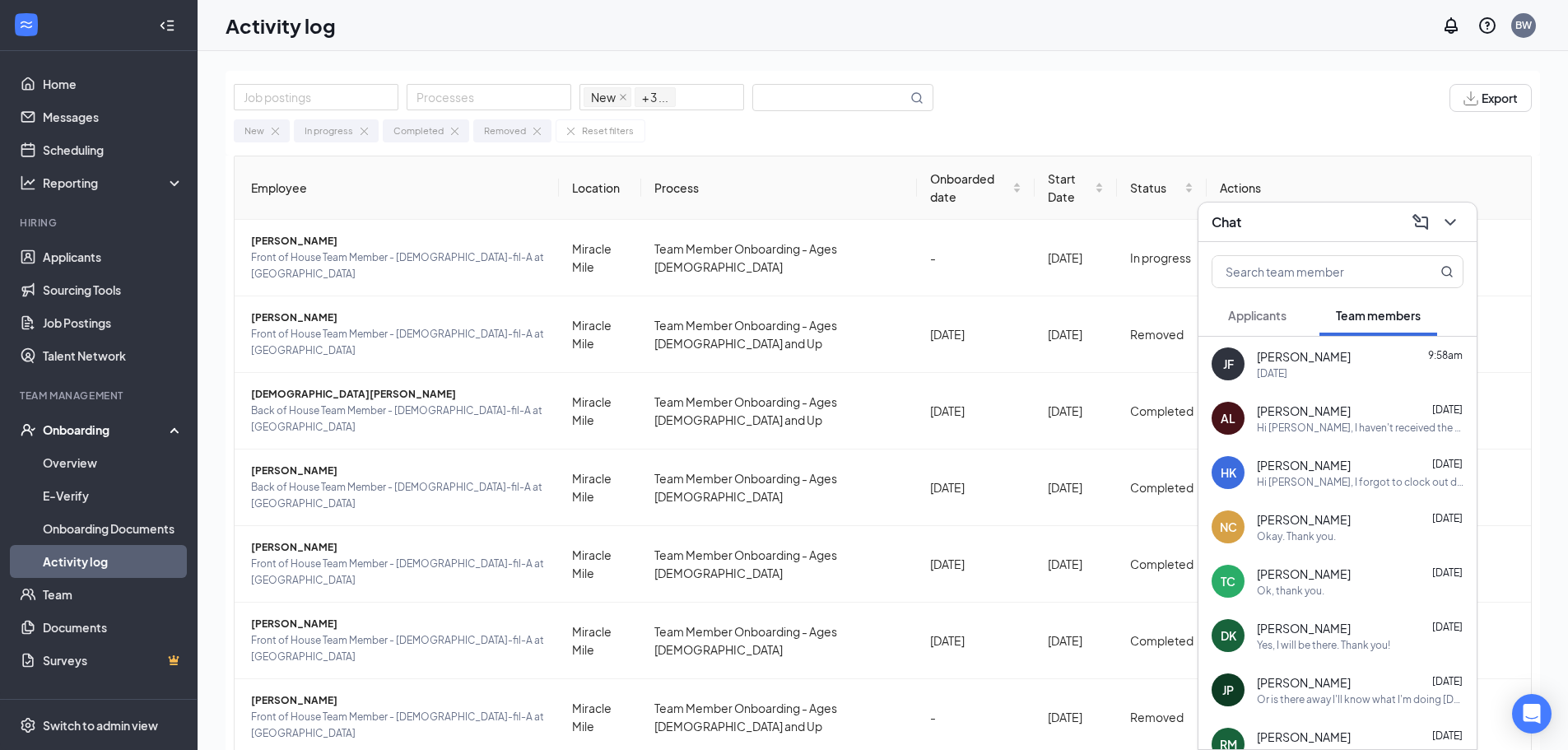
click at [1285, 422] on div "Hi [PERSON_NAME], I haven't received the documents that I requested from you. D…" at bounding box center [1360, 428] width 206 height 14
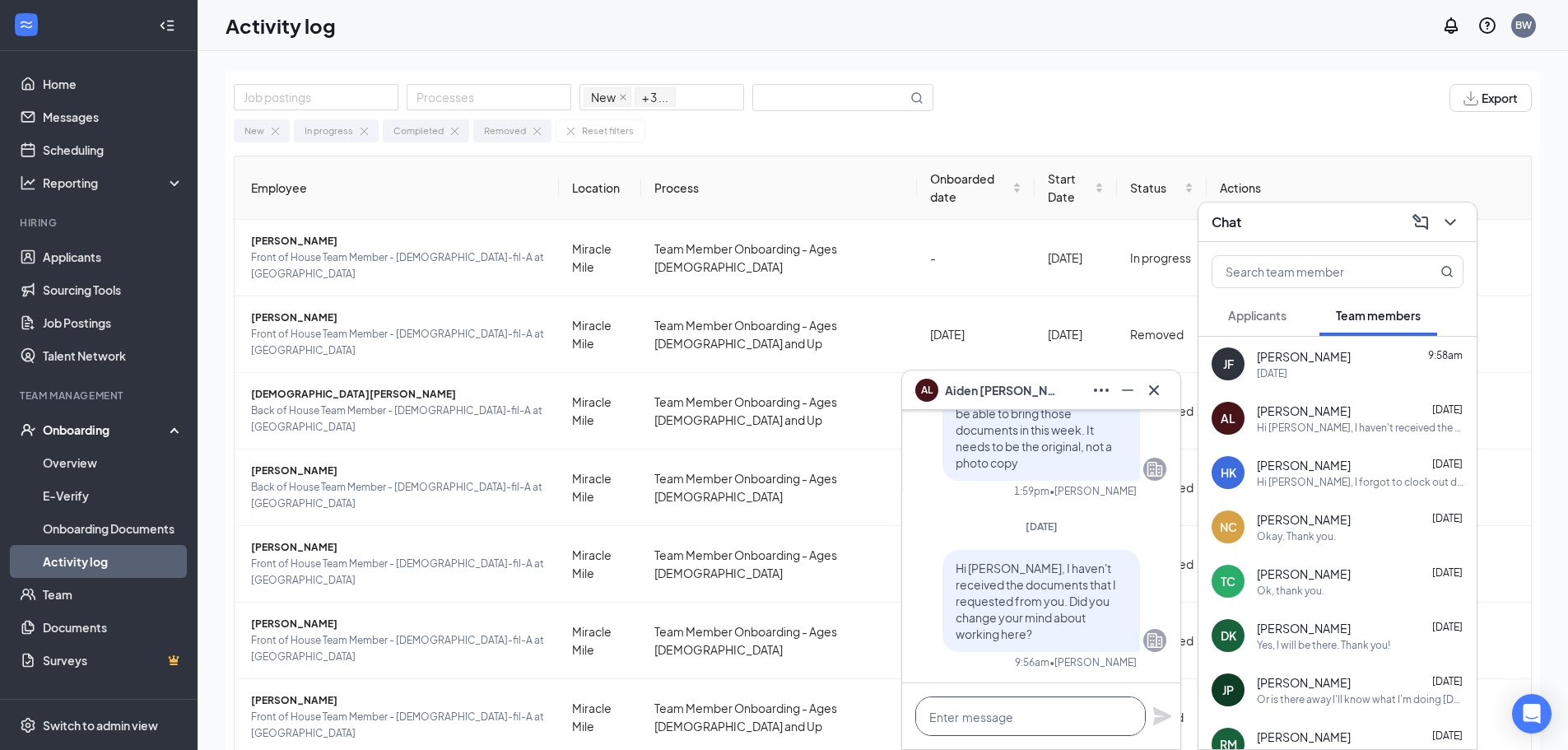
click at [997, 723] on textarea at bounding box center [1030, 716] width 230 height 39
type textarea "Please respond"
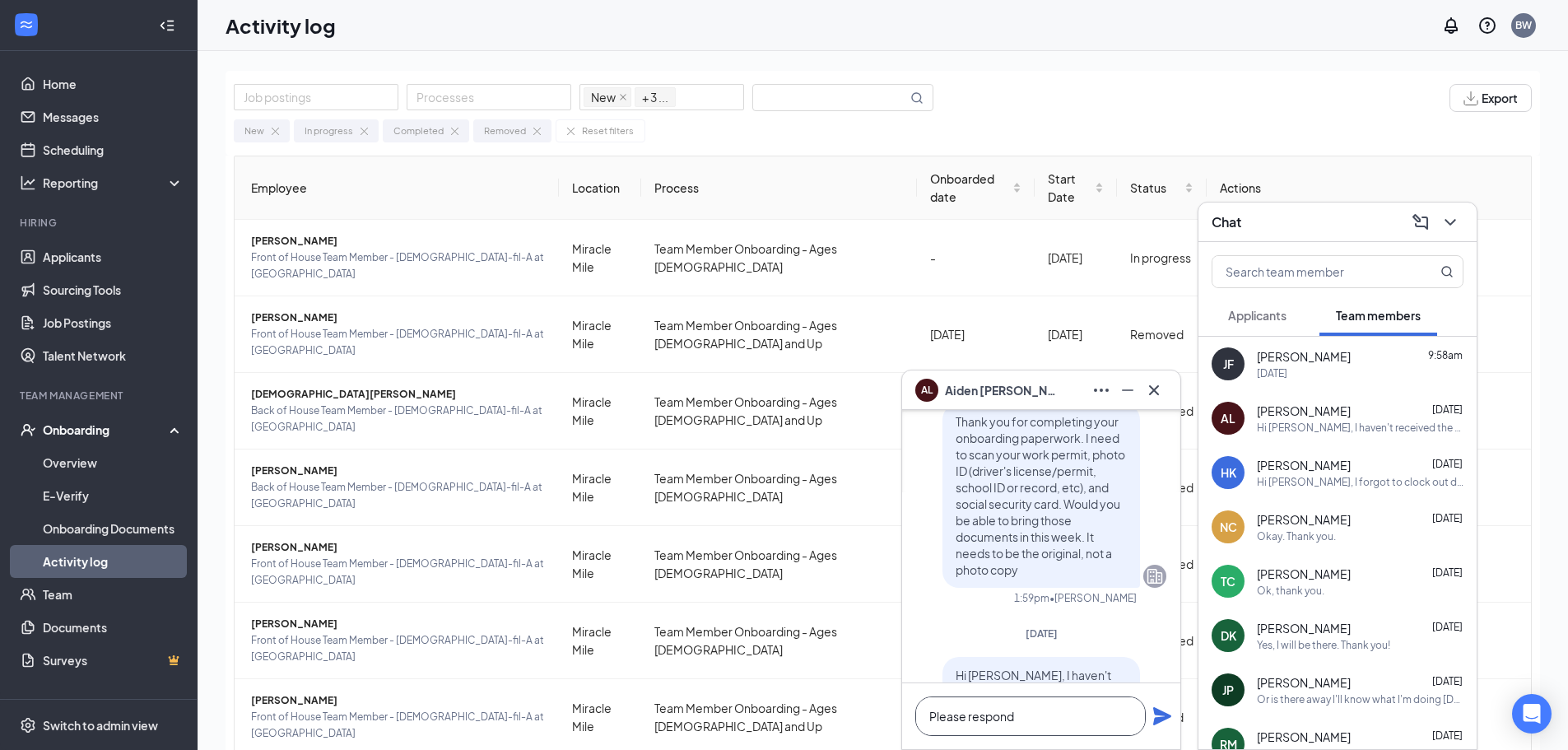
scroll to position [0, 0]
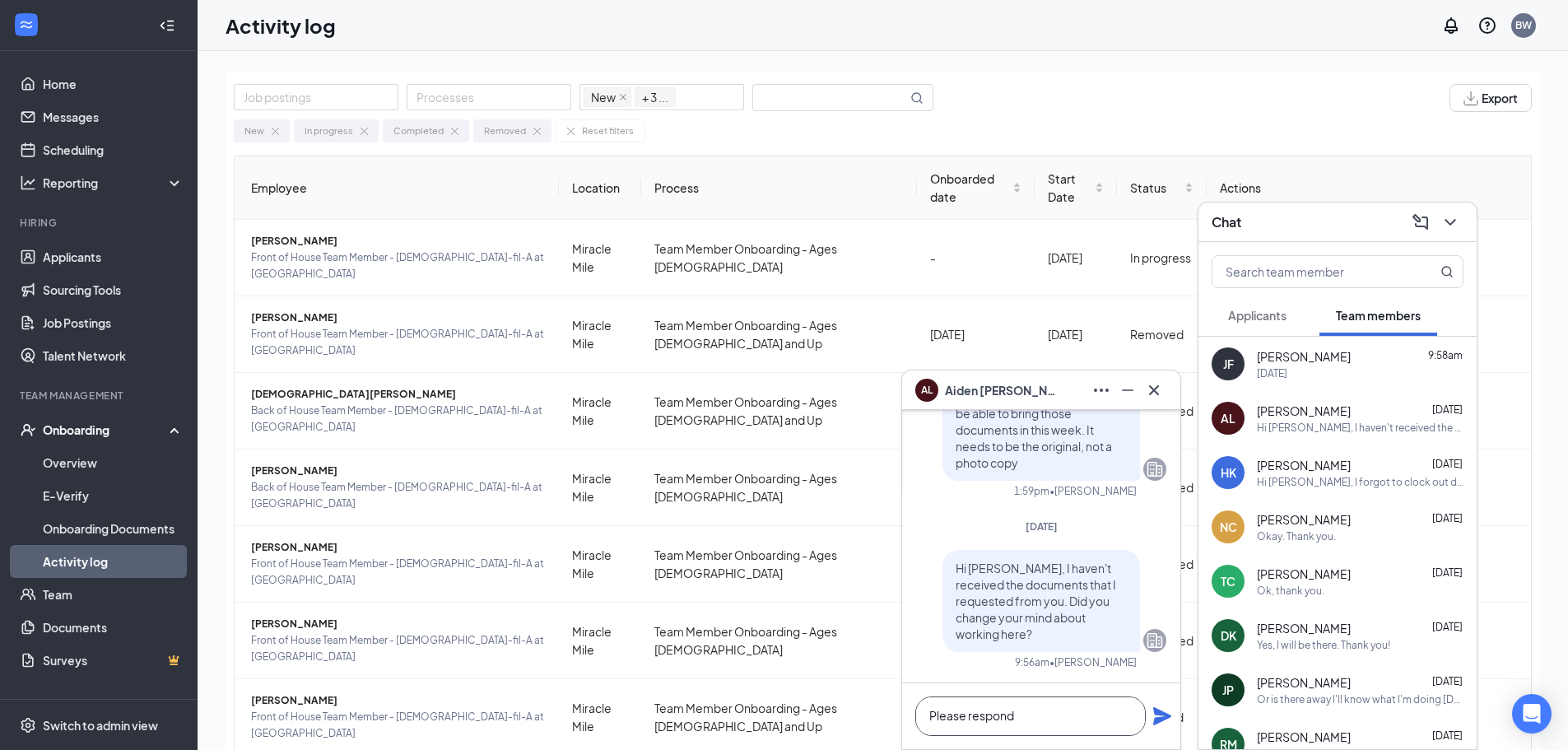
drag, startPoint x: 1042, startPoint y: 721, endPoint x: 847, endPoint y: 733, distance: 195.4
click at [891, 737] on div "AL [PERSON_NAME] AL [PERSON_NAME] Team member Front of House Team Member - [DEM…" at bounding box center [883, 438] width 1371 height 773
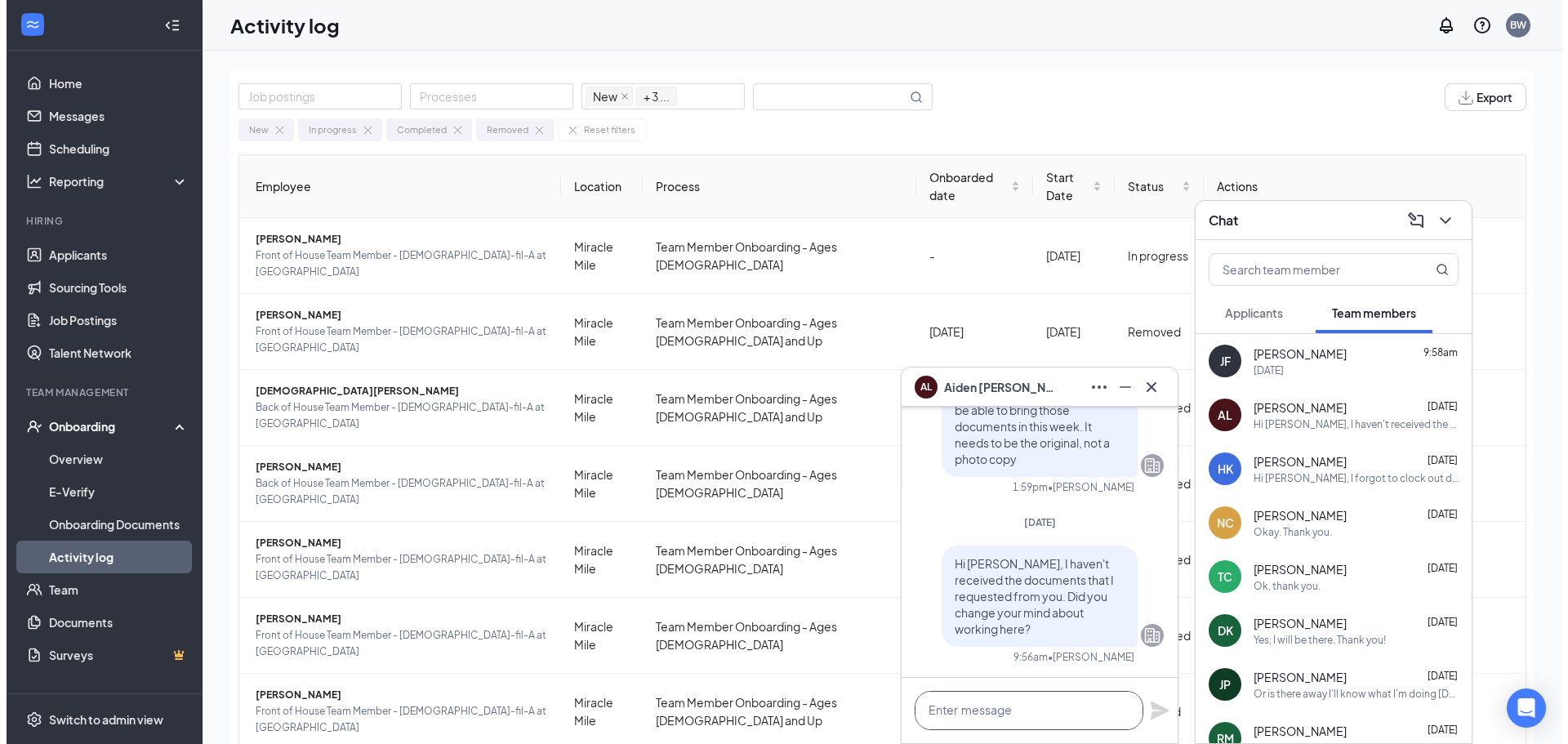
scroll to position [1, 0]
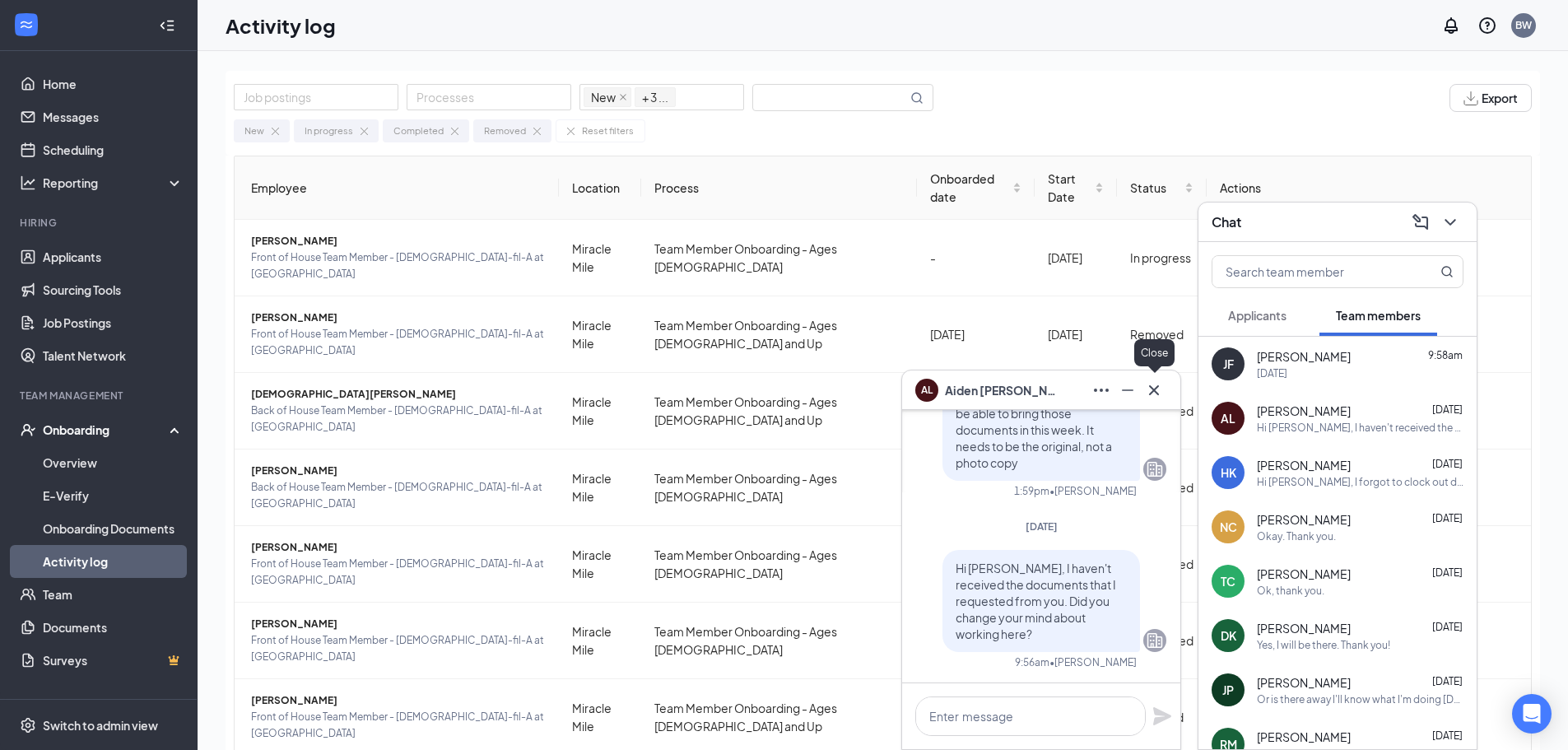
click at [1156, 388] on icon "Cross" at bounding box center [1154, 389] width 10 height 10
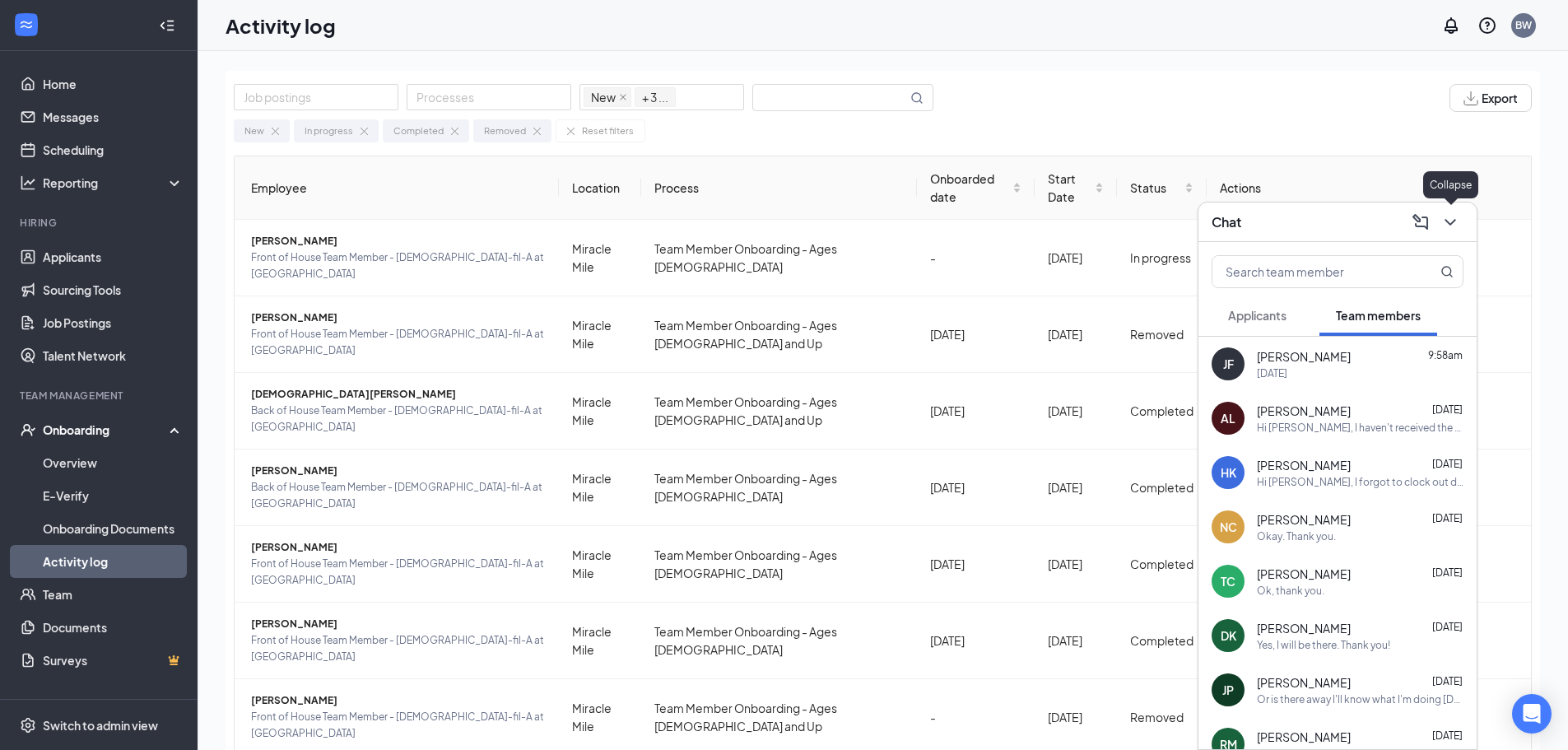
click at [1445, 217] on icon "ChevronDown" at bounding box center [1451, 222] width 20 height 20
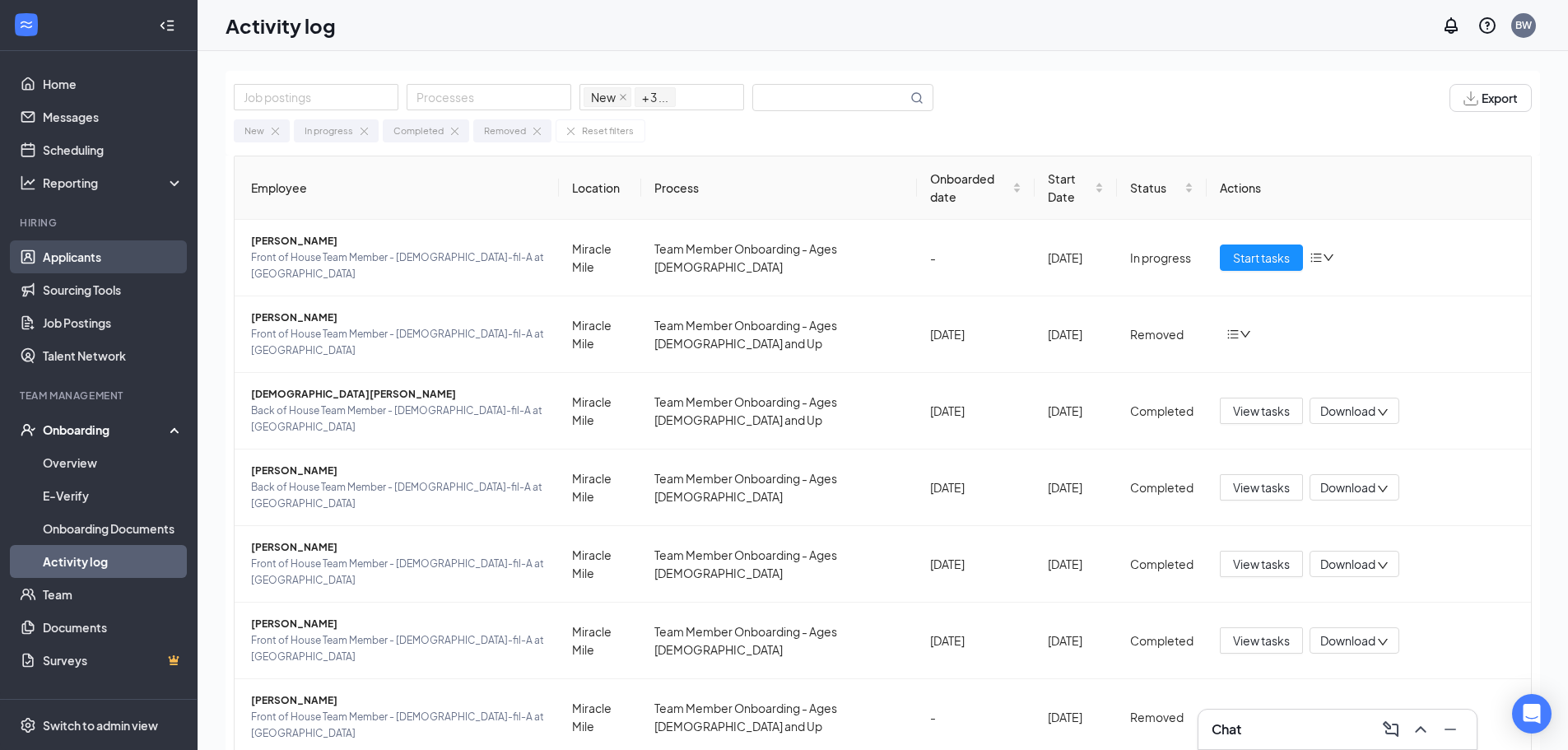
click at [69, 252] on link "Applicants" at bounding box center [113, 256] width 141 height 33
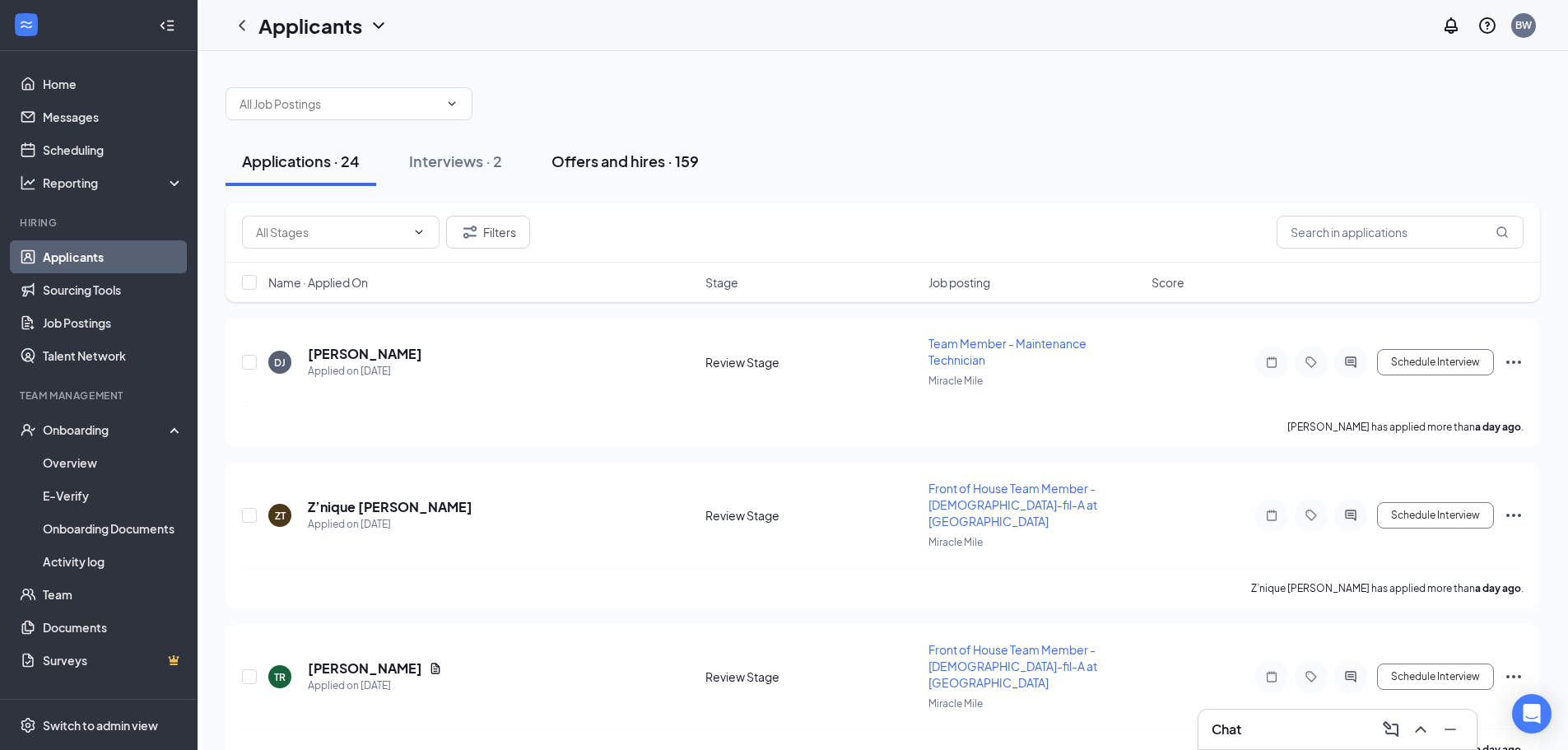
click at [634, 161] on div "Offers and hires · 159" at bounding box center [625, 160] width 147 height 21
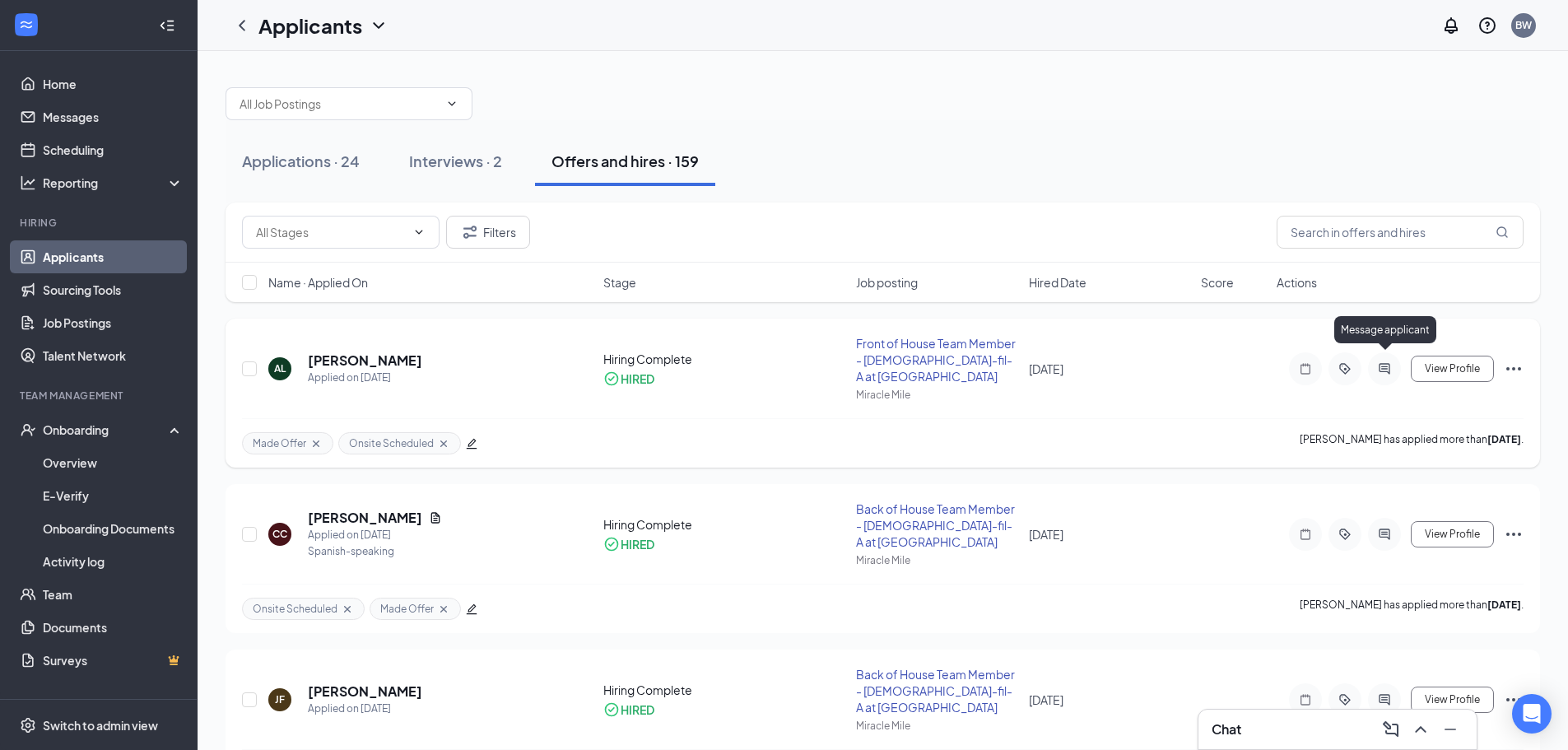
click at [1383, 362] on icon "ActiveChat" at bounding box center [1385, 369] width 20 height 13
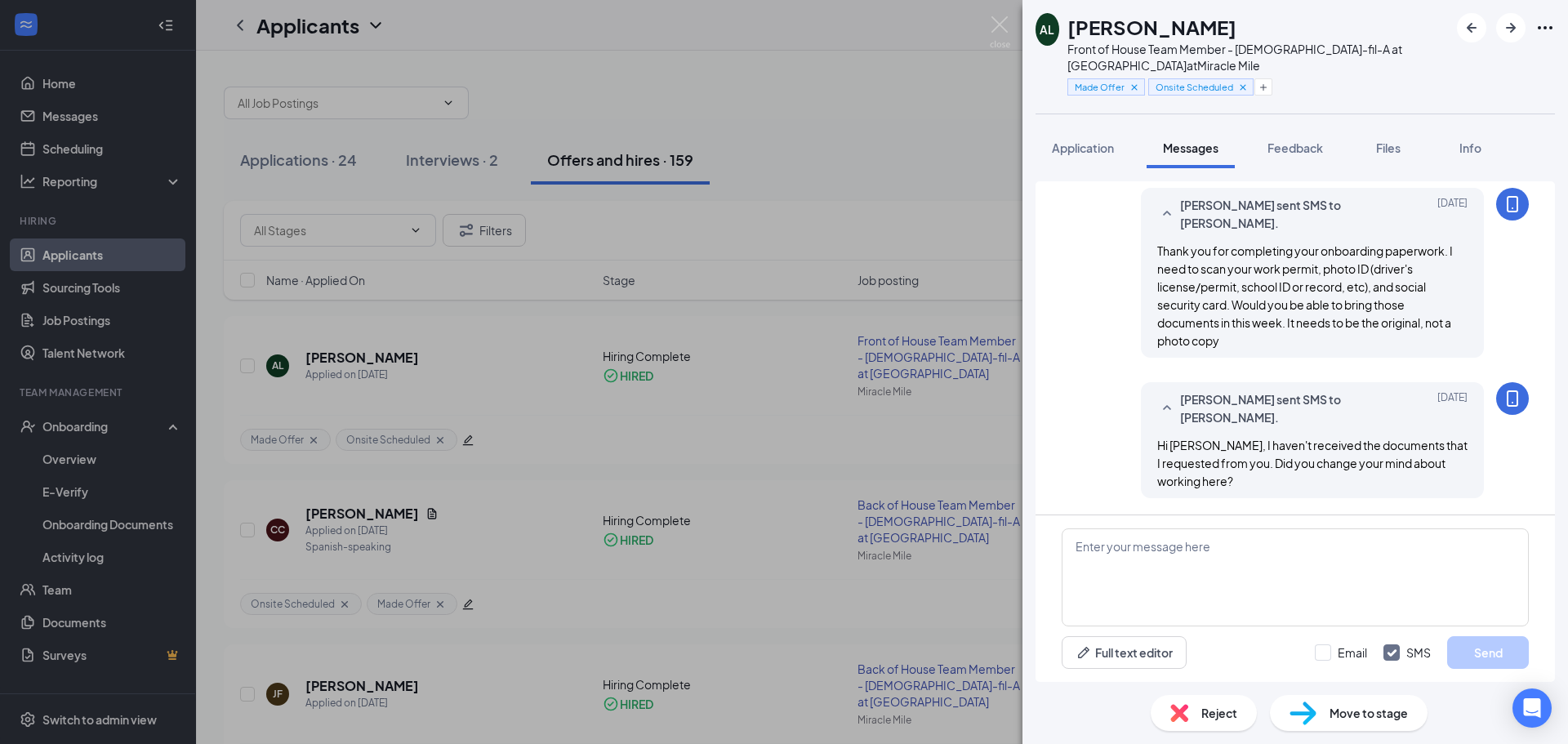
scroll to position [605, 0]
click at [1107, 548] on textarea at bounding box center [1295, 577] width 467 height 98
type textarea "P"
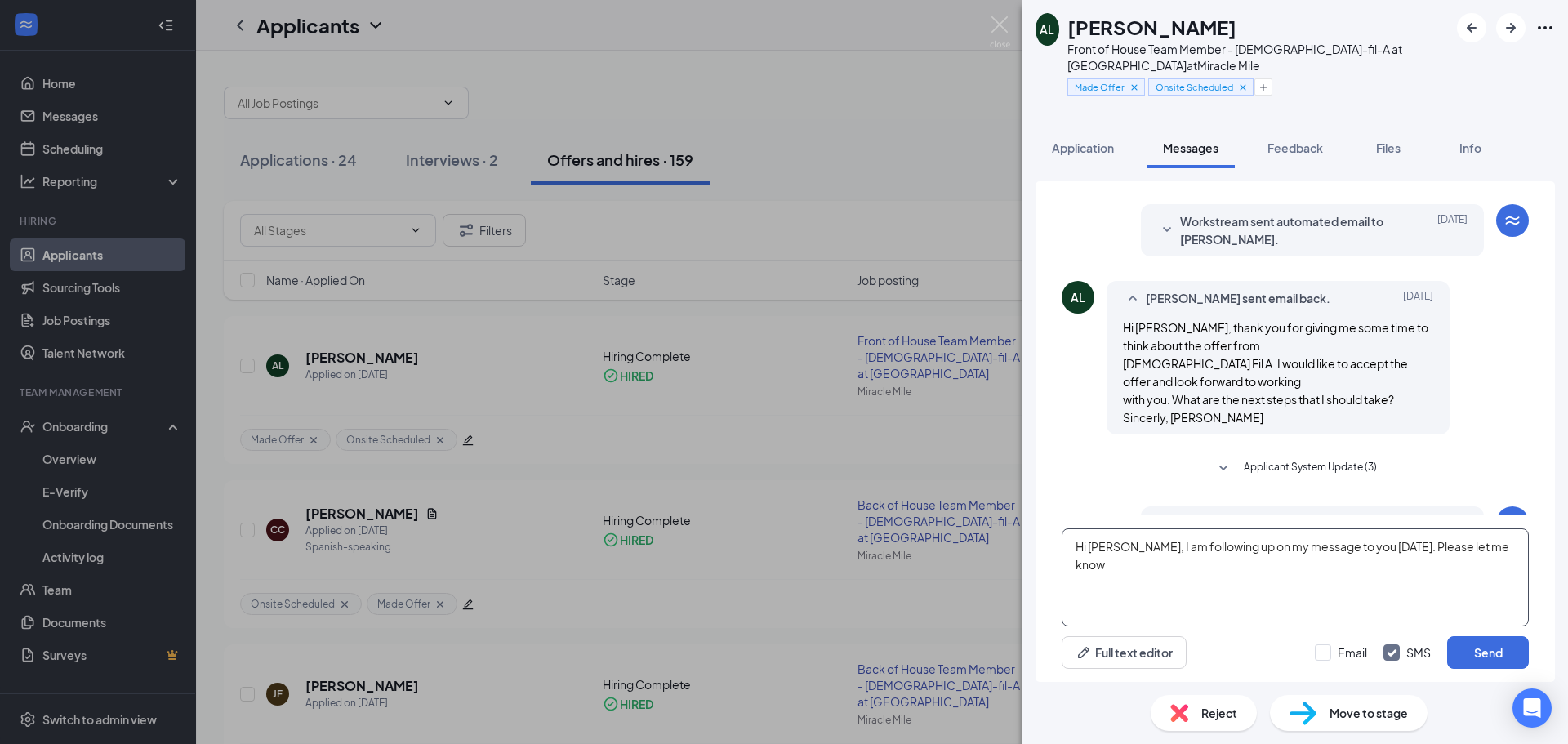
scroll to position [196, 0]
type textarea "Hi [PERSON_NAME], I am following up on my message to you [DATE]. Please let me …"
click at [1134, 293] on icon "SmallChevronUp" at bounding box center [1133, 293] width 8 height 5
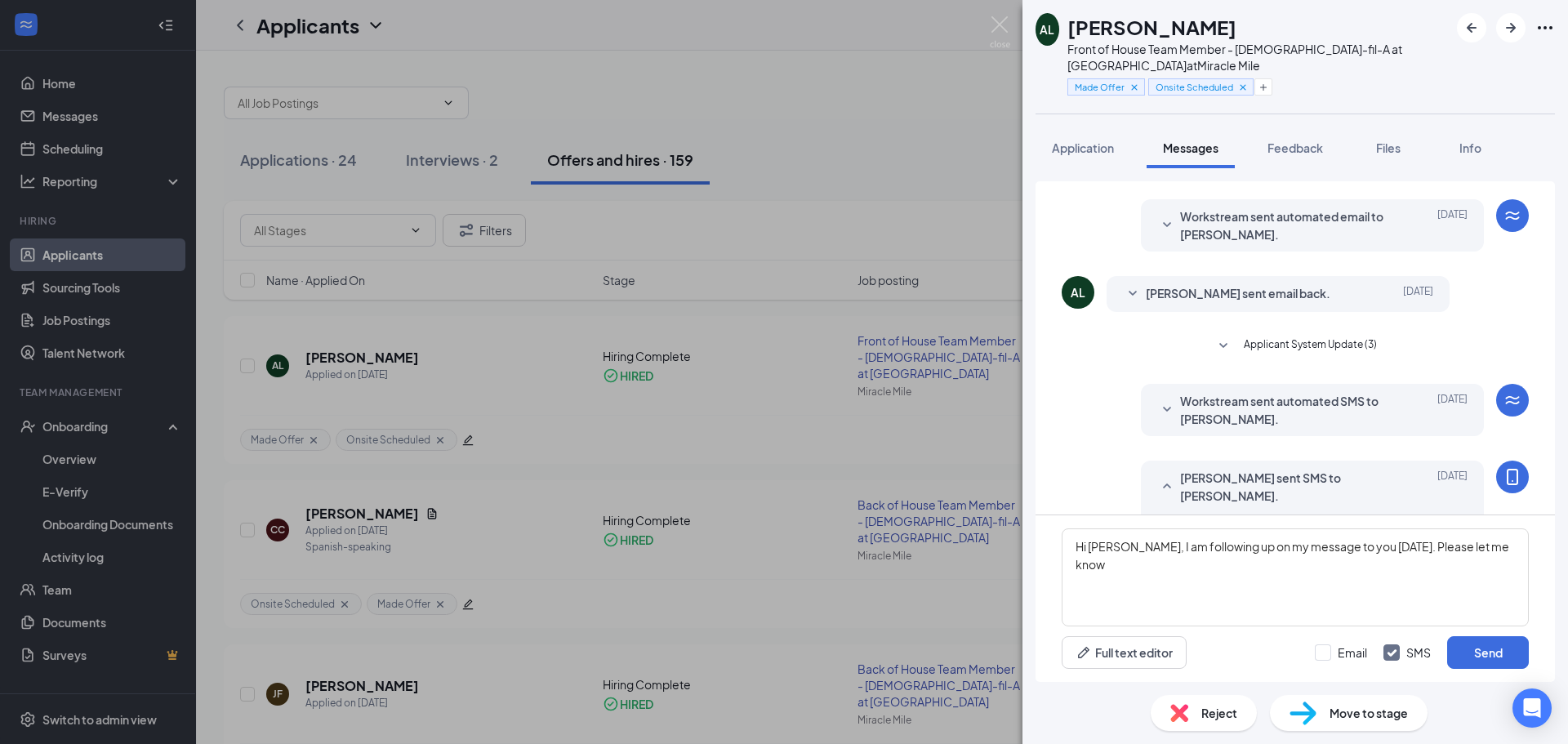
click at [1135, 291] on icon "SmallChevronDown" at bounding box center [1133, 294] width 20 height 20
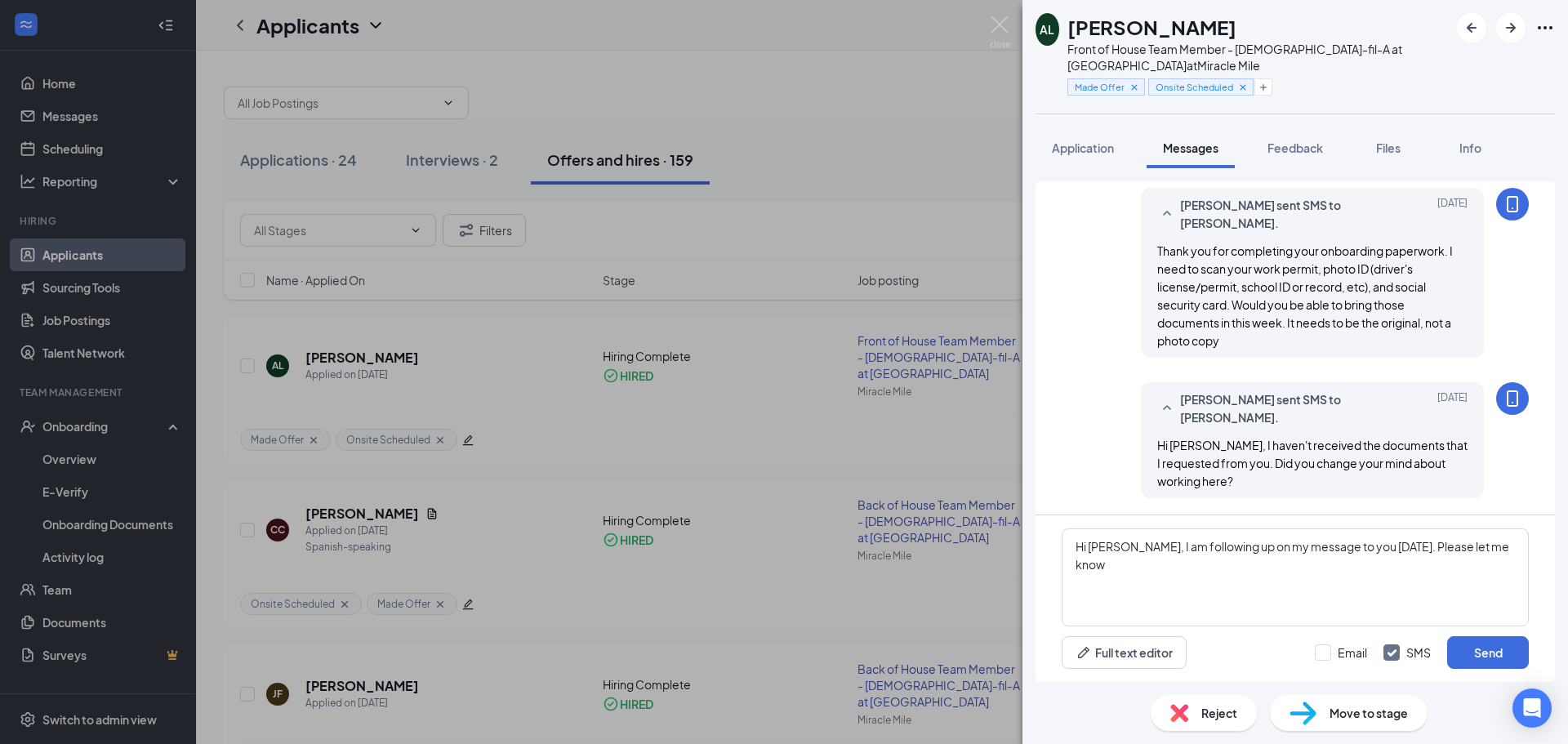
scroll to position [605, 0]
click at [1324, 648] on input "Email" at bounding box center [1340, 653] width 52 height 17
checkbox input "true"
click at [1389, 548] on textarea "Hi [PERSON_NAME], I am following up on my message to you [DATE]. Please let me …" at bounding box center [1295, 577] width 467 height 98
click at [1242, 569] on textarea "Hi [PERSON_NAME], I am following up on my message to you [DATE] in case you did…" at bounding box center [1295, 577] width 467 height 98
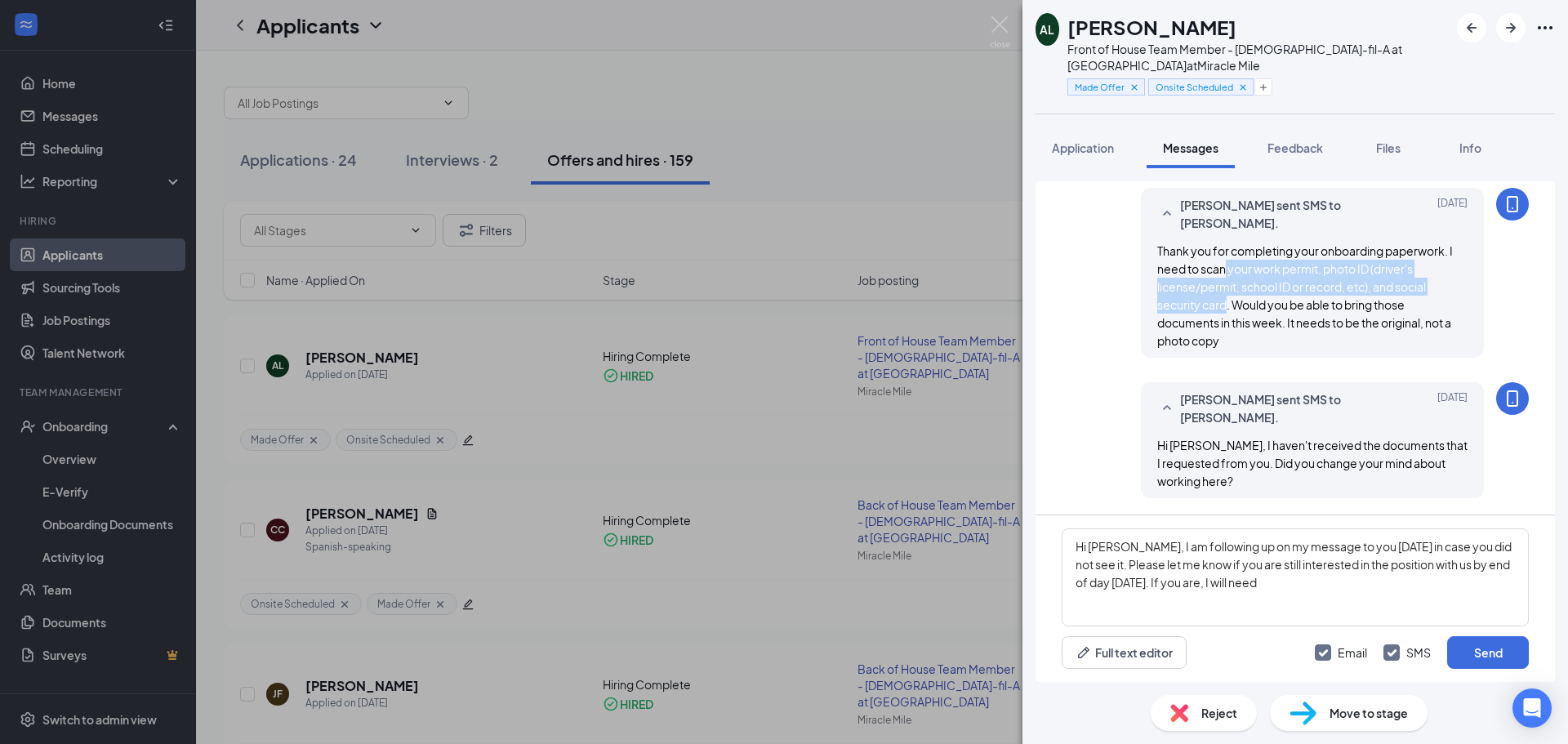
drag, startPoint x: 1215, startPoint y: 269, endPoint x: 1215, endPoint y: 304, distance: 35.0
click at [1215, 304] on span "Thank you for completing your onboarding paperwork. I need to scan your work pe…" at bounding box center [1305, 296] width 296 height 104
copy span "your work permit, photo ID (driver's license/permit, school ID or record, etc),…"
click at [1242, 580] on textarea "Hi [PERSON_NAME], I am following up on my message to you [DATE] in case you did…" at bounding box center [1295, 577] width 467 height 98
paste textarea "your work permit, photo ID (driver's license/permit, school ID or record, etc),…"
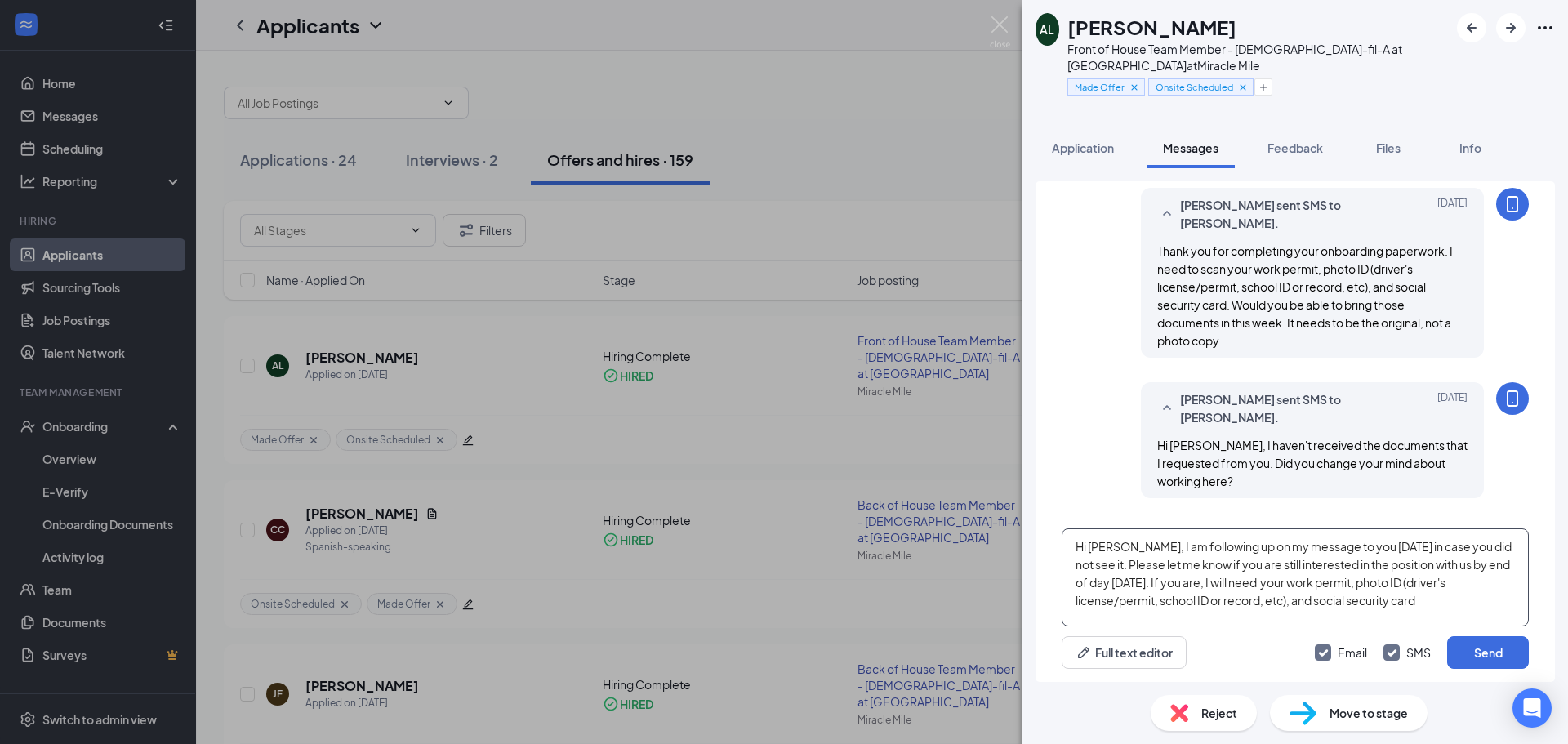
click at [1430, 598] on textarea "Hi [PERSON_NAME], I am following up on my message to you [DATE] in case you did…" at bounding box center [1295, 577] width 467 height 98
type textarea "Hi [PERSON_NAME], I am following up on my message to you [DATE] in case you did…"
click at [1474, 656] on button "Send" at bounding box center [1488, 652] width 82 height 32
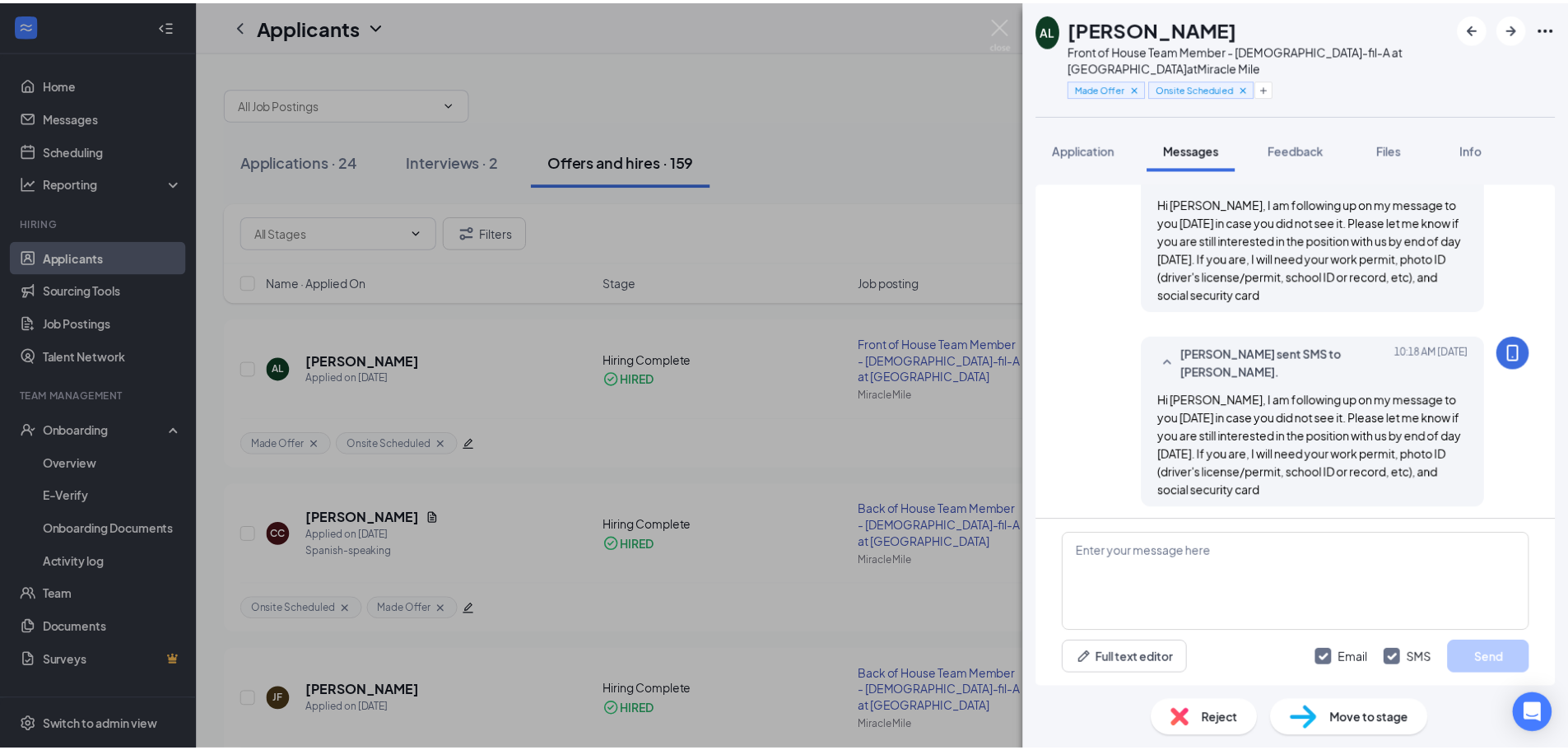
scroll to position [1001, 0]
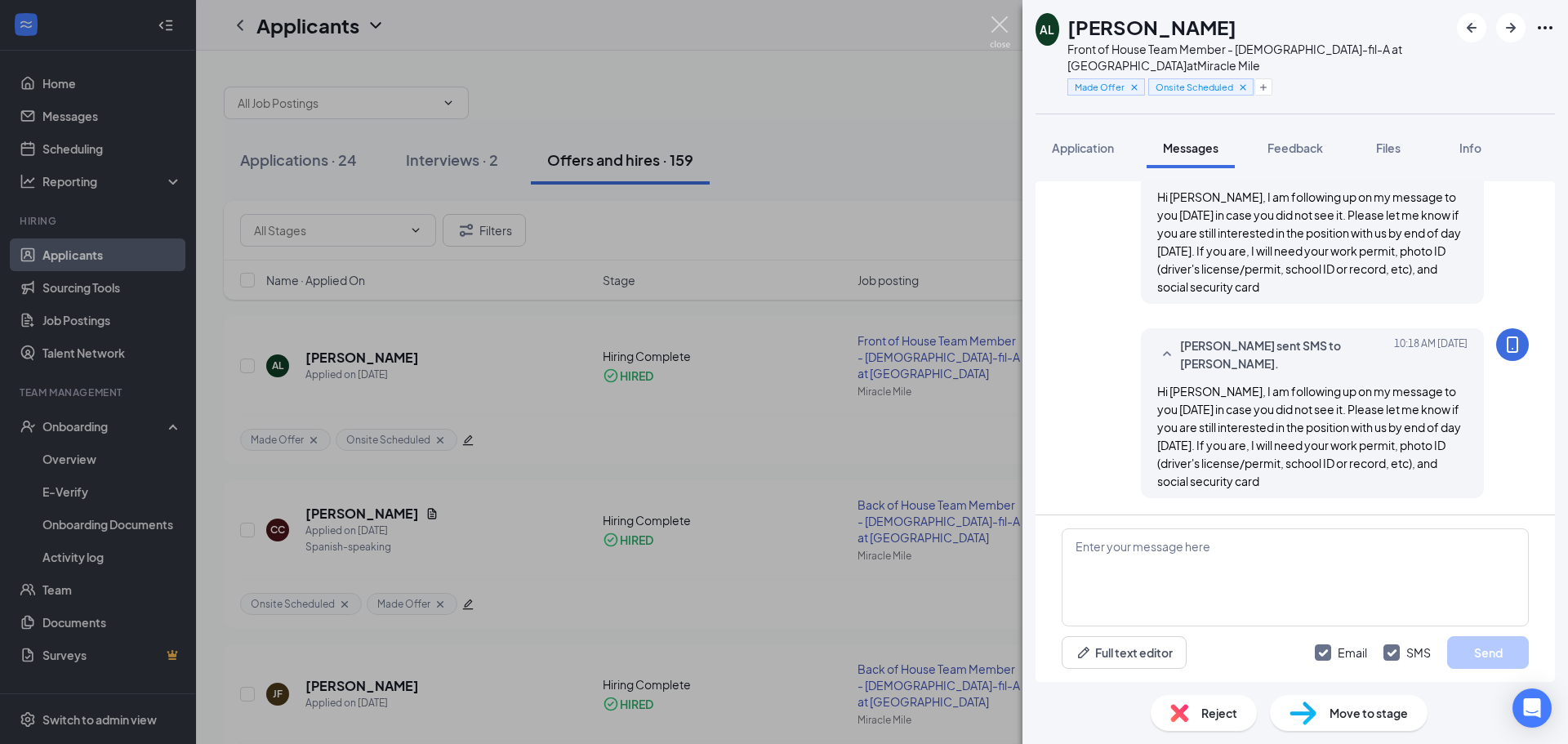
click at [998, 26] on img at bounding box center [1000, 32] width 21 height 31
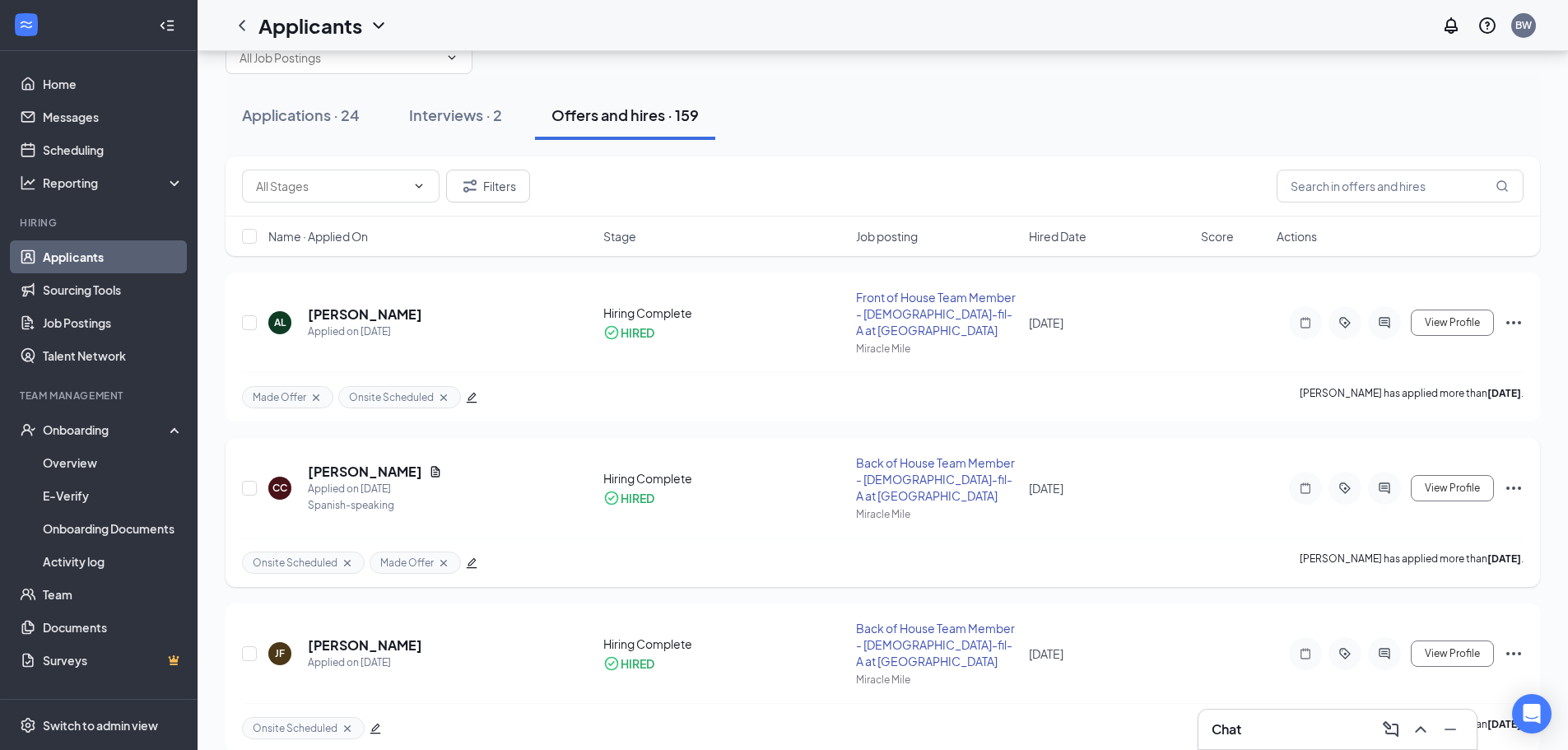
scroll to position [55, 0]
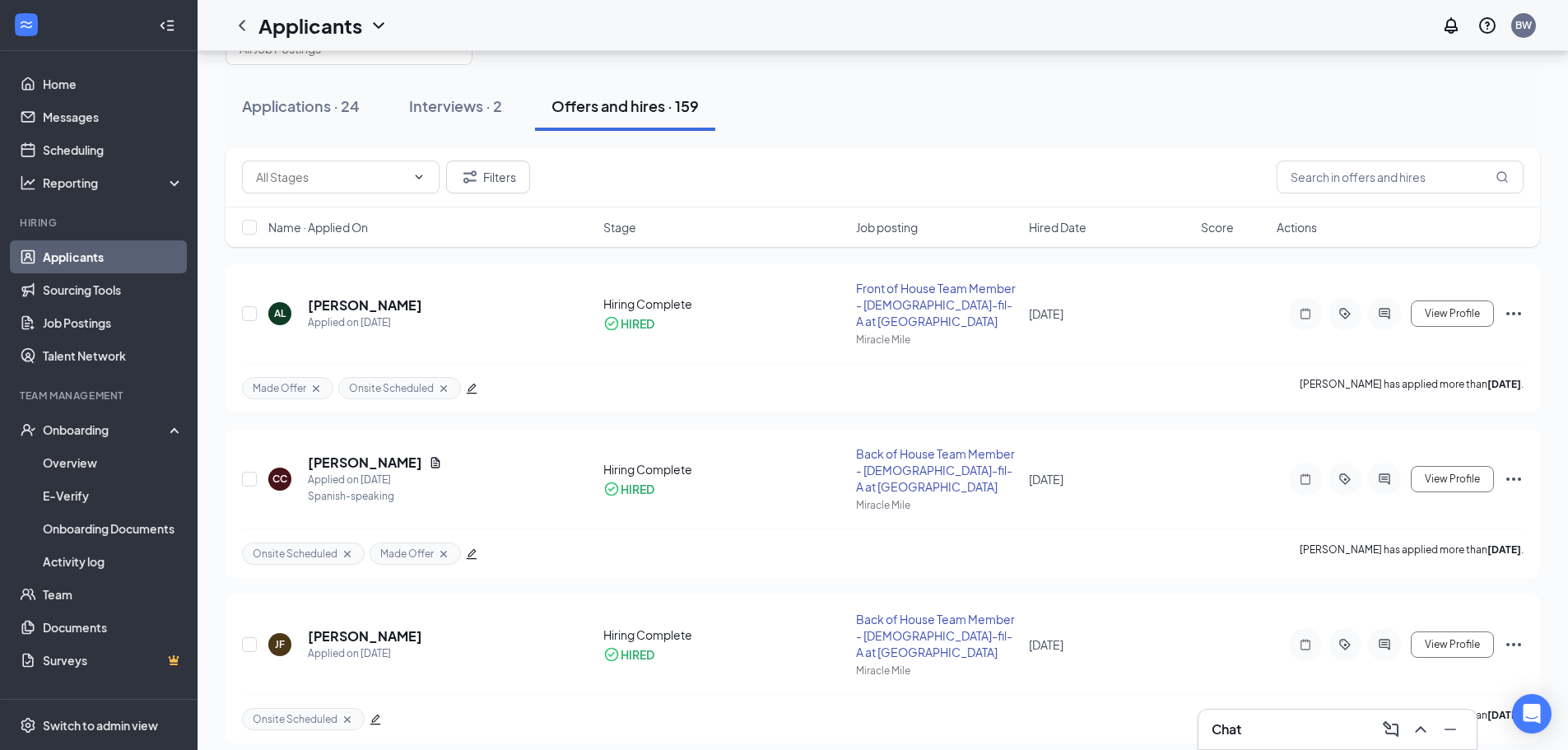
click at [47, 255] on link "Applicants" at bounding box center [113, 256] width 141 height 33
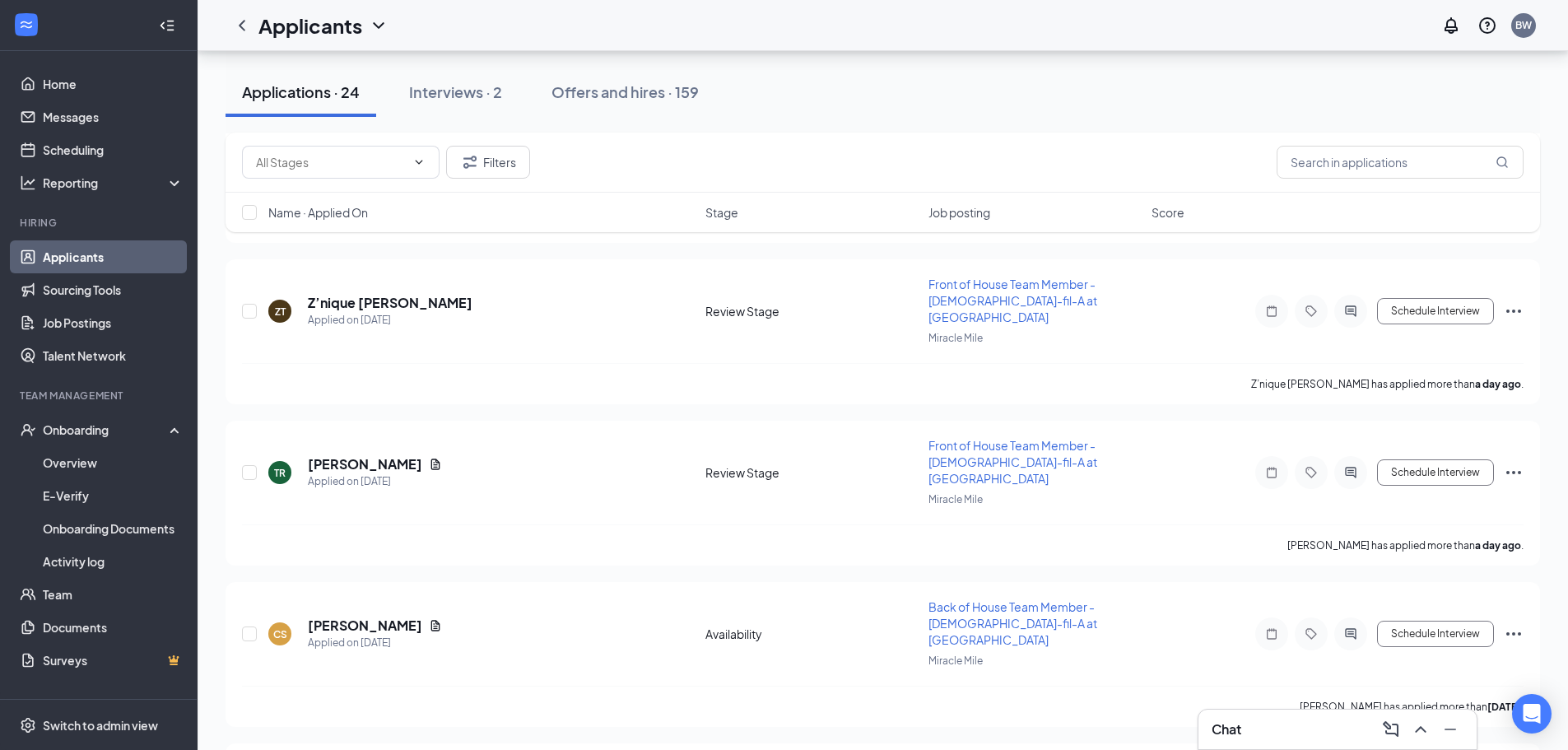
scroll to position [126, 0]
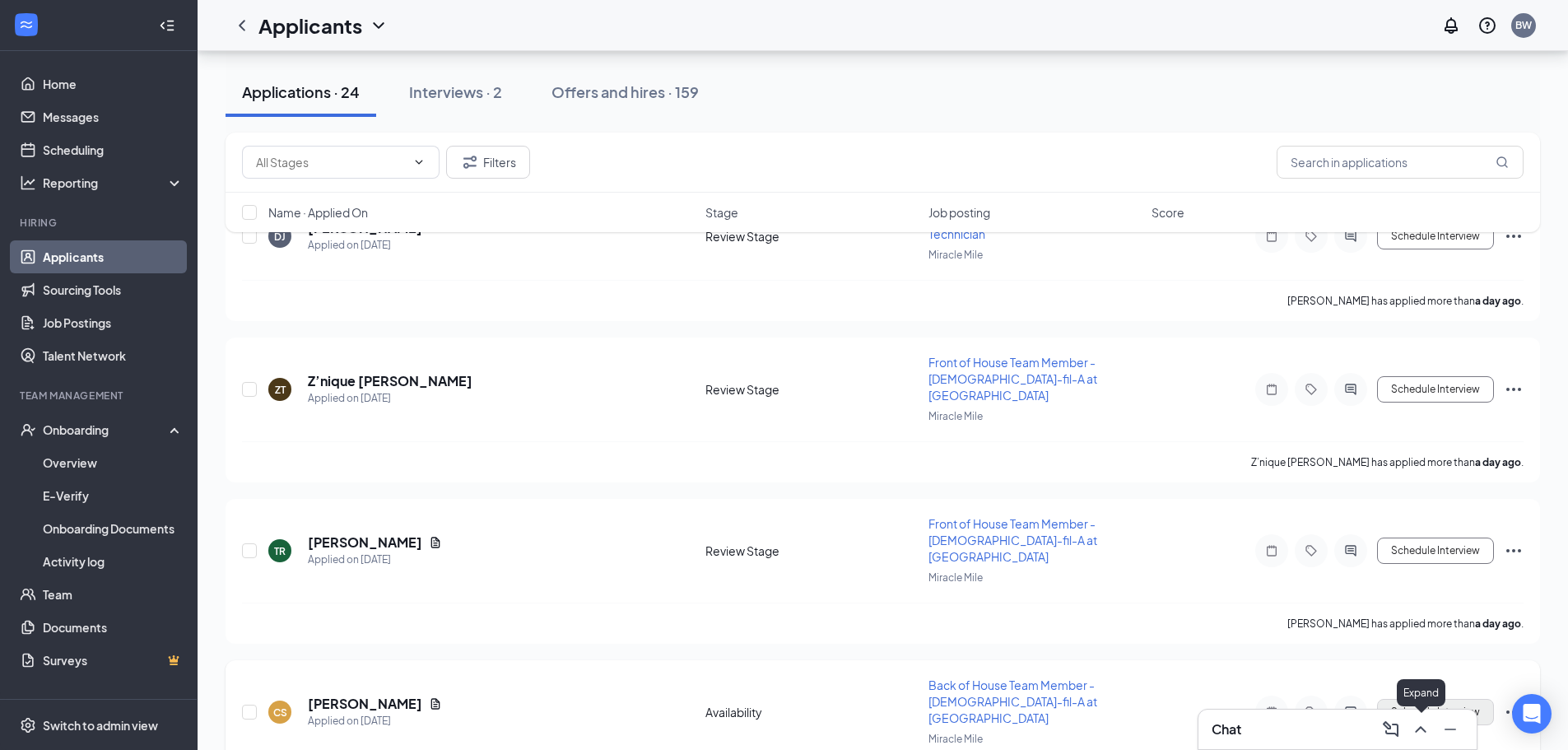
drag, startPoint x: 1417, startPoint y: 730, endPoint x: 1409, endPoint y: 673, distance: 57.6
click at [1418, 730] on icon "ChevronUp" at bounding box center [1421, 730] width 20 height 20
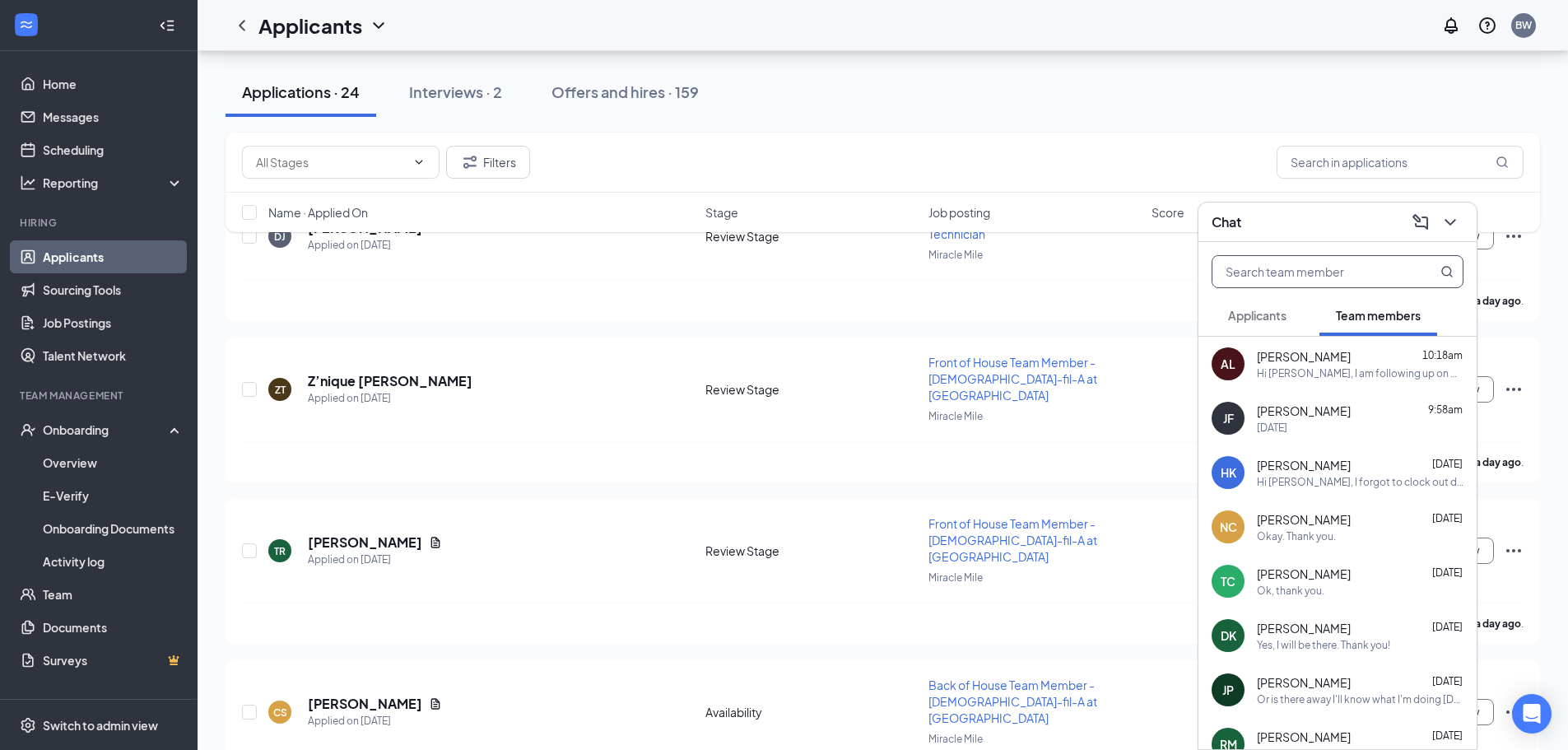
click at [1282, 272] on input "text" at bounding box center [1310, 271] width 195 height 31
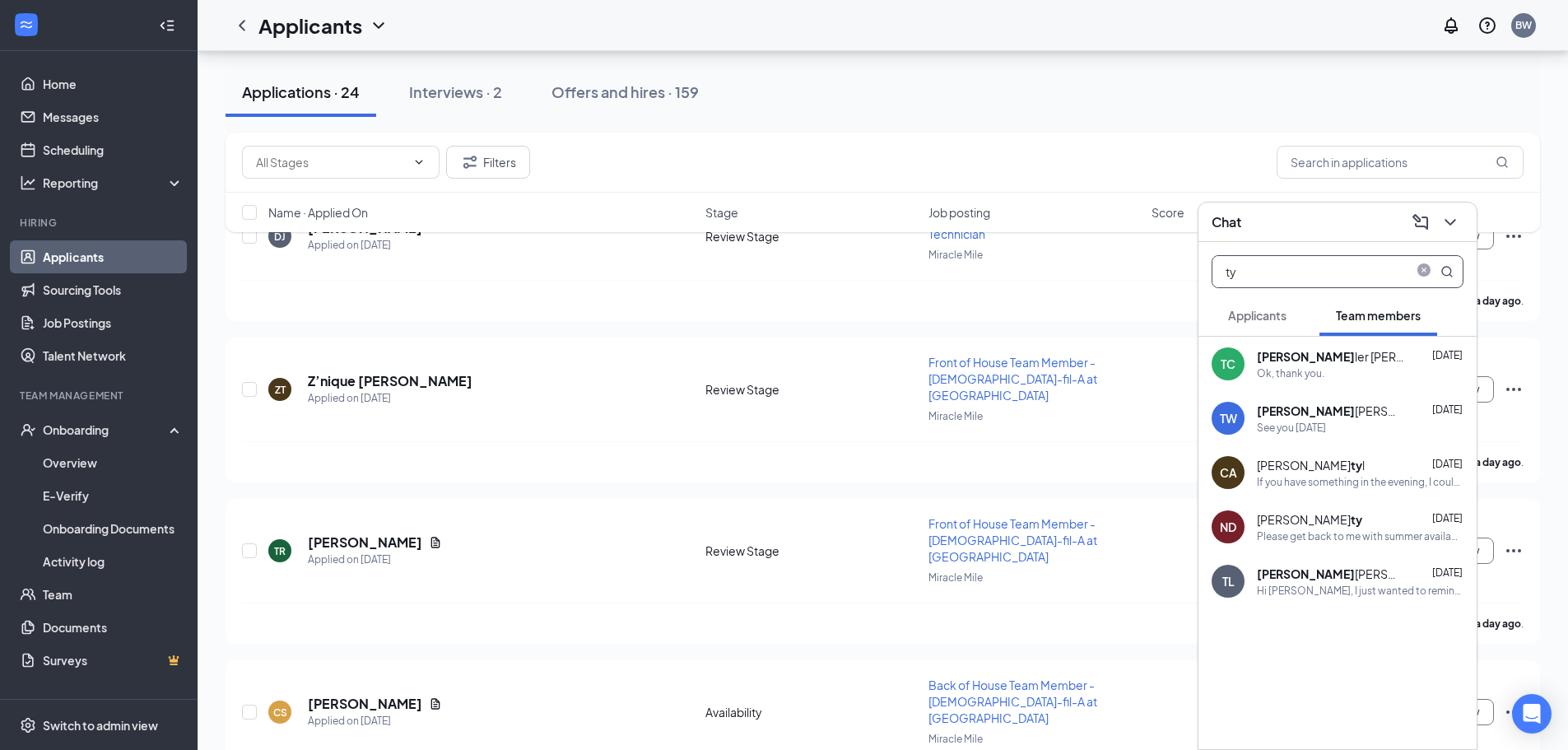
type input "ty"
click at [1318, 364] on div "Ty ler [PERSON_NAME]" at bounding box center [1331, 357] width 148 height 17
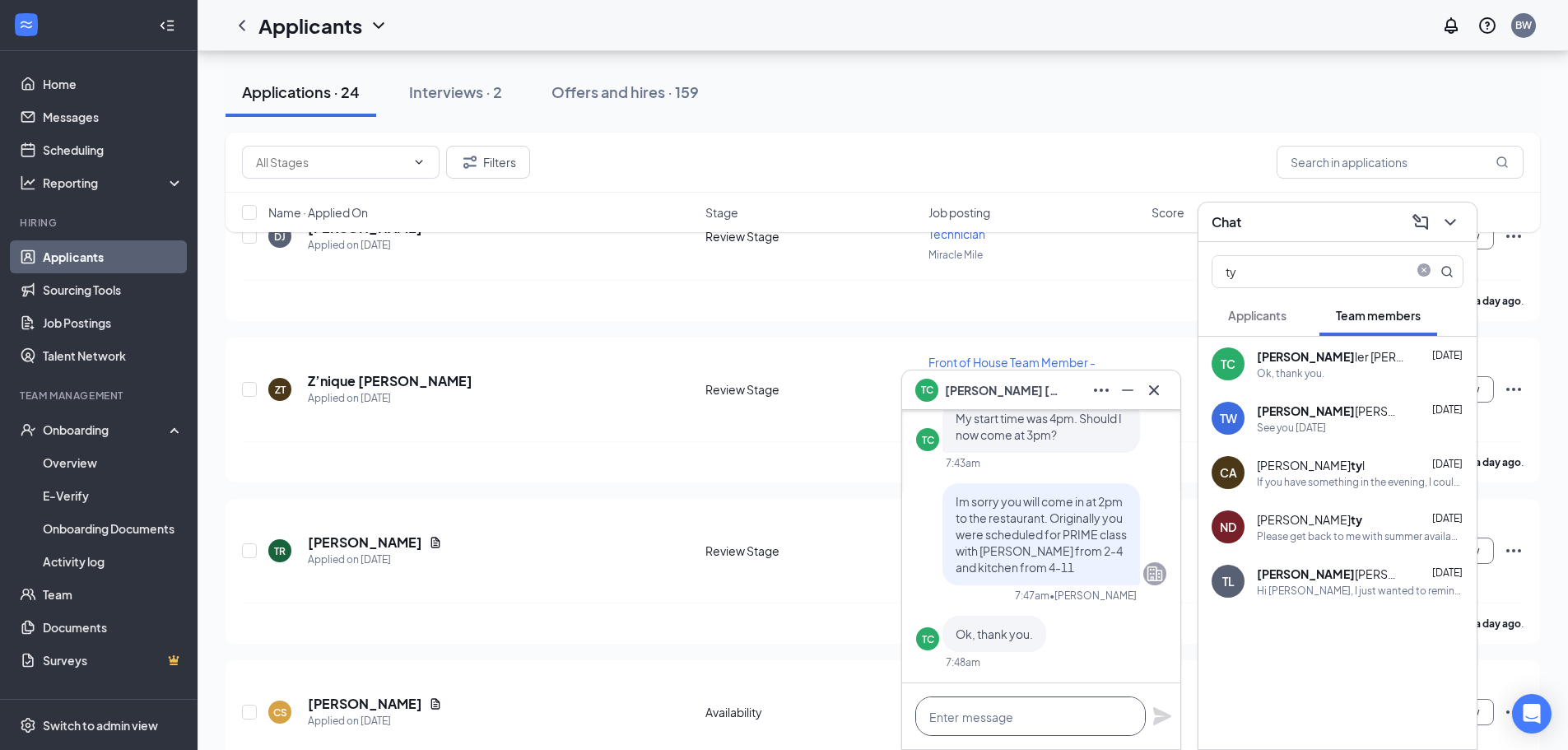
click at [952, 709] on textarea at bounding box center [1030, 716] width 230 height 39
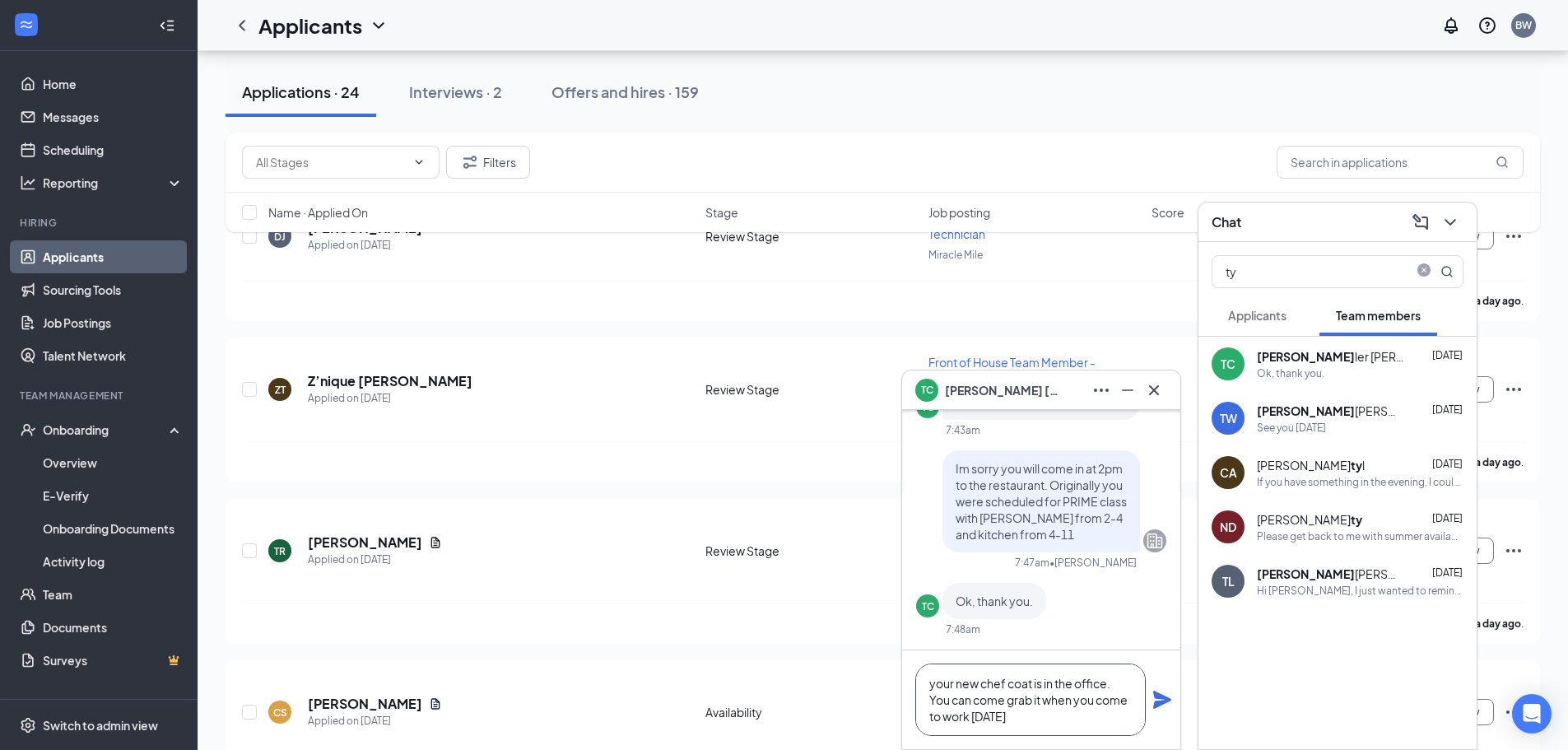
click at [1044, 703] on textarea "your new chef coat is in the office. You can come grab it when you come to work…" at bounding box center [1030, 700] width 230 height 73
drag, startPoint x: 1120, startPoint y: 698, endPoint x: 1048, endPoint y: 703, distance: 72.2
click at [1048, 703] on textarea "your new chef coat is in the office. You can come grab it from the shelf when y…" at bounding box center [1030, 700] width 230 height 73
type textarea "your new chef coat is in the office. You can come grab it when you come to work…"
click at [1161, 697] on icon "Plane" at bounding box center [1162, 700] width 18 height 18
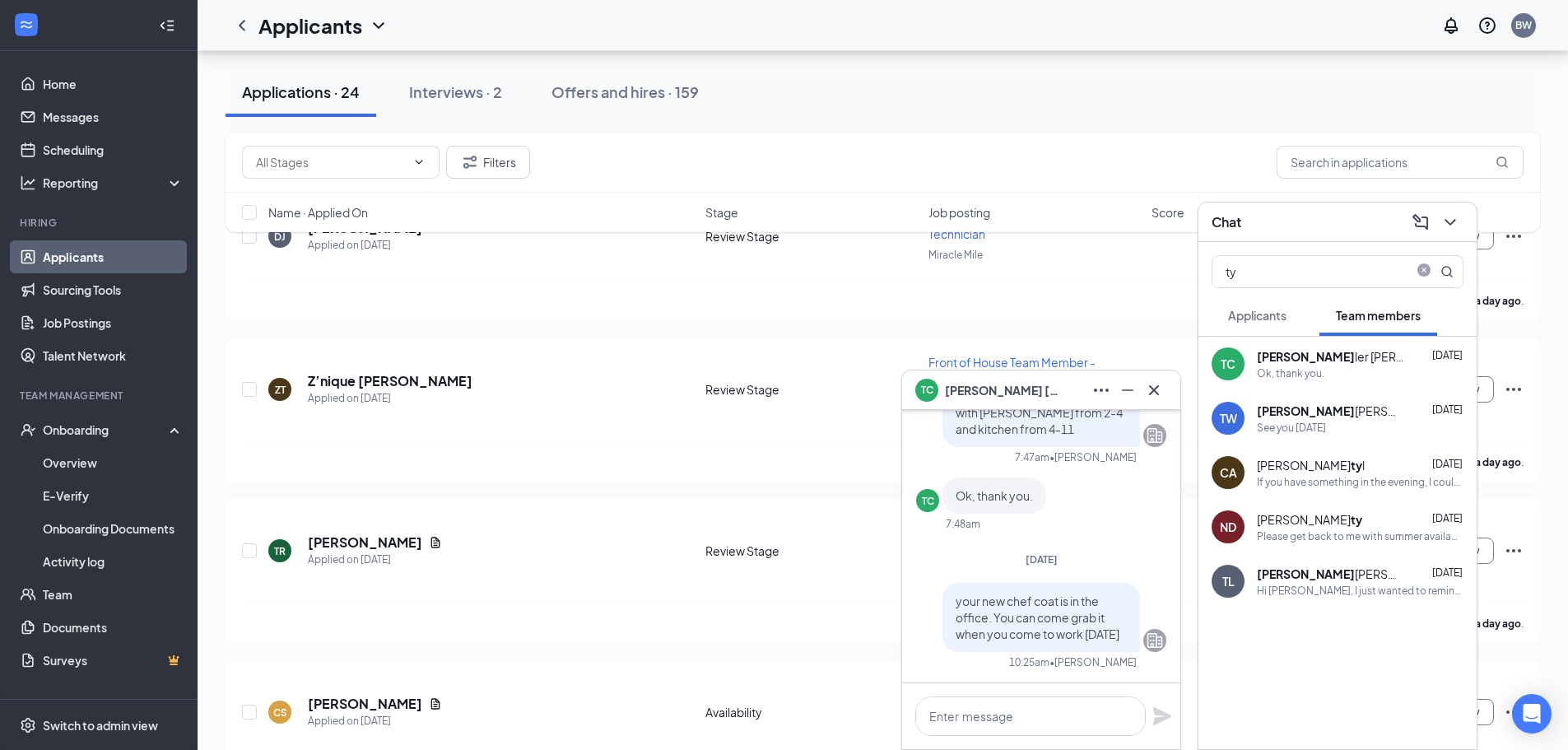
scroll to position [0, 0]
click at [1426, 266] on icon "close-circle" at bounding box center [1424, 271] width 13 height 13
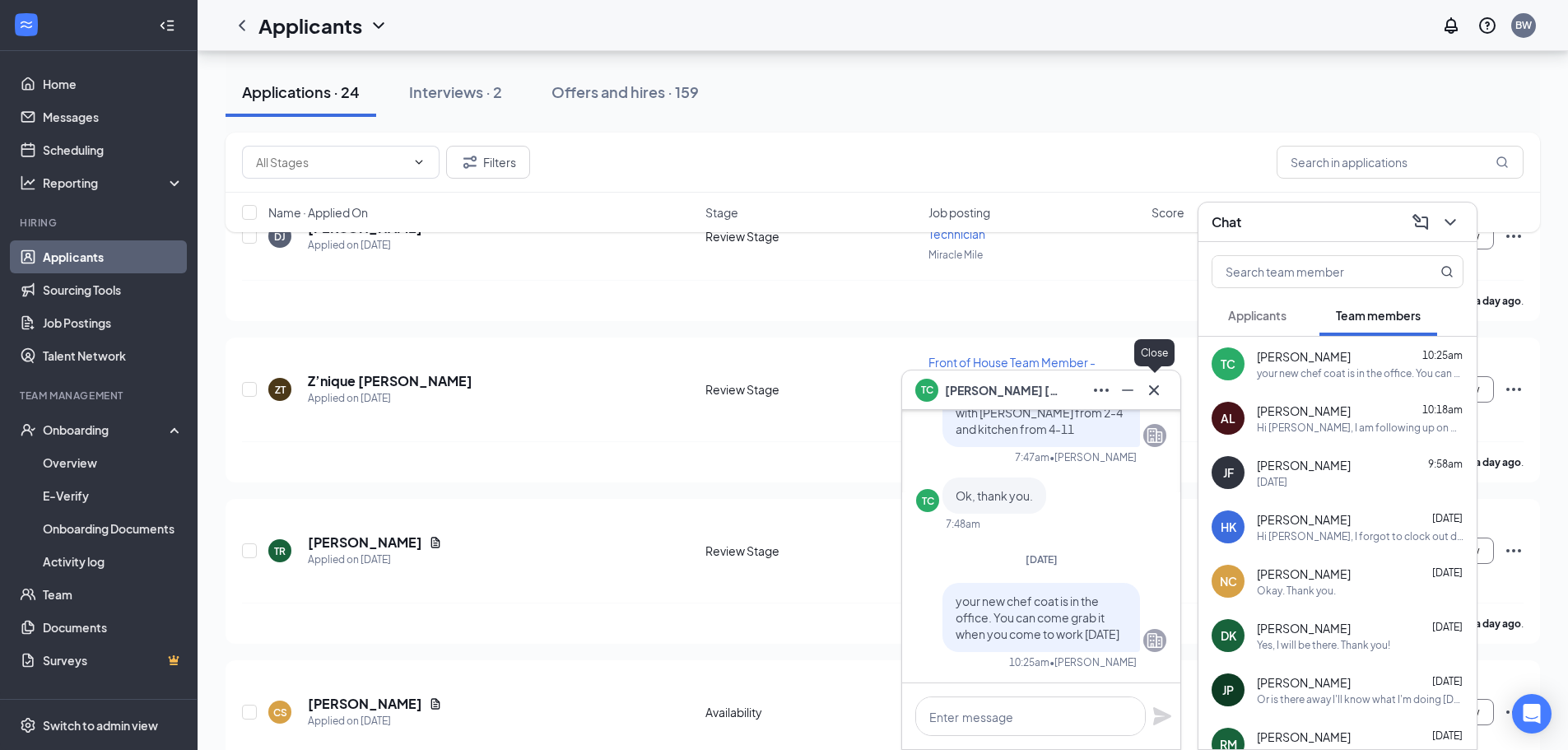
click at [1159, 386] on icon "Cross" at bounding box center [1155, 391] width 20 height 20
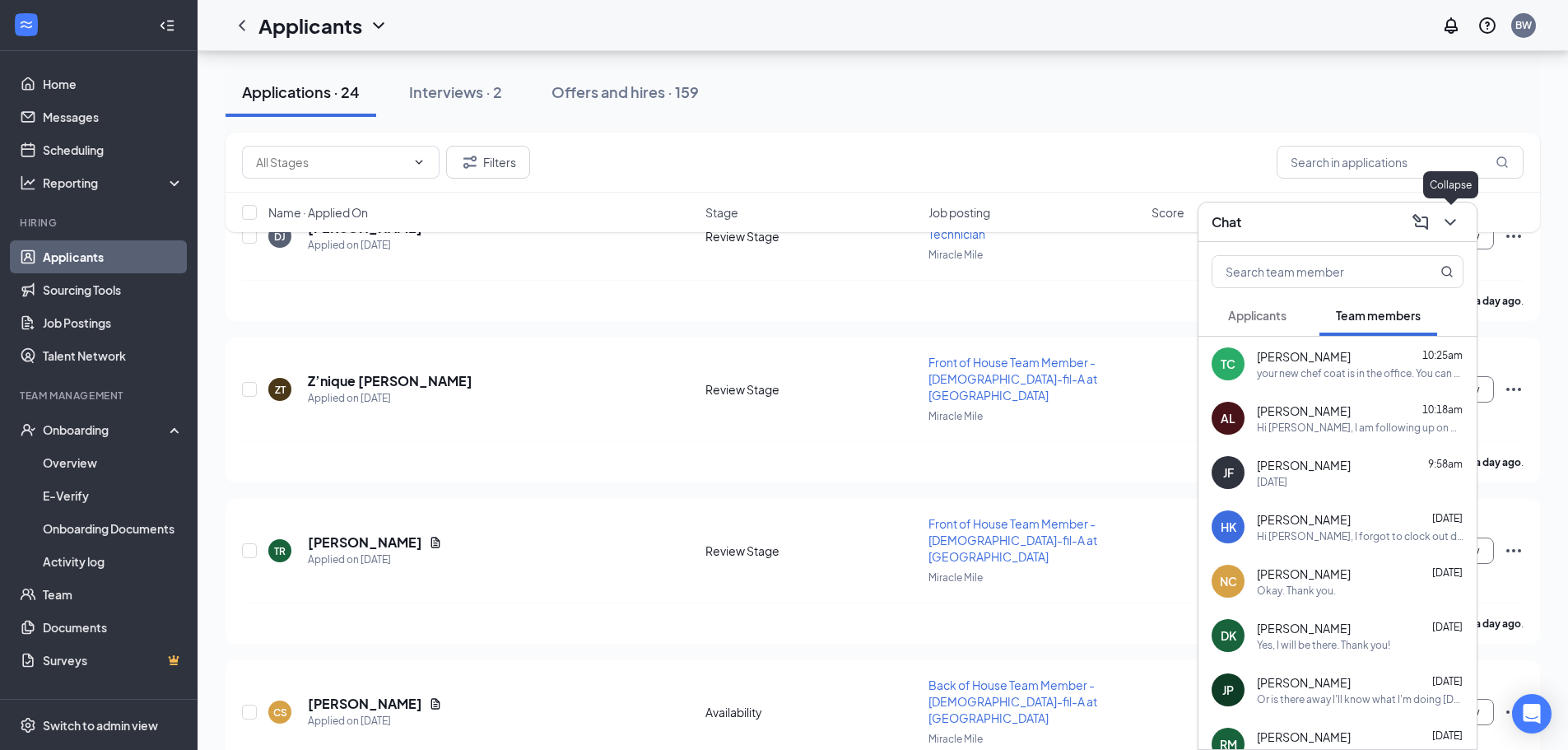
click at [1454, 226] on icon "ChevronDown" at bounding box center [1451, 222] width 20 height 20
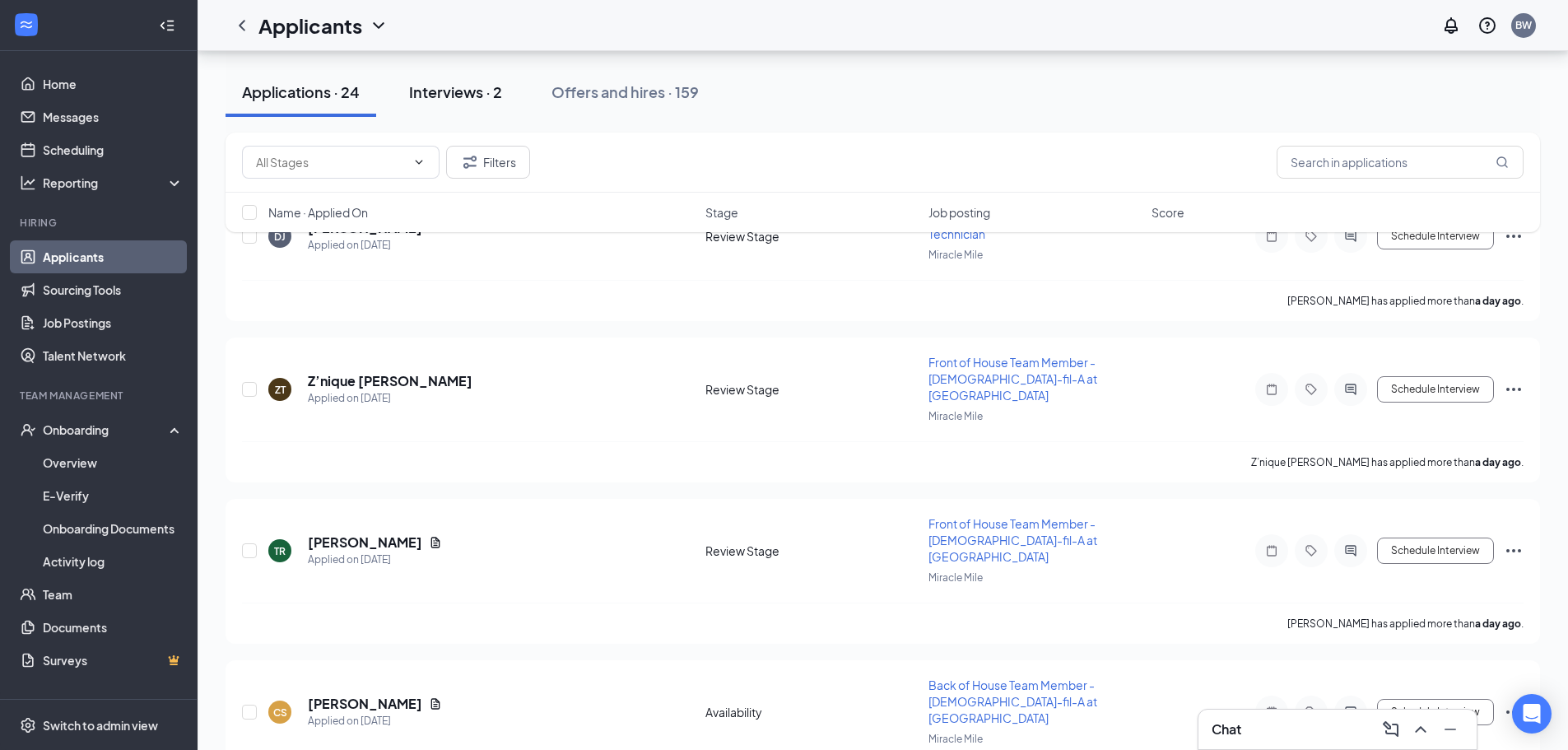
click at [453, 89] on div "Interviews · 2" at bounding box center [455, 92] width 93 height 21
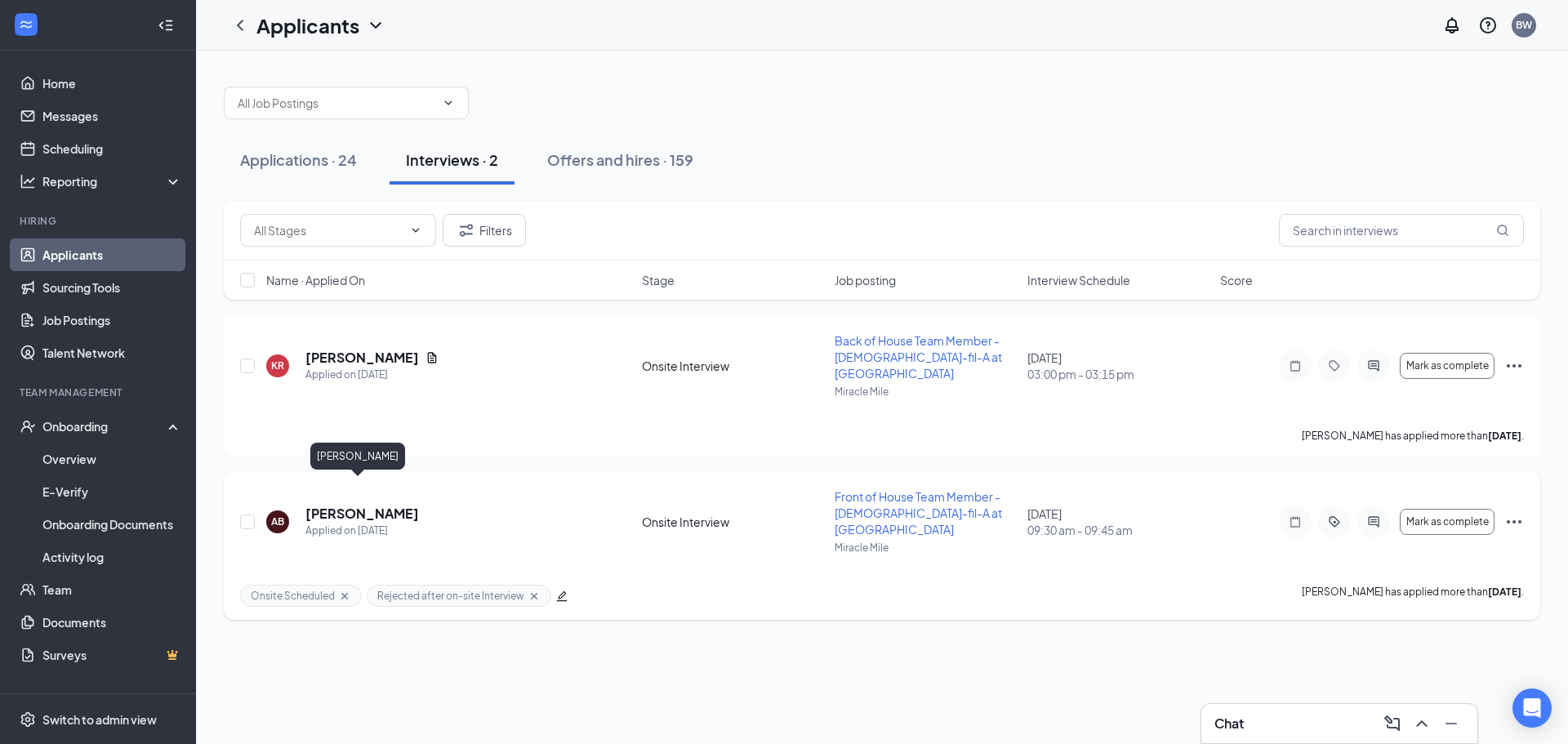
click at [355, 505] on h5 "[PERSON_NAME]" at bounding box center [362, 514] width 113 height 18
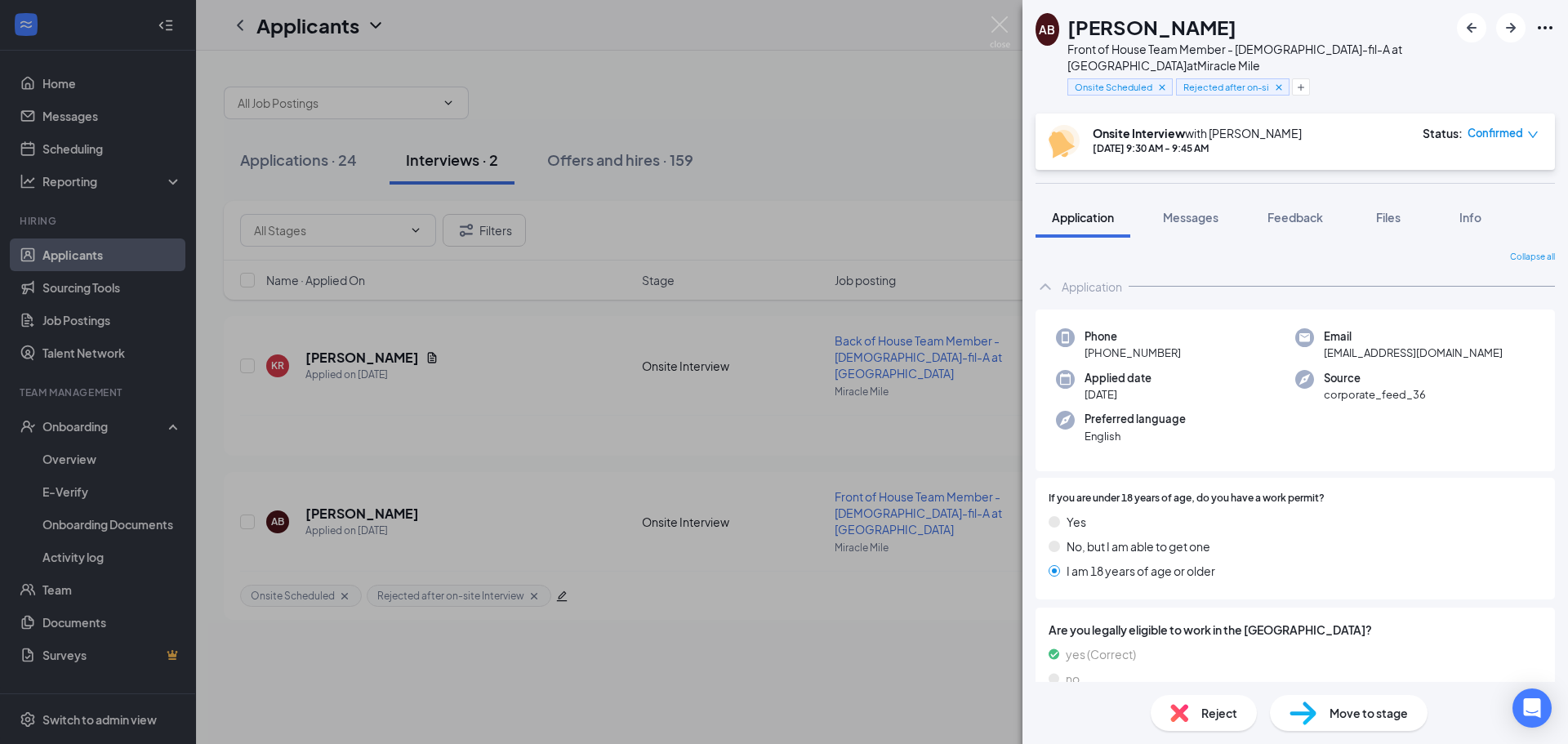
click at [1214, 709] on span "Reject" at bounding box center [1218, 713] width 36 height 18
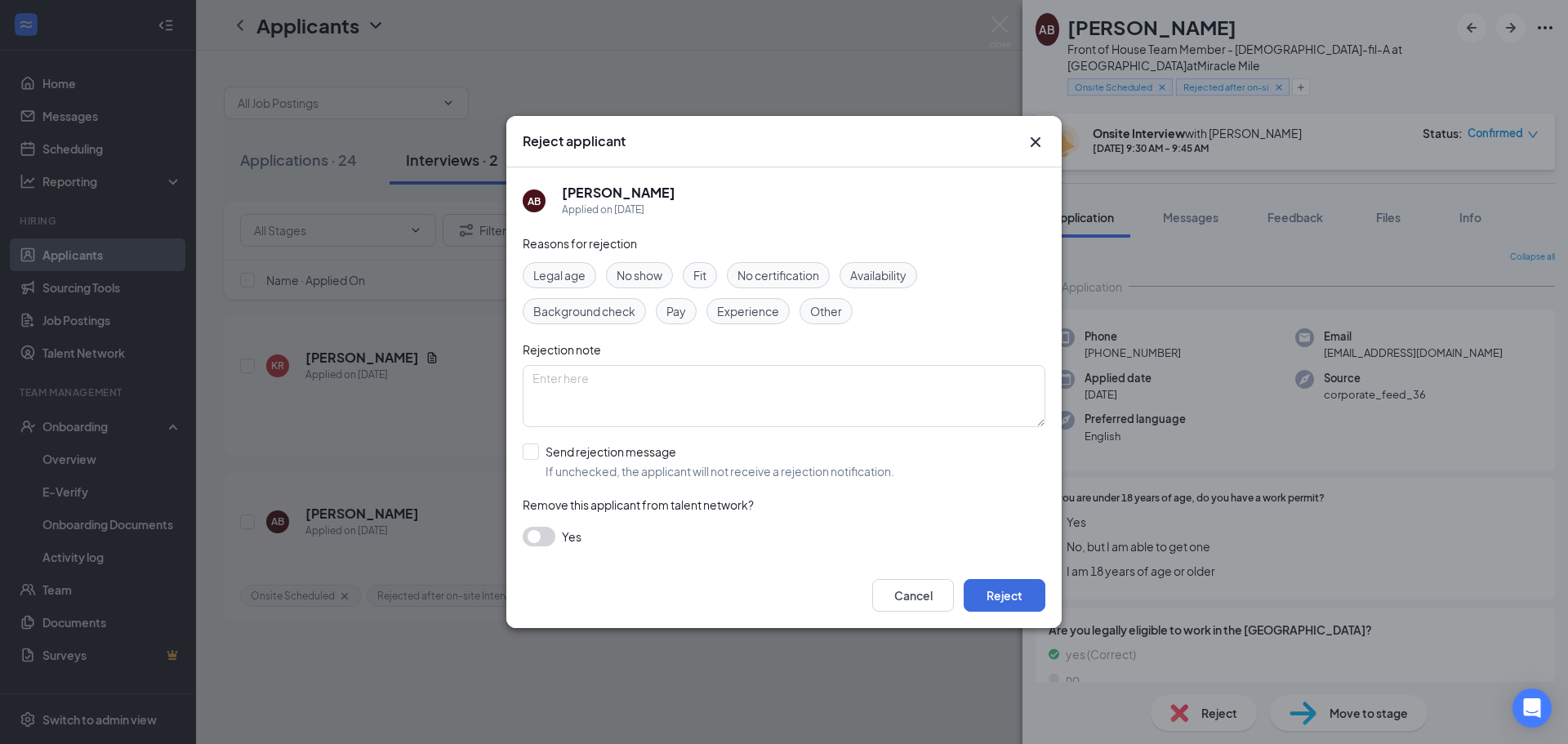
click at [704, 280] on span "Fit" at bounding box center [700, 275] width 13 height 18
click at [820, 316] on span "Other" at bounding box center [826, 312] width 31 height 18
click at [529, 452] on input "Send rejection message If unchecked, the applicant will not receive a rejection…" at bounding box center [708, 461] width 372 height 36
checkbox input "true"
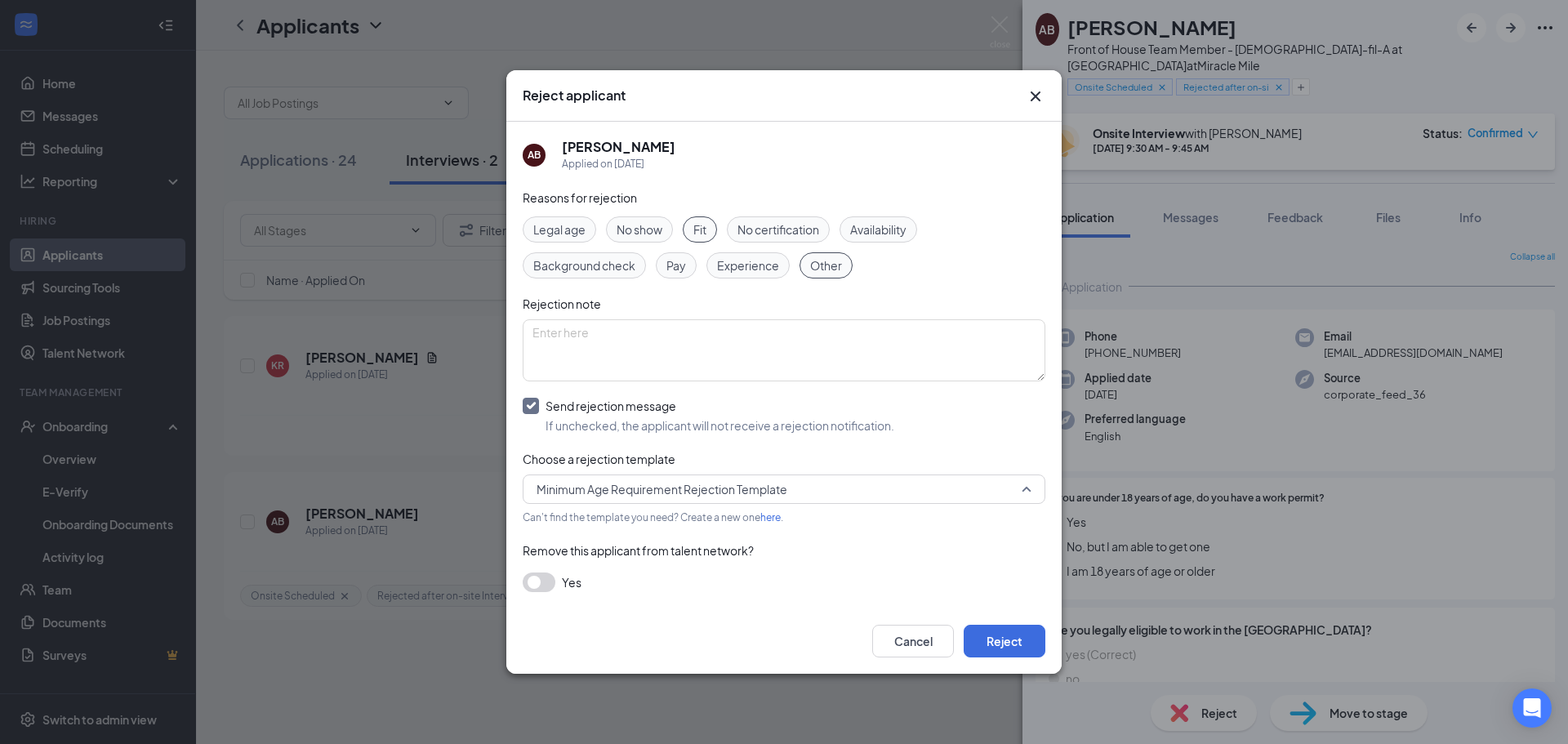
click at [677, 493] on span "Minimum Age Requirement Rejection Template" at bounding box center [662, 490] width 251 height 25
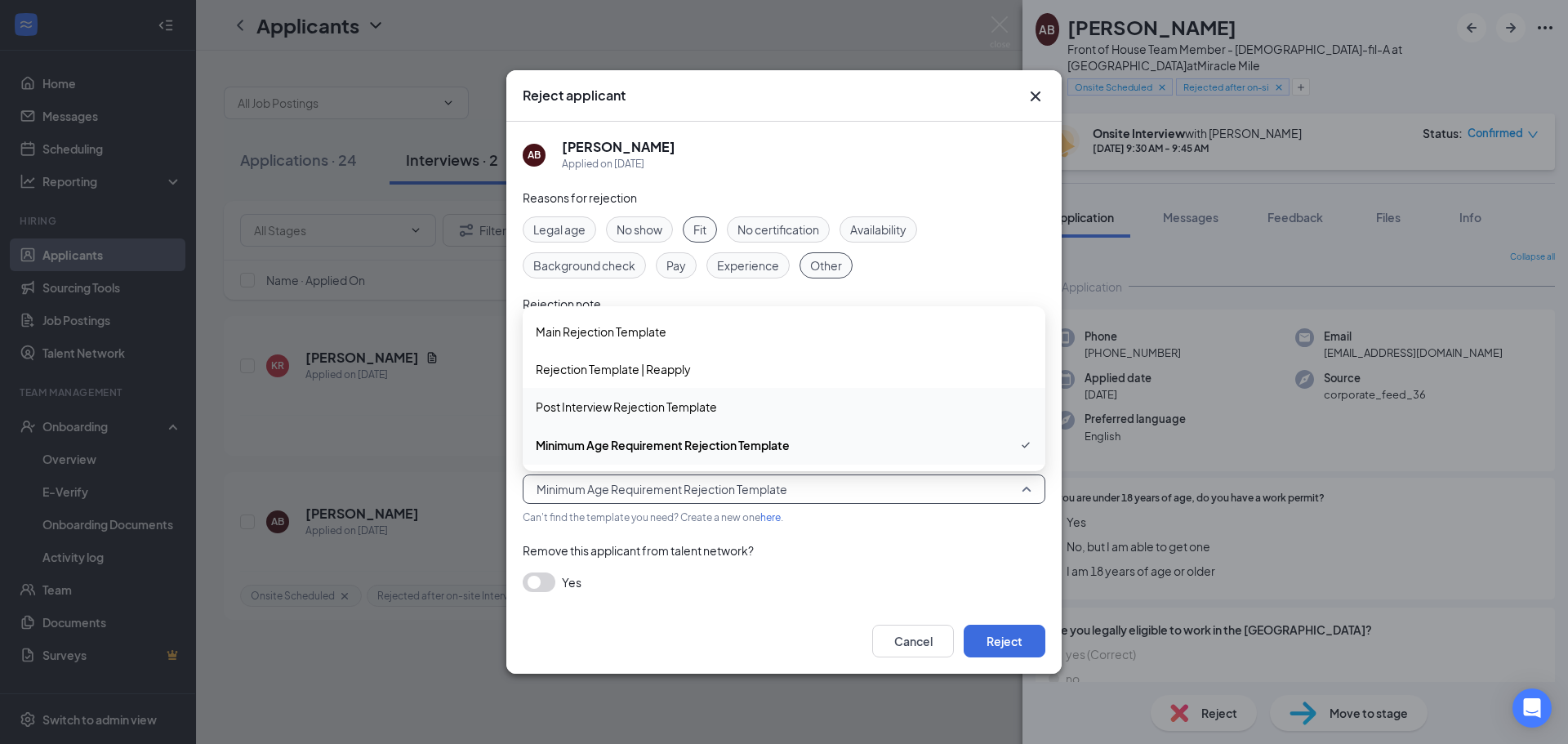
click at [631, 400] on span "Post Interview Rejection Template" at bounding box center [626, 407] width 181 height 18
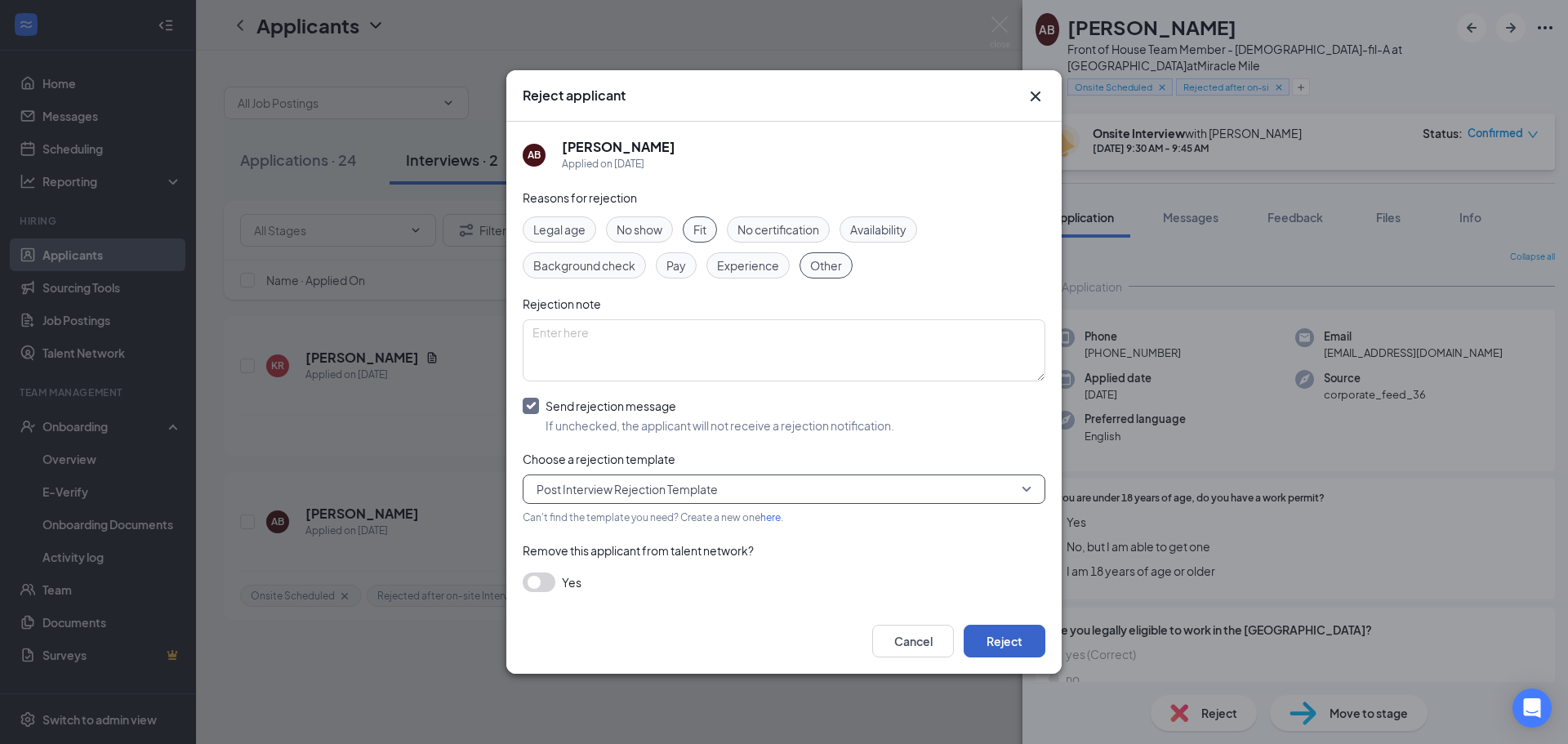
click at [996, 642] on button "Reject" at bounding box center [1004, 640] width 82 height 32
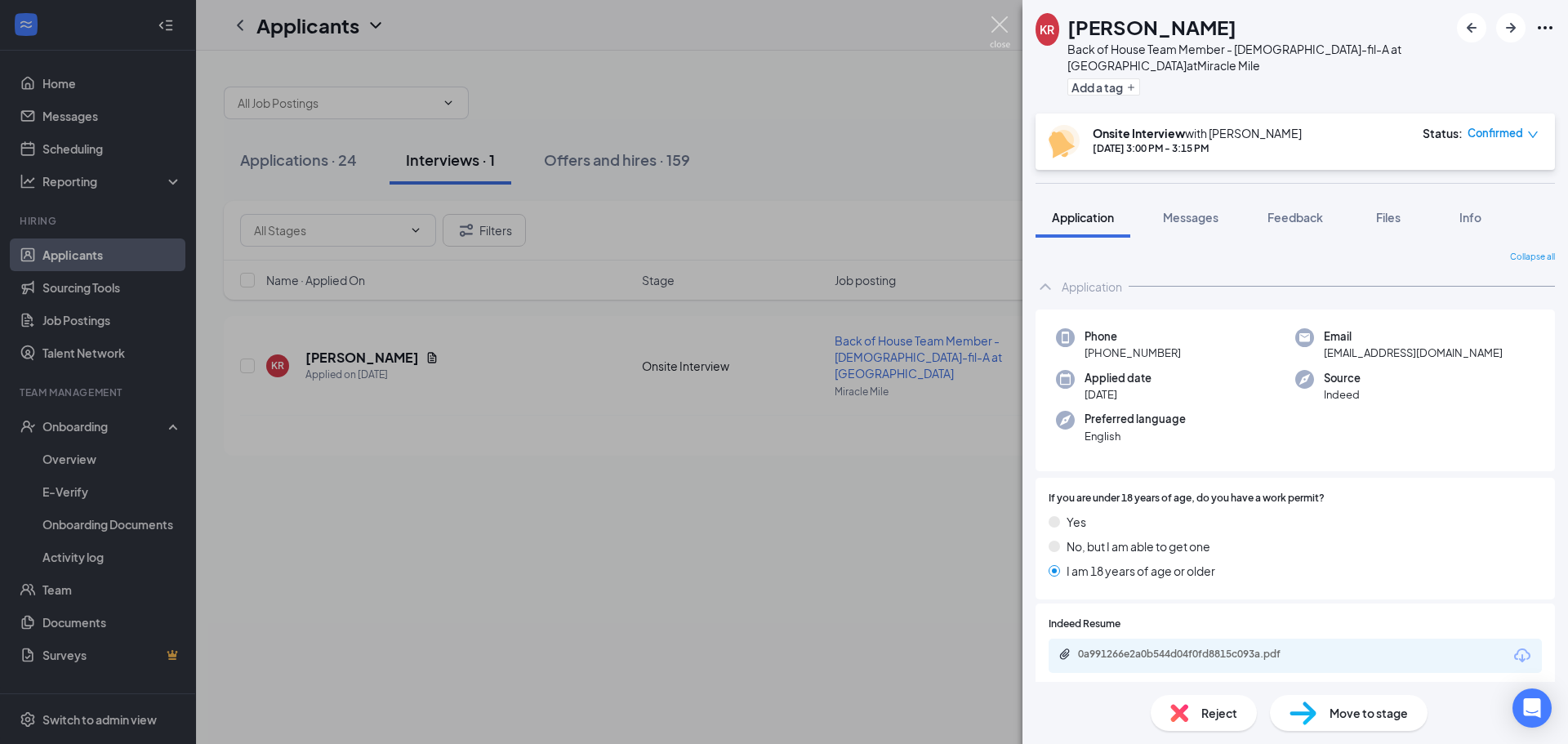
click at [1006, 26] on img at bounding box center [1000, 32] width 21 height 31
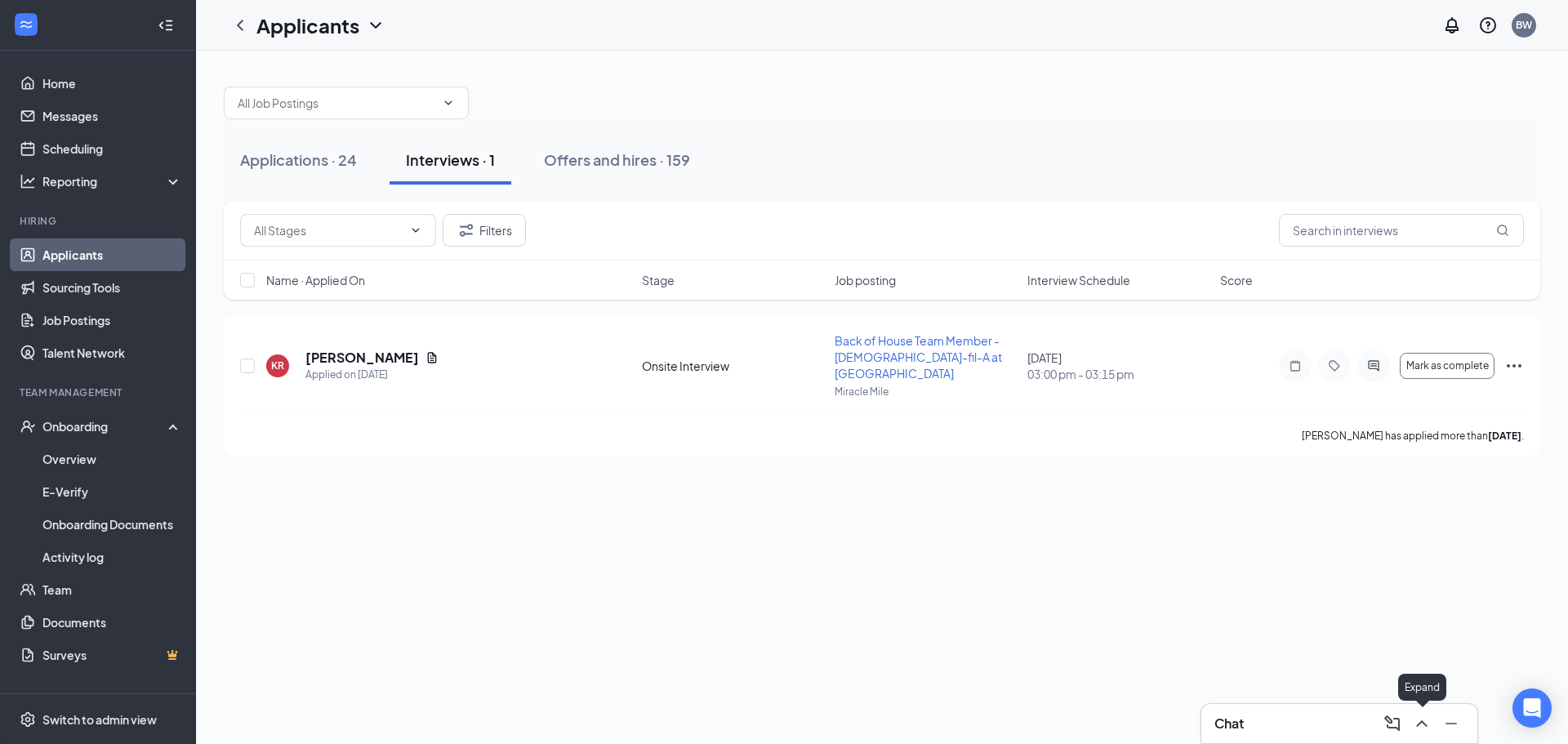
click at [1425, 722] on icon "ChevronUp" at bounding box center [1422, 724] width 20 height 20
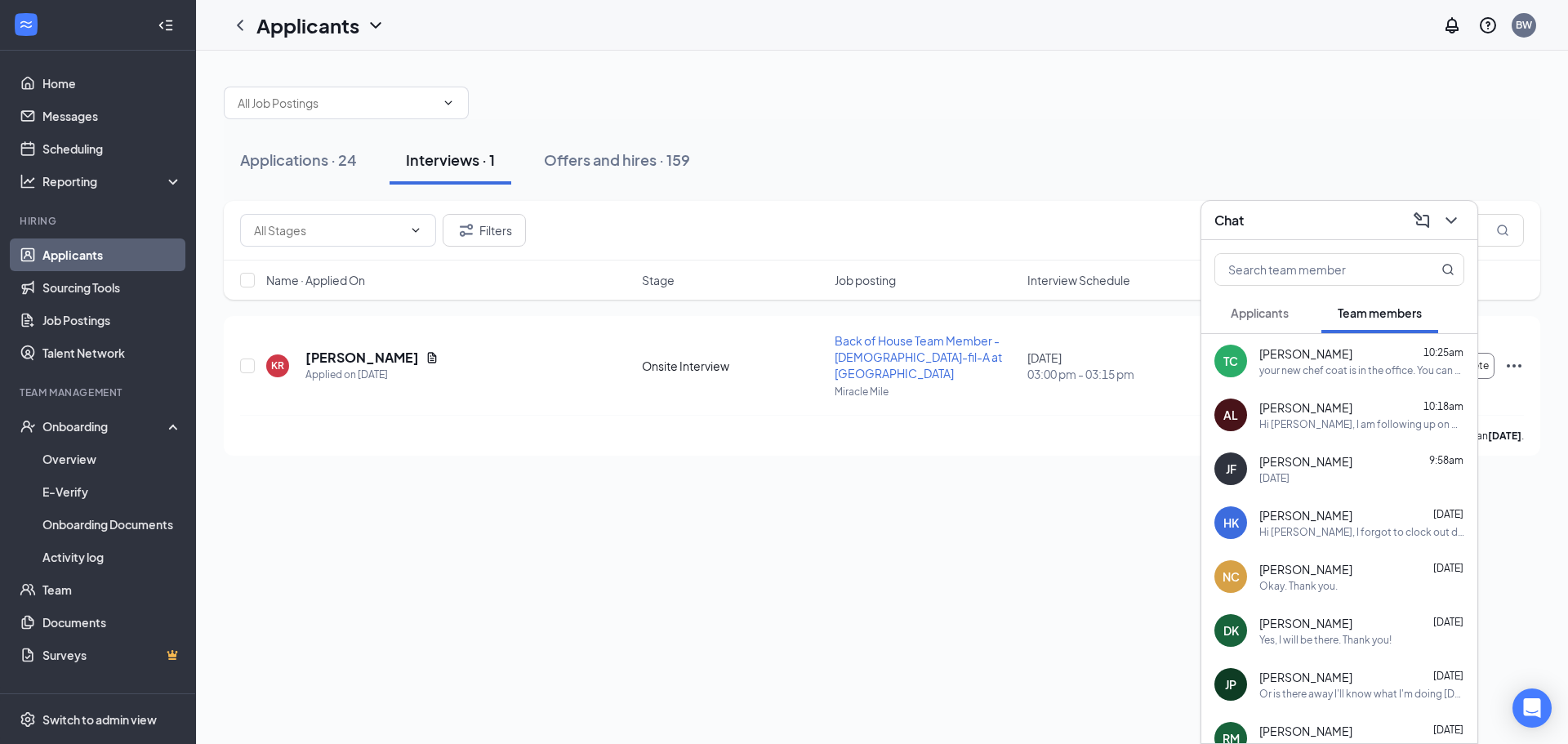
click at [1298, 361] on span "[PERSON_NAME]" at bounding box center [1305, 354] width 93 height 17
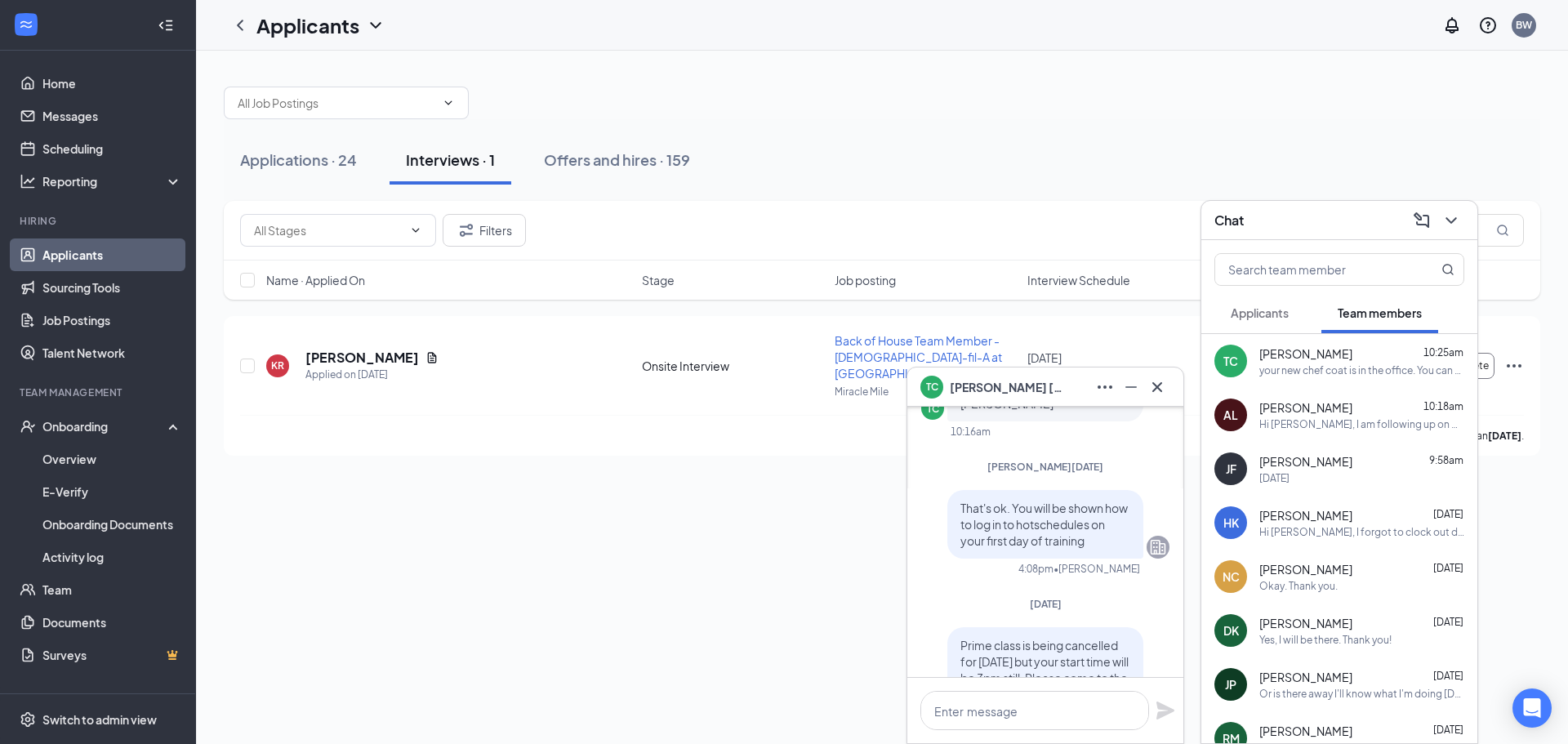
scroll to position [-599, 0]
click at [1155, 386] on icon "Cross" at bounding box center [1157, 388] width 20 height 20
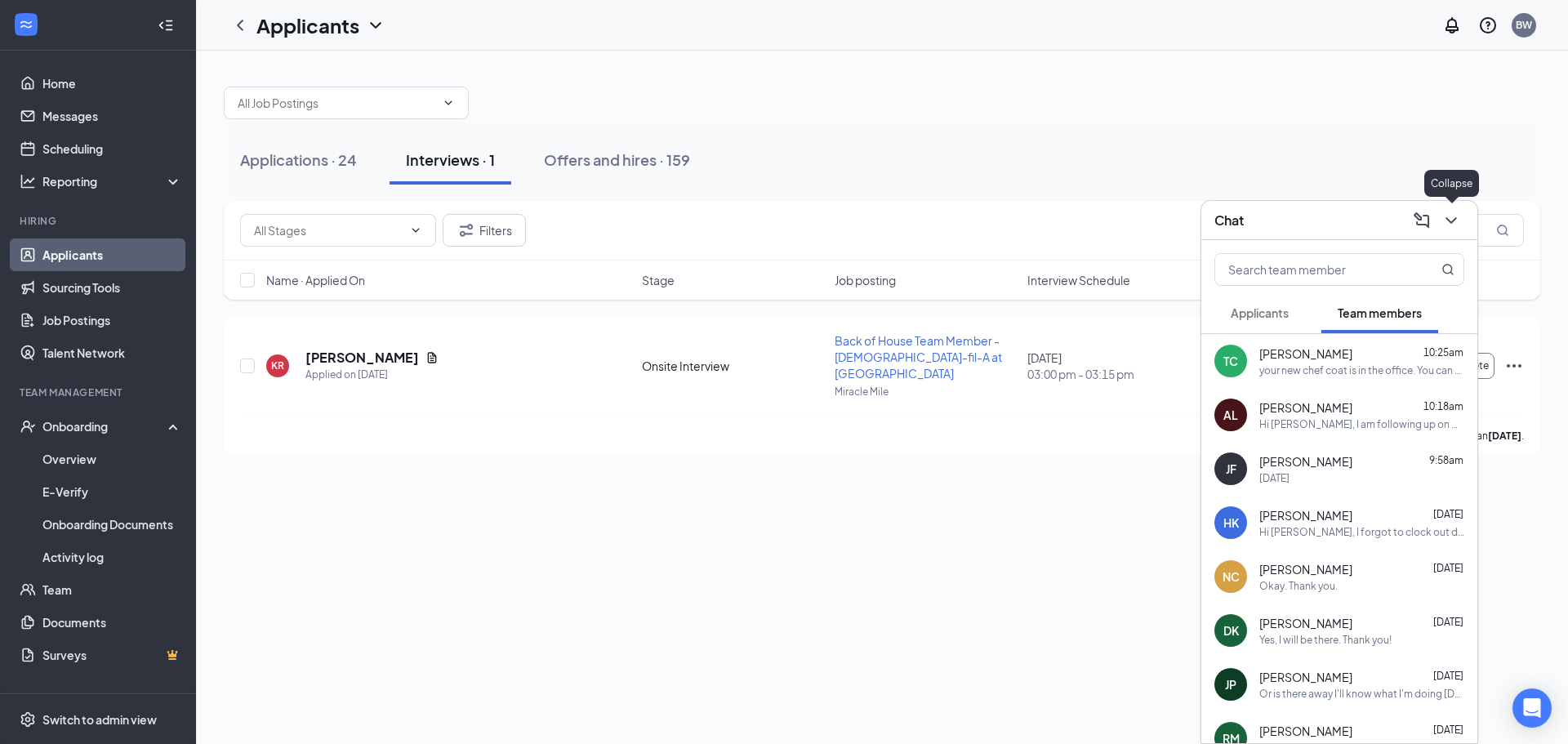
click at [1453, 225] on icon "ChevronDown" at bounding box center [1451, 220] width 20 height 20
